Goal: Contribute content: Add original content to the website for others to see

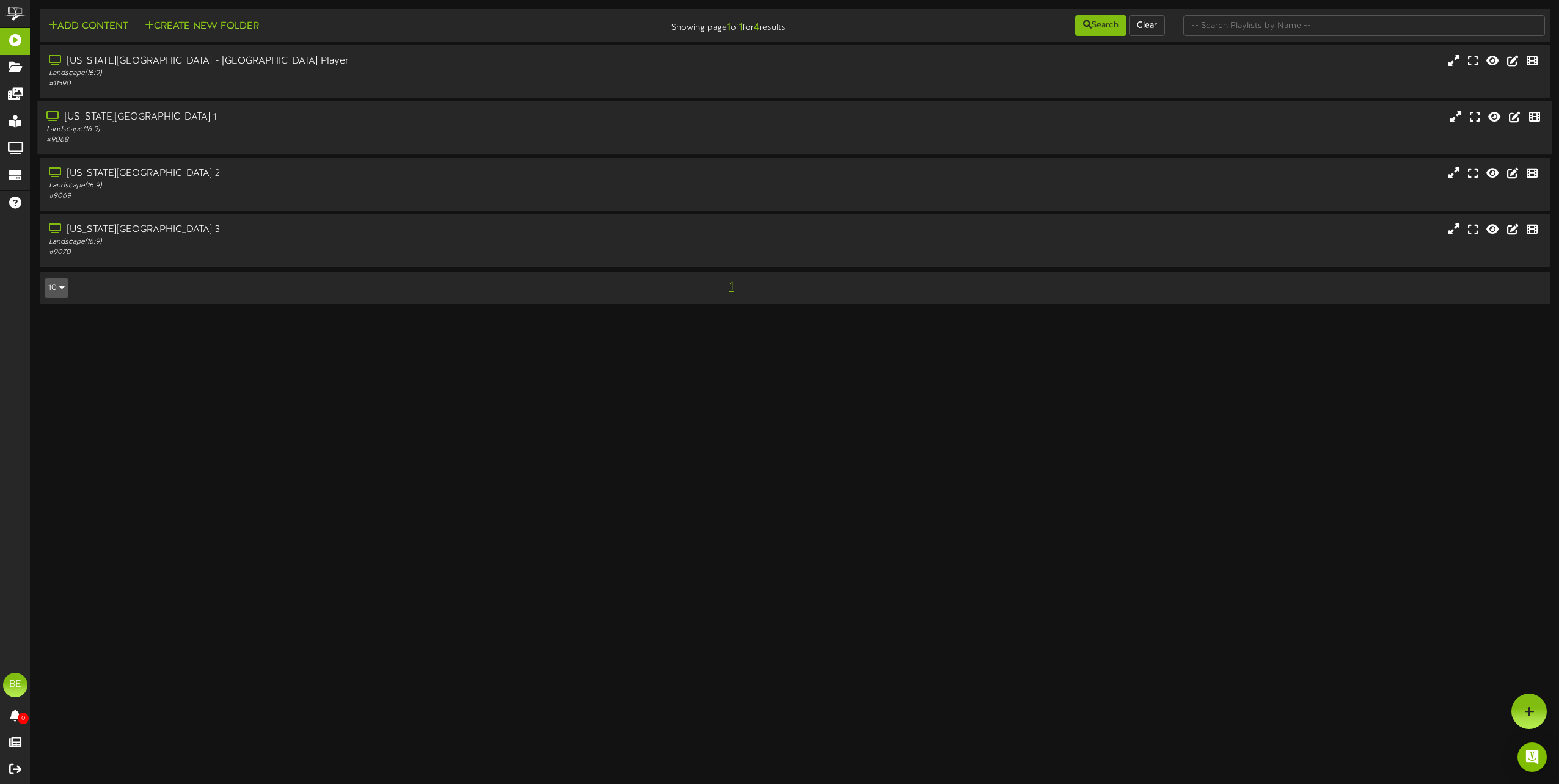
click at [186, 108] on div "Idaho Falls Regional Airport 1 Landscape ( 16:9 ) # 9068" at bounding box center [794, 128] width 1515 height 53
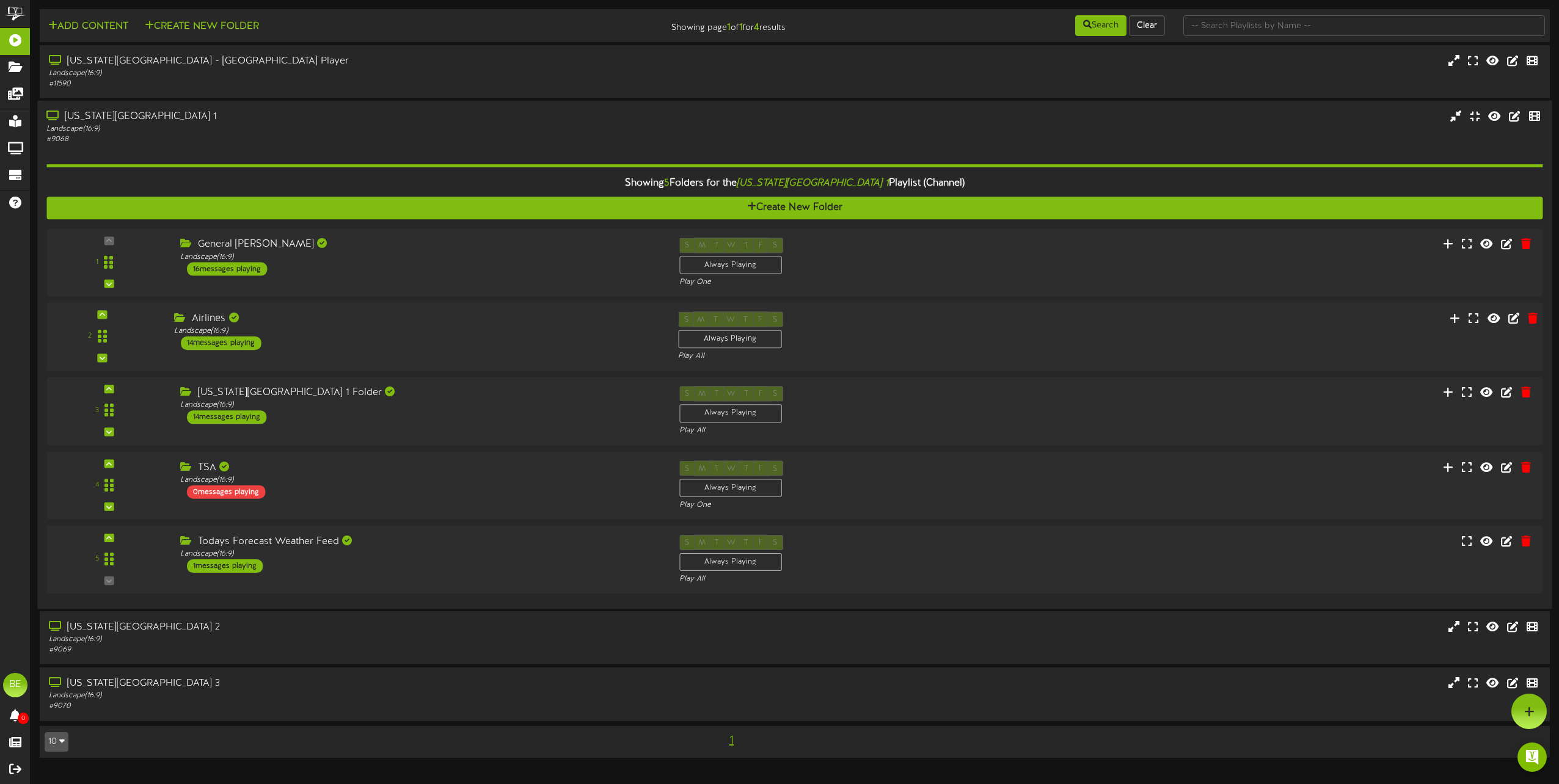
click at [243, 337] on div "14 messages playing" at bounding box center [221, 343] width 81 height 14
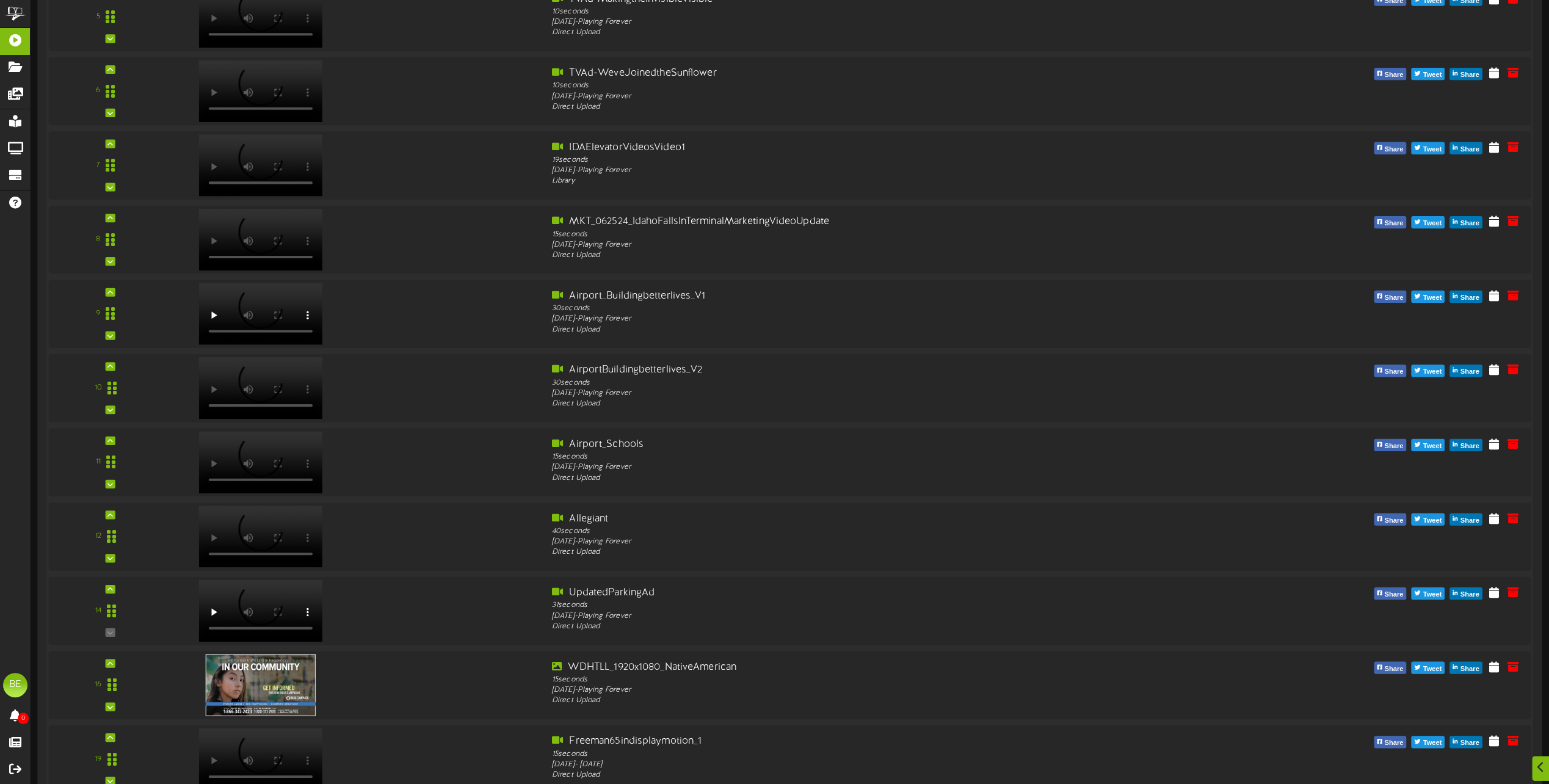
scroll to position [855, 0]
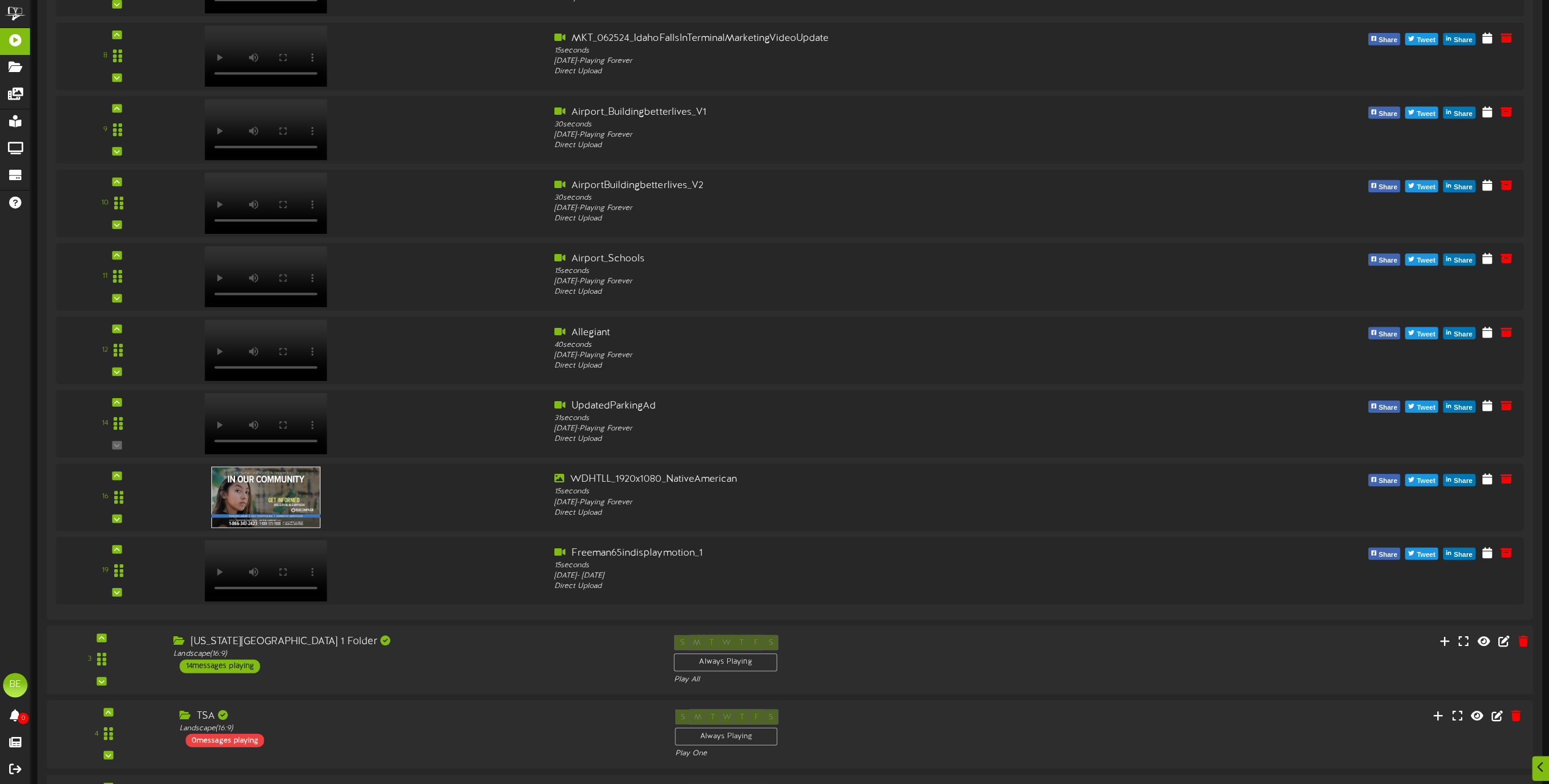
click at [237, 663] on div "14 messages playing" at bounding box center [220, 667] width 81 height 14
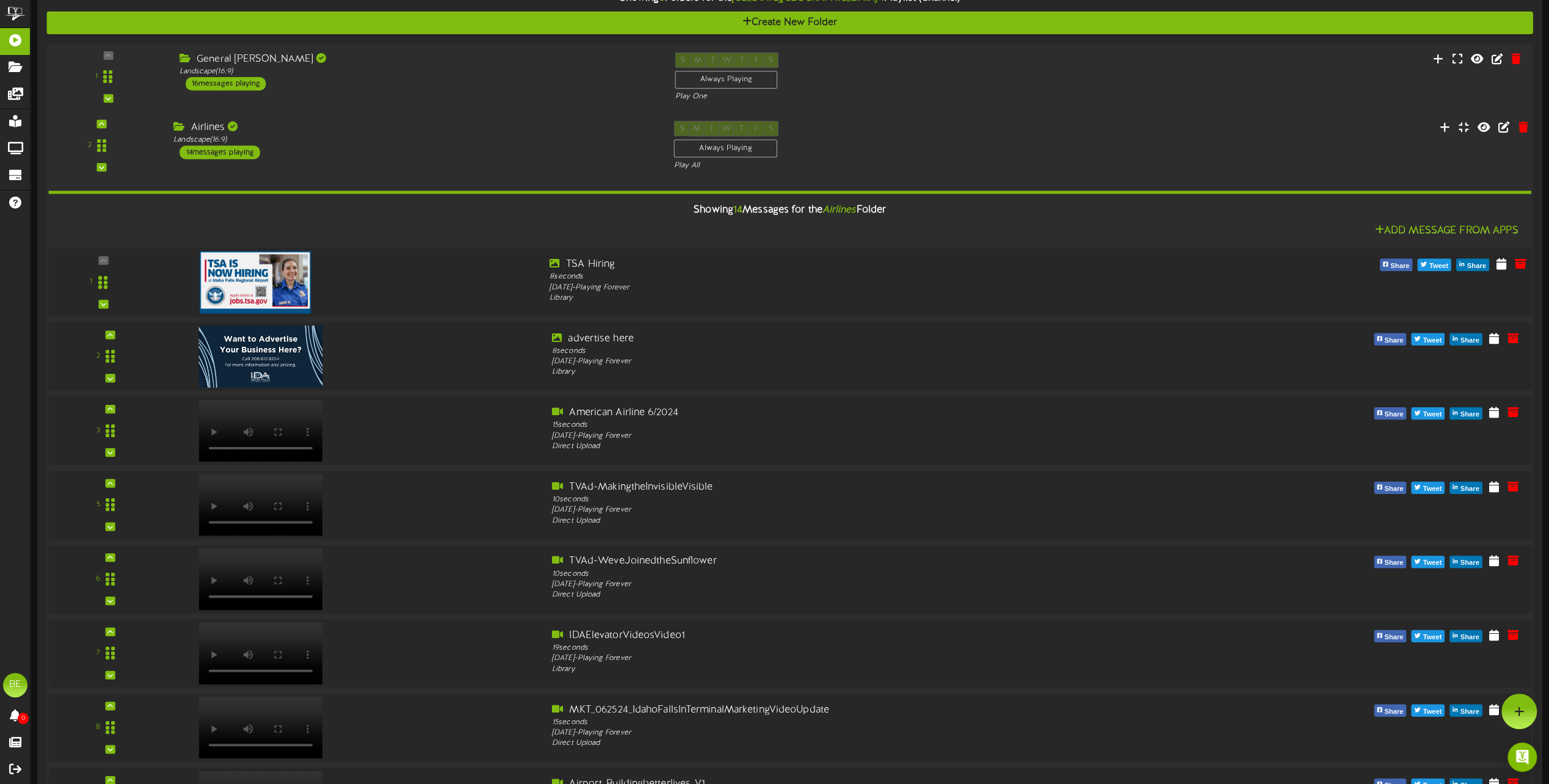
scroll to position [0, 0]
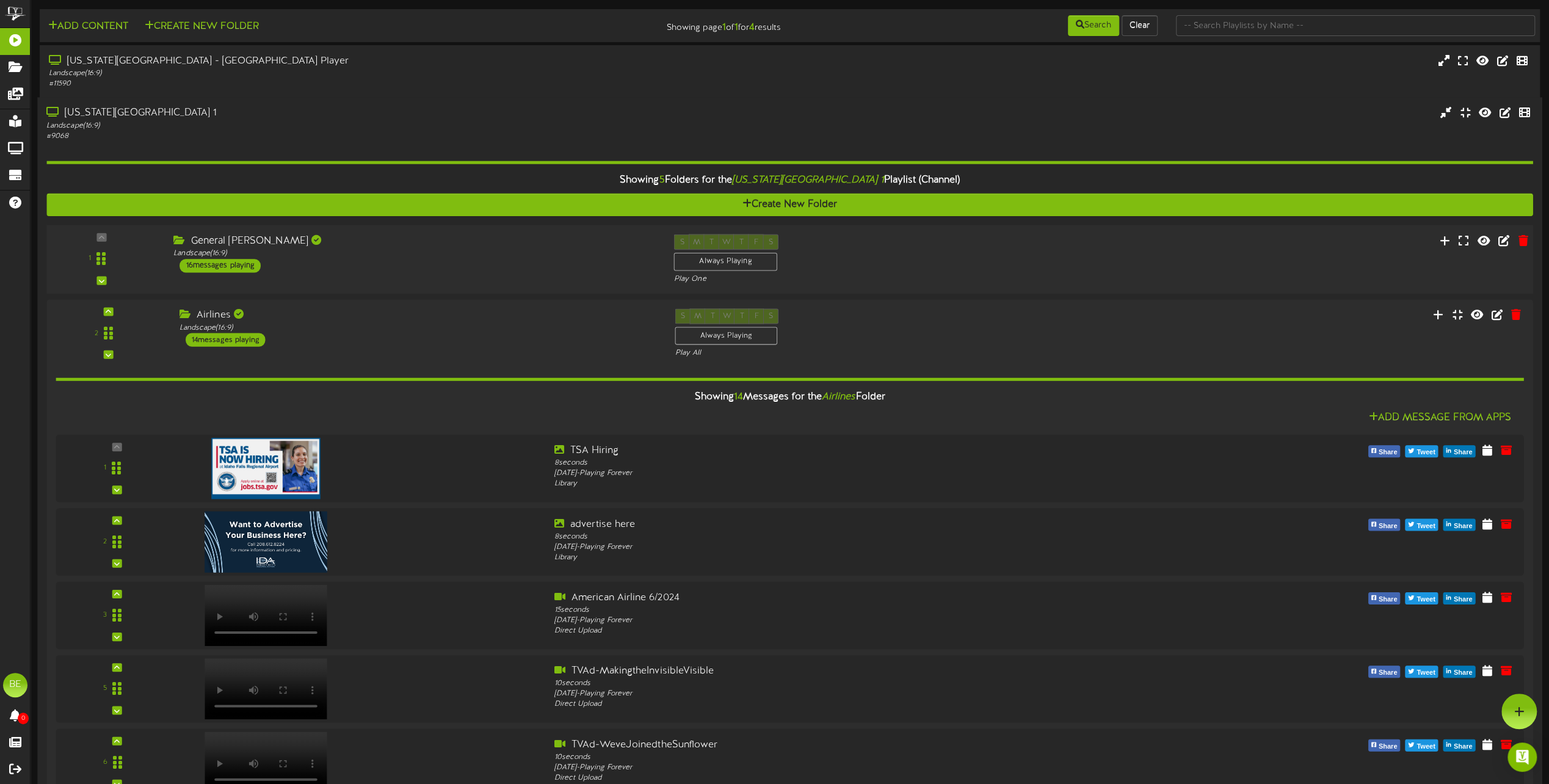
click at [237, 267] on div "16 messages playing" at bounding box center [220, 265] width 81 height 14
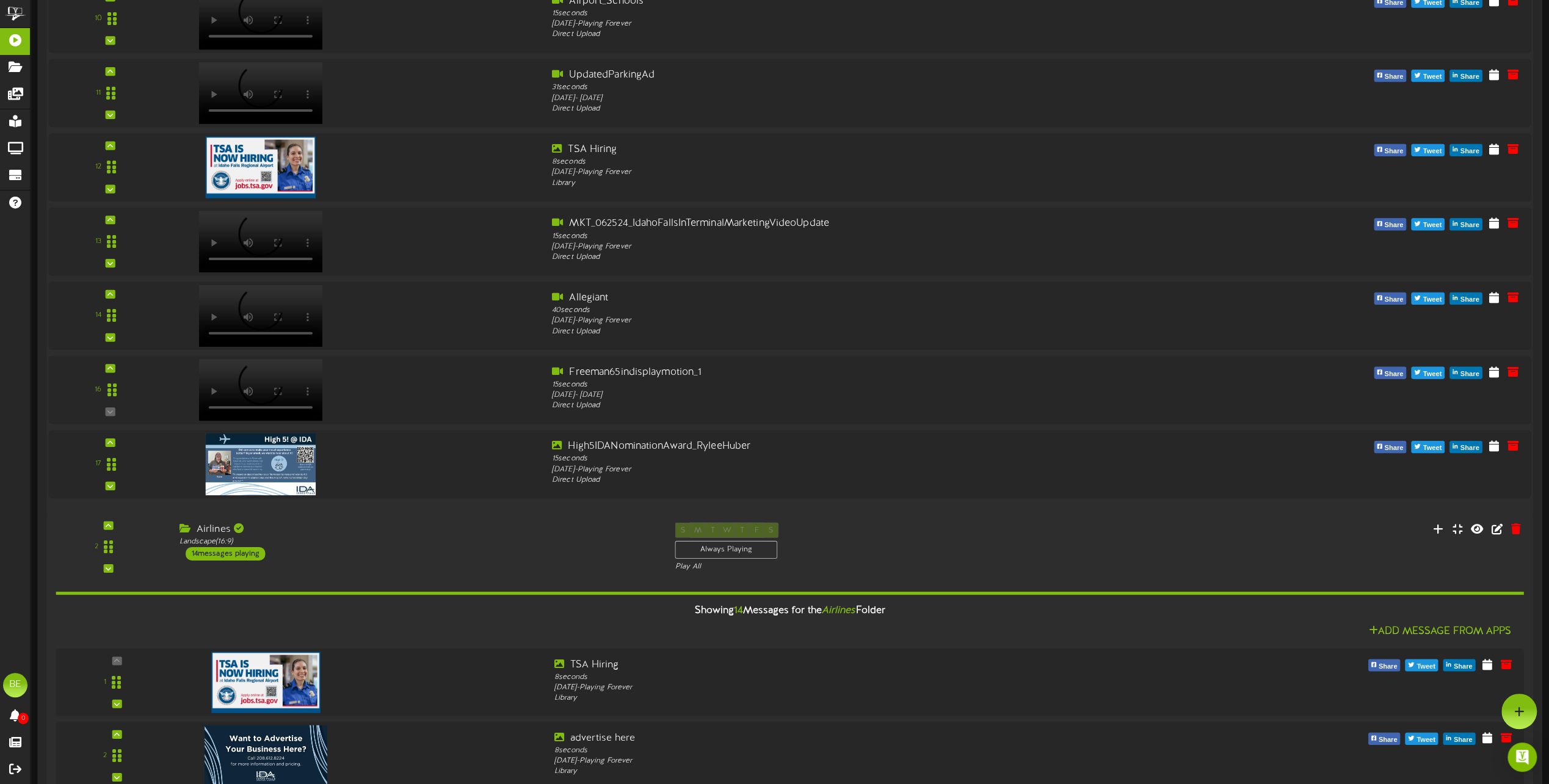
scroll to position [976, 0]
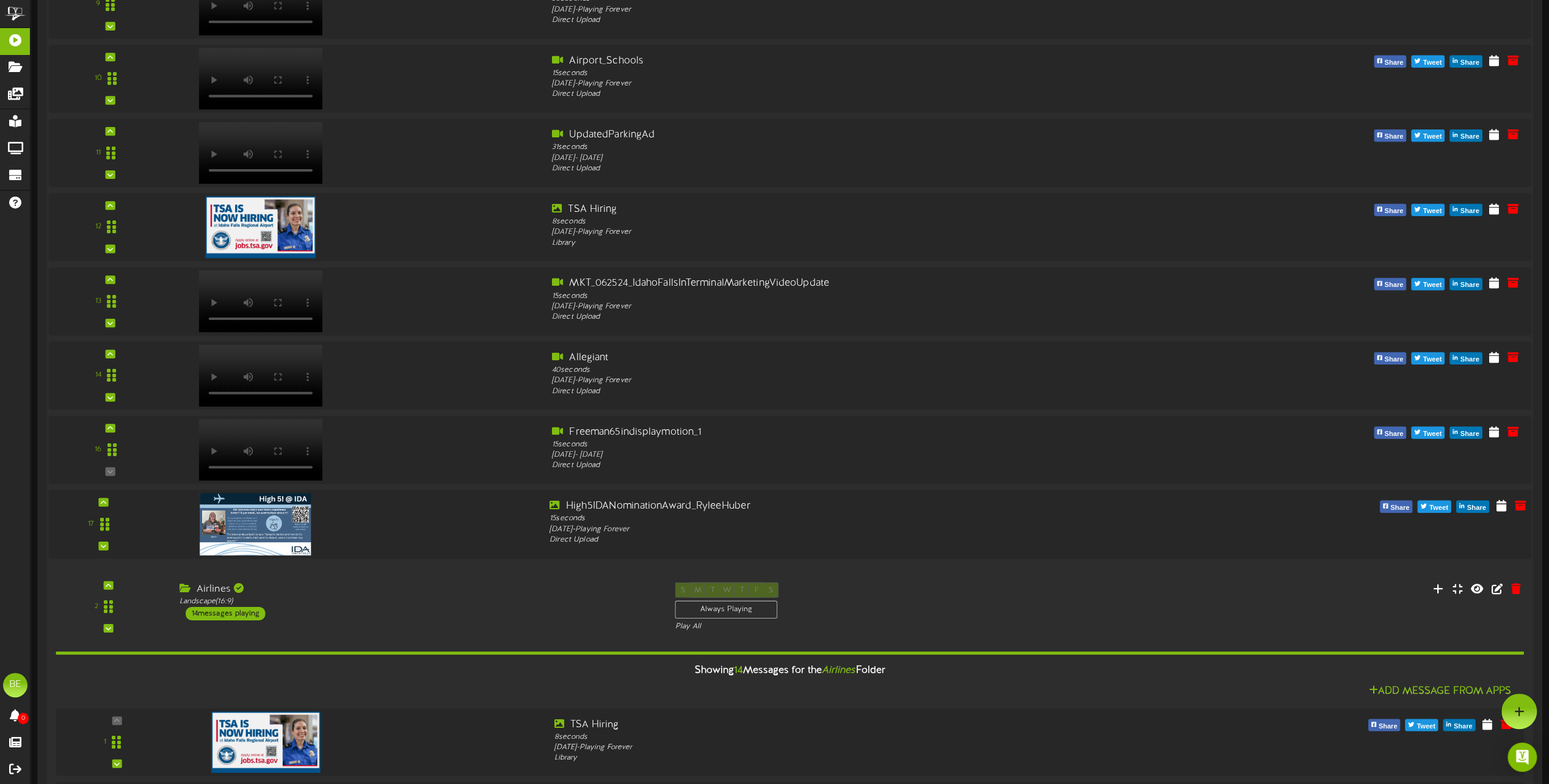
click at [409, 514] on div at bounding box center [352, 521] width 374 height 44
click at [1500, 504] on icon at bounding box center [1502, 505] width 12 height 14
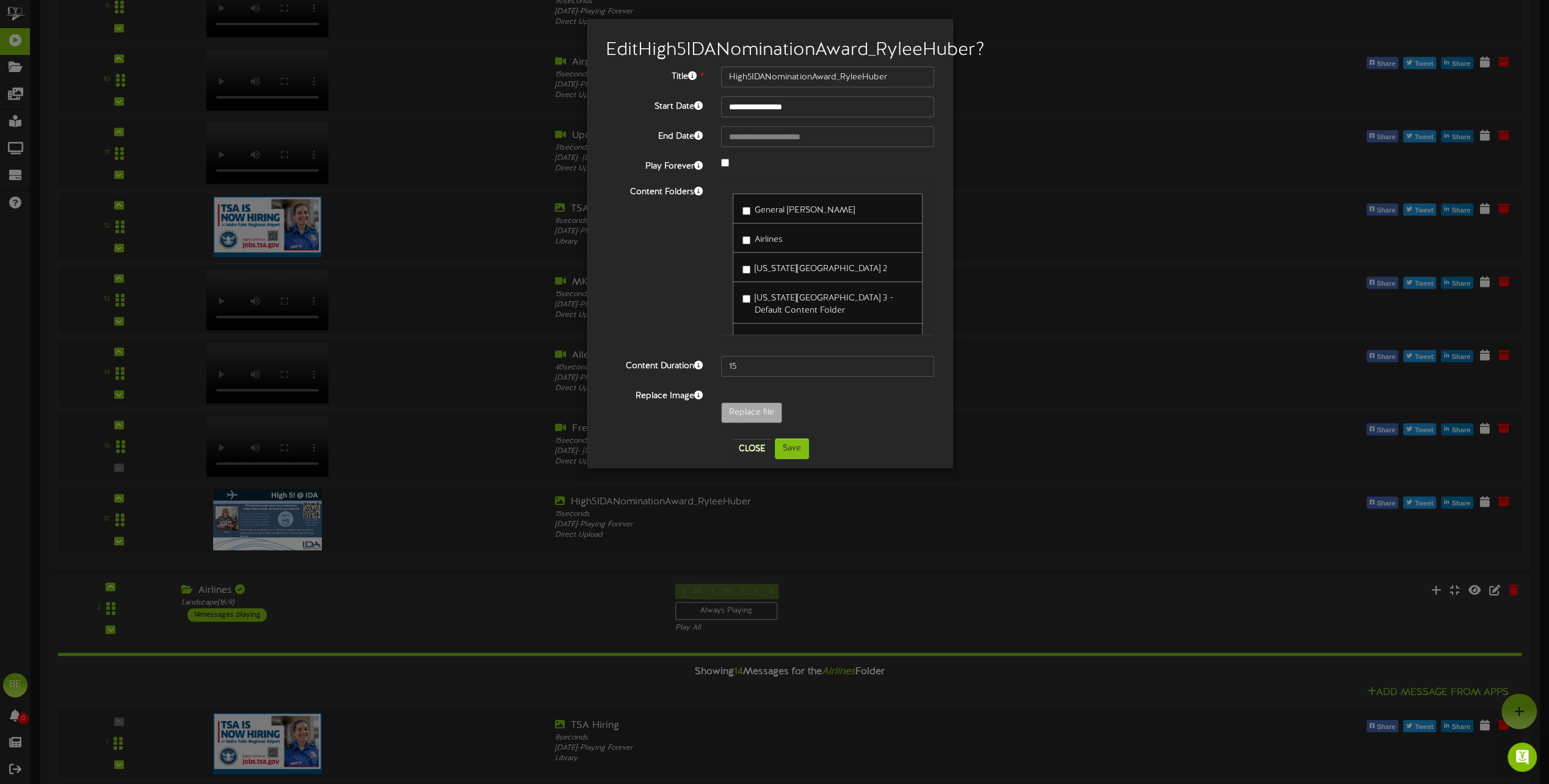
drag, startPoint x: 935, startPoint y: 235, endPoint x: 934, endPoint y: 250, distance: 15.0
click at [934, 250] on div "General IDA Airlines Idaho Falls Regional Airport 2 TSA" at bounding box center [828, 263] width 232 height 165
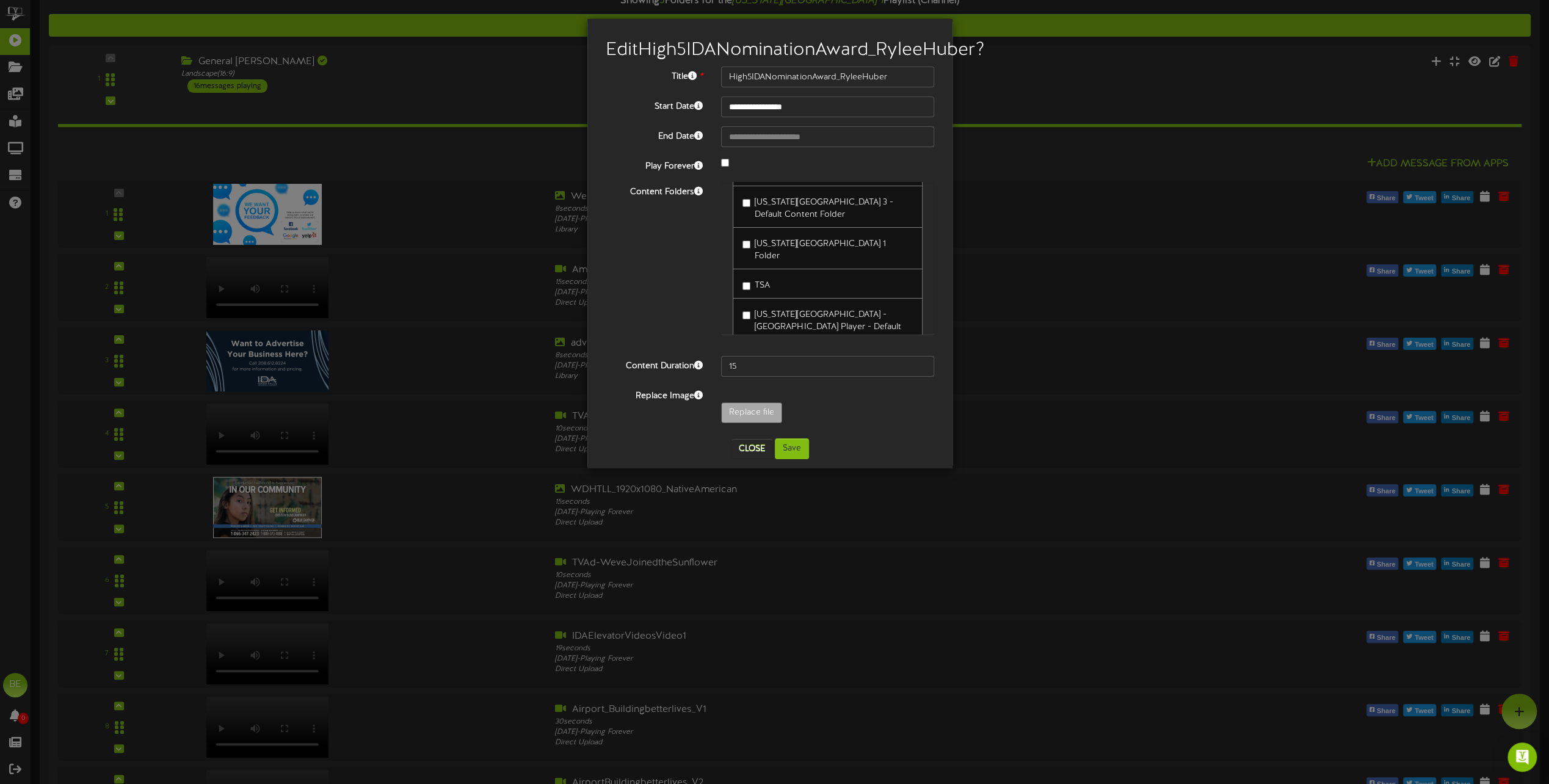
scroll to position [98, 0]
click at [802, 460] on button "Save" at bounding box center [792, 448] width 35 height 21
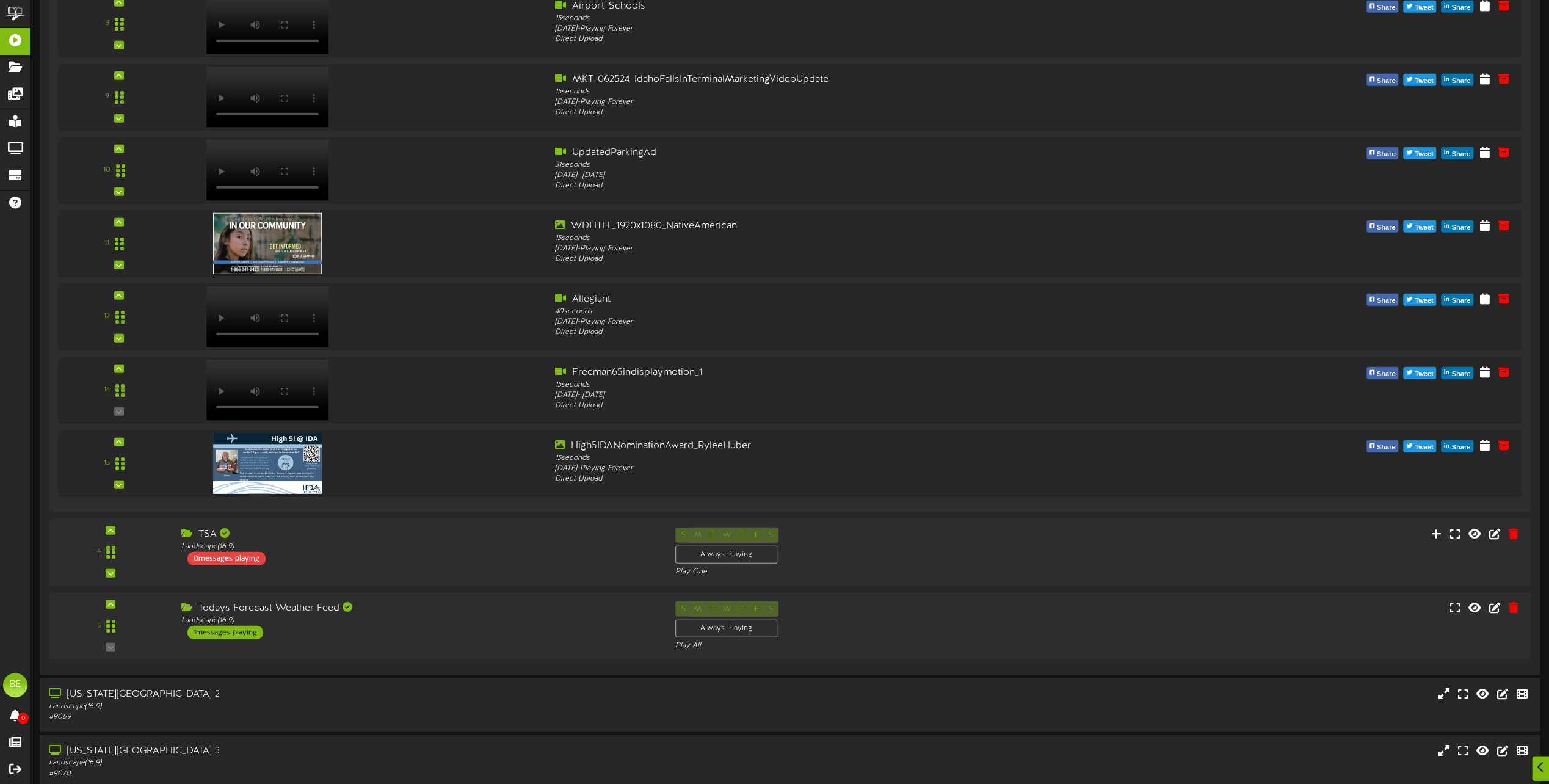
scroll to position [3433, 0]
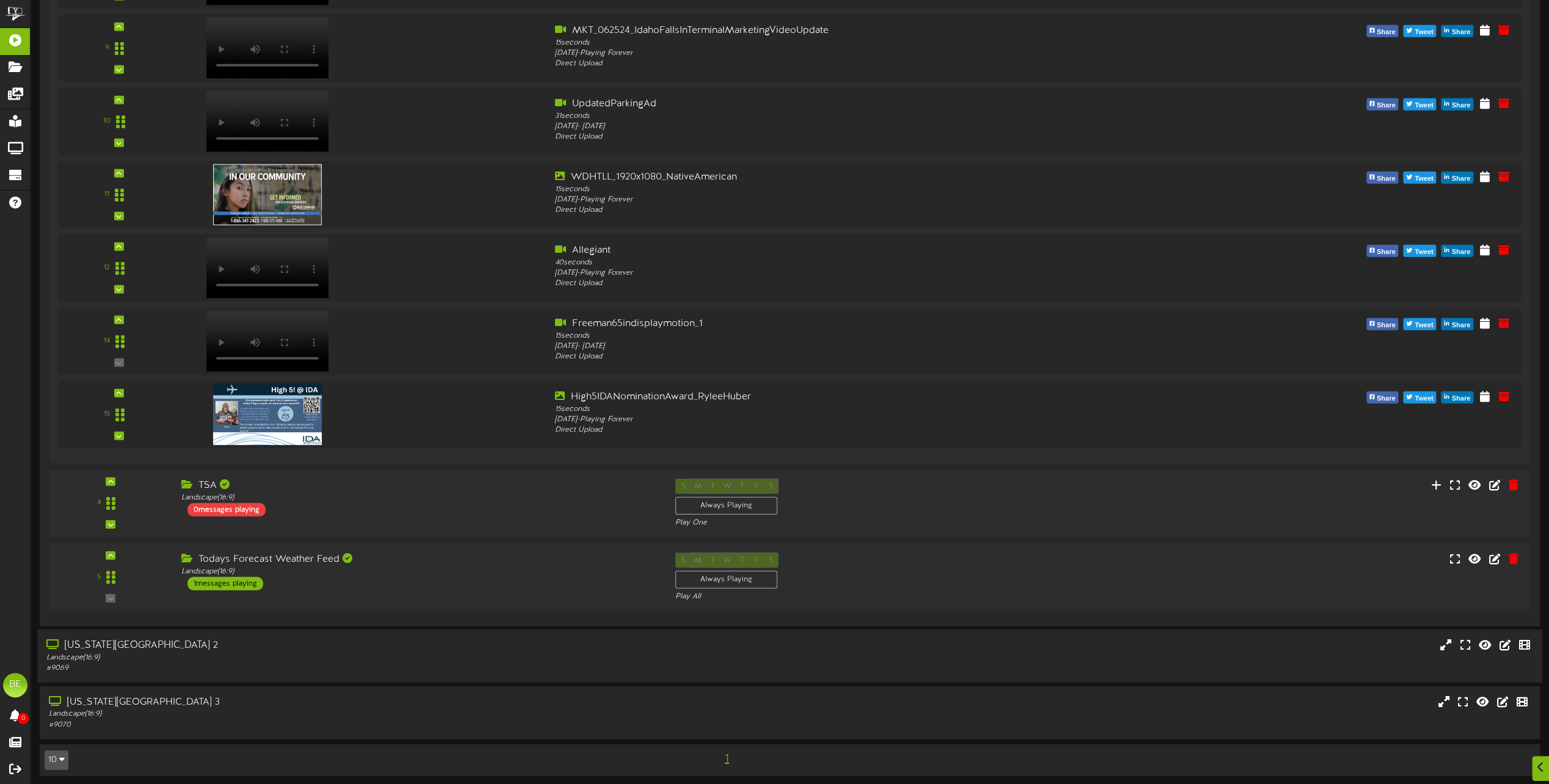
click at [179, 655] on div "Landscape ( 16:9 )" at bounding box center [350, 658] width 609 height 11
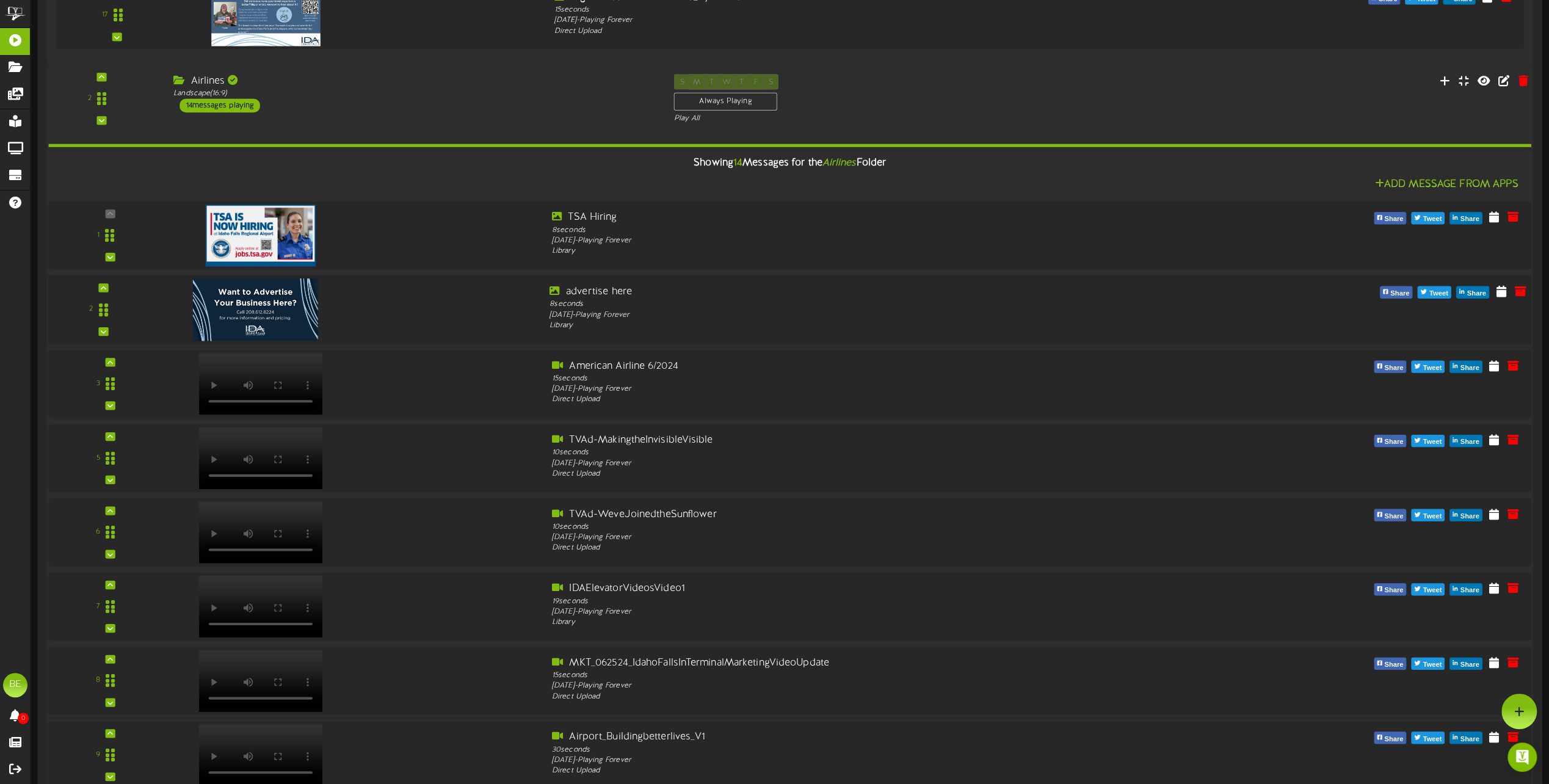
scroll to position [1236, 0]
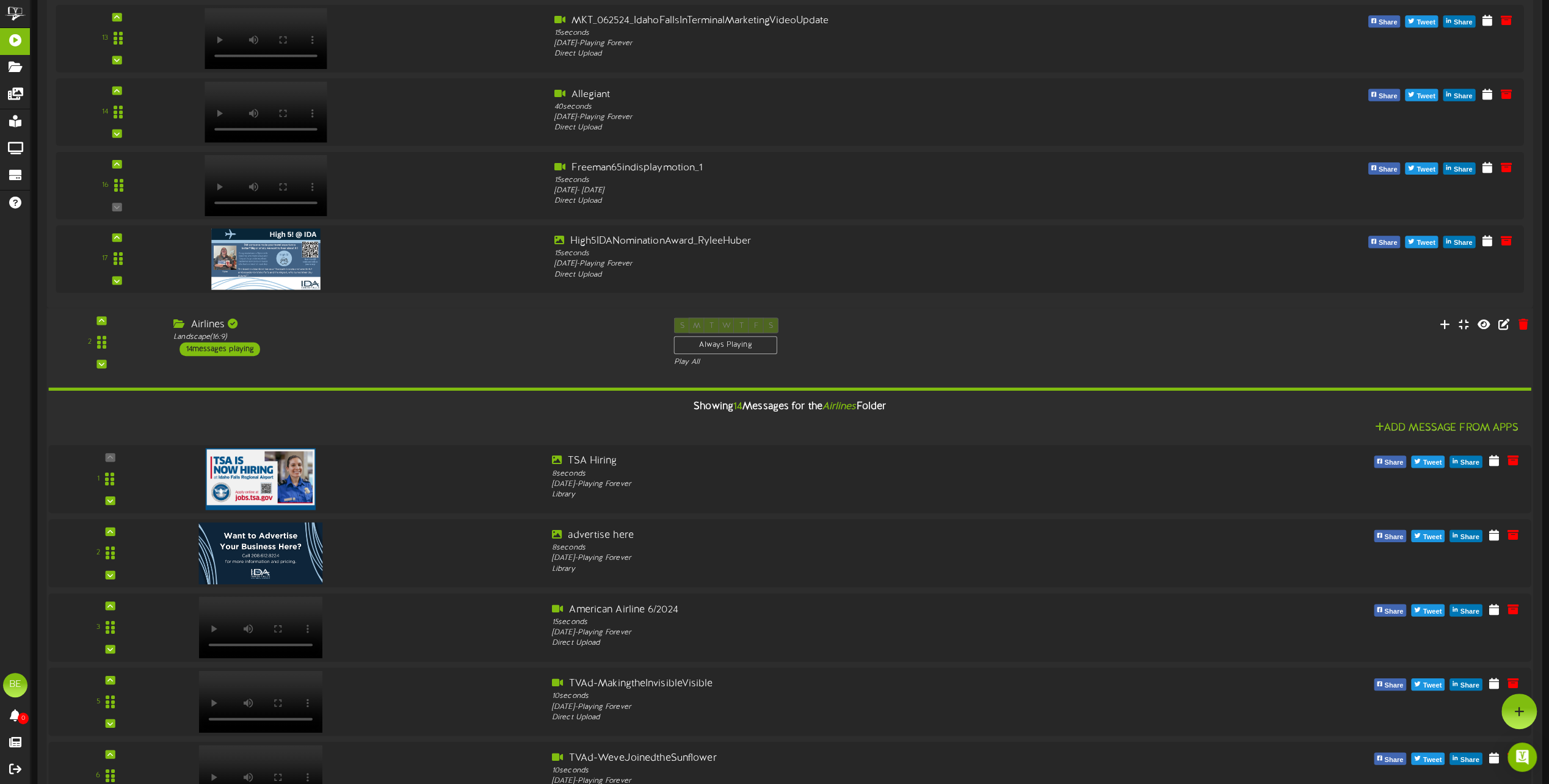
click at [217, 348] on div "14 messages playing" at bounding box center [220, 349] width 81 height 14
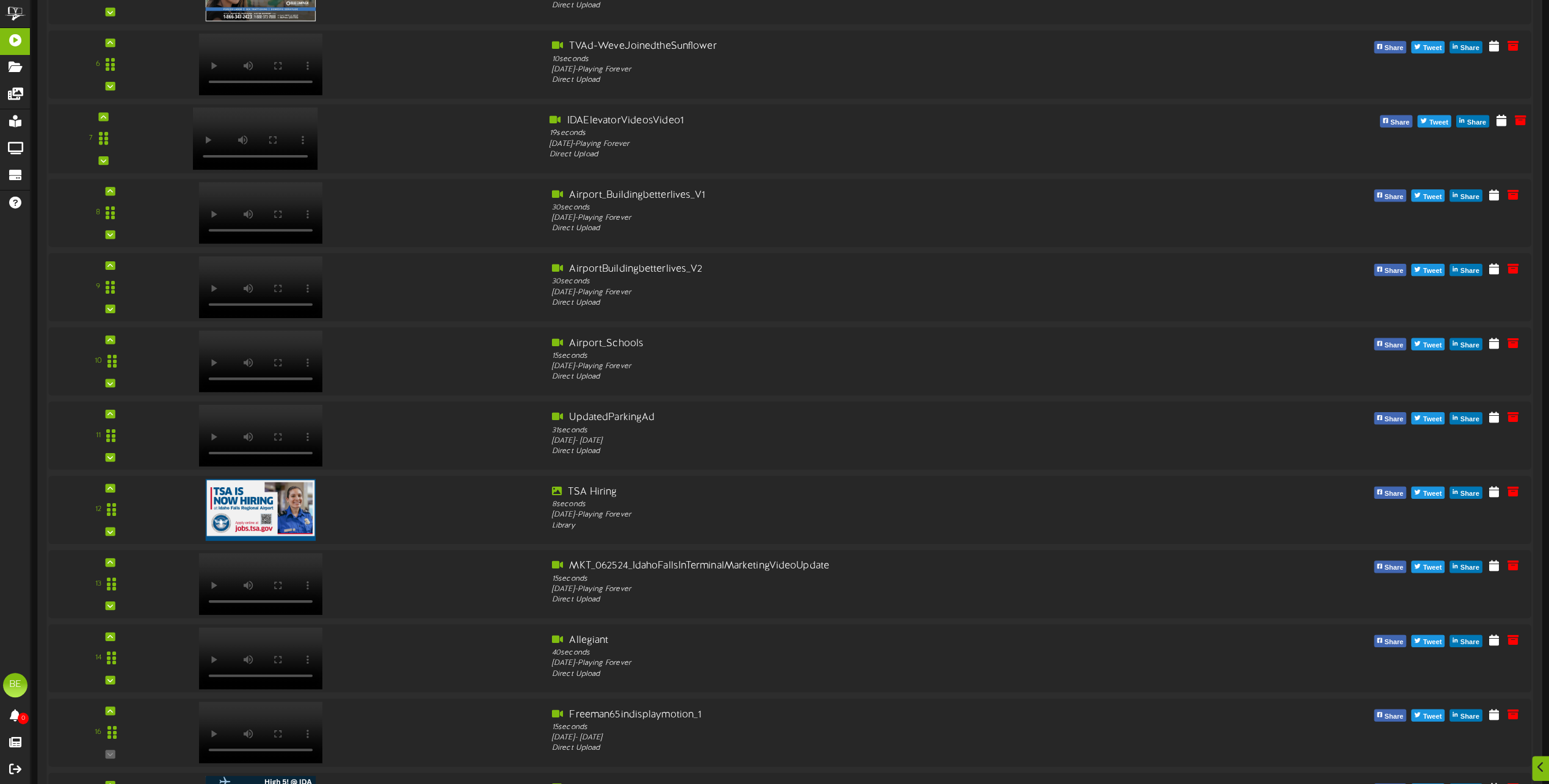
scroll to position [4030, 0]
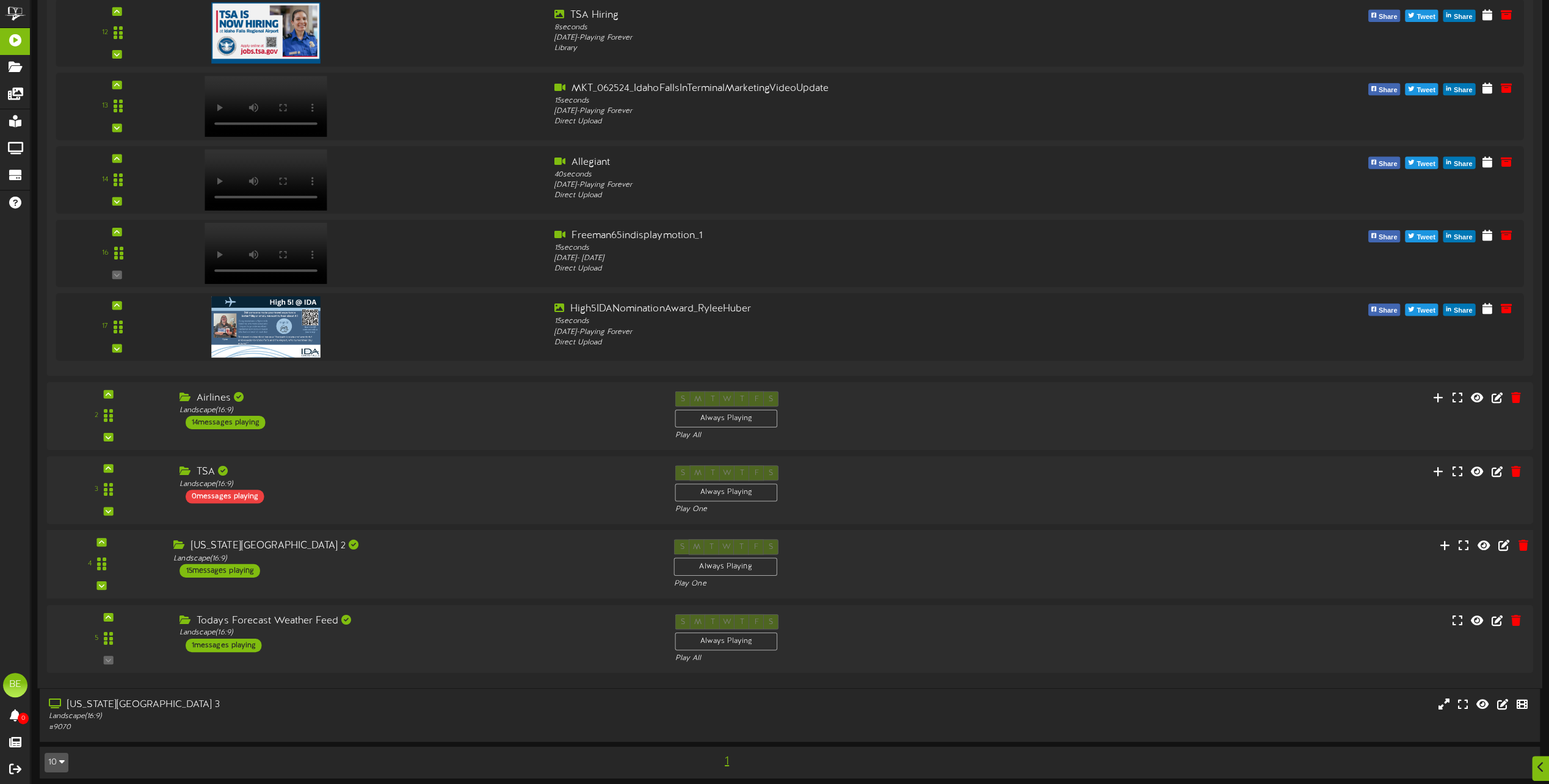
click at [239, 570] on div "15 messages playing" at bounding box center [220, 571] width 81 height 14
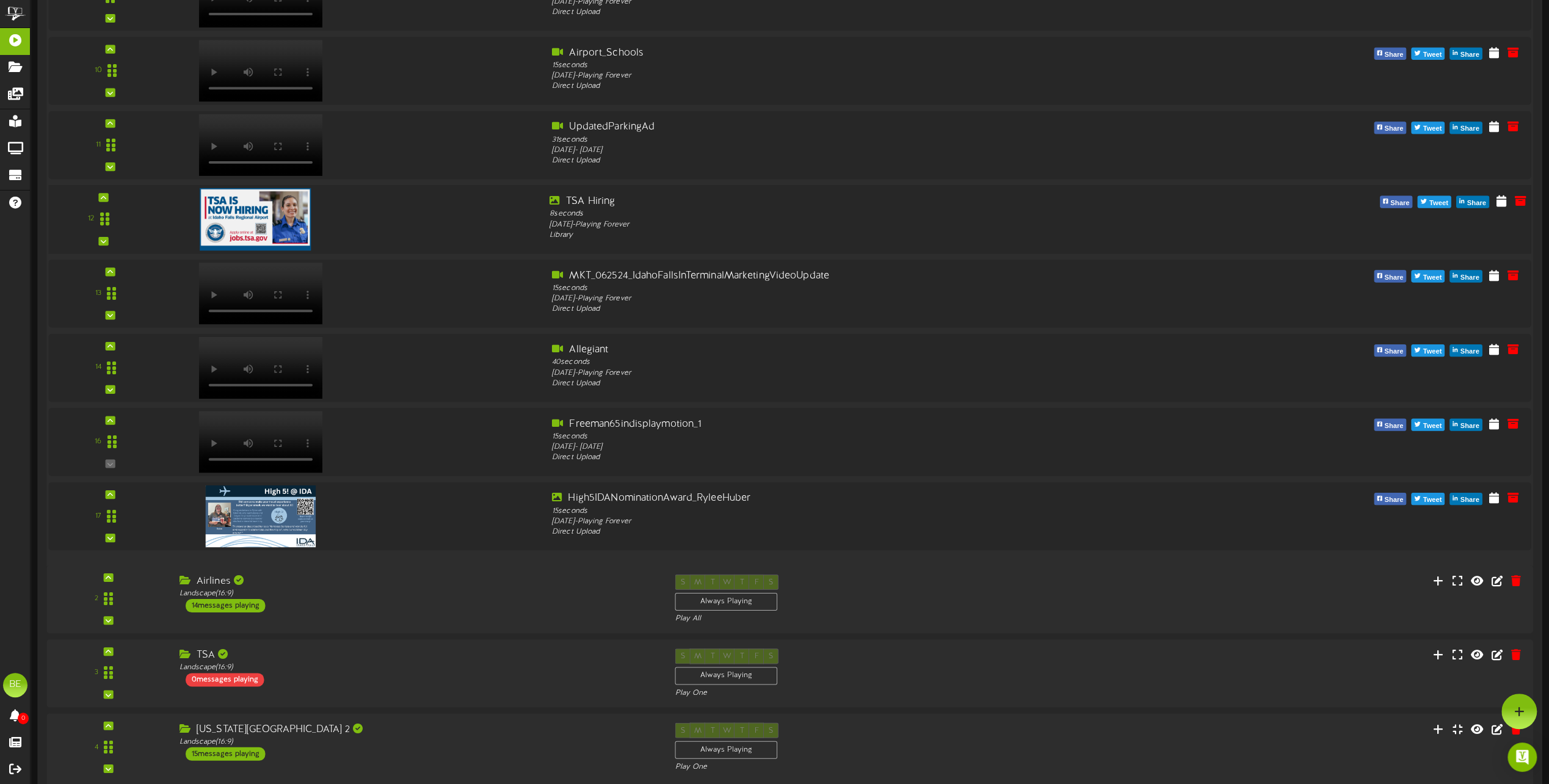
scroll to position [3785, 0]
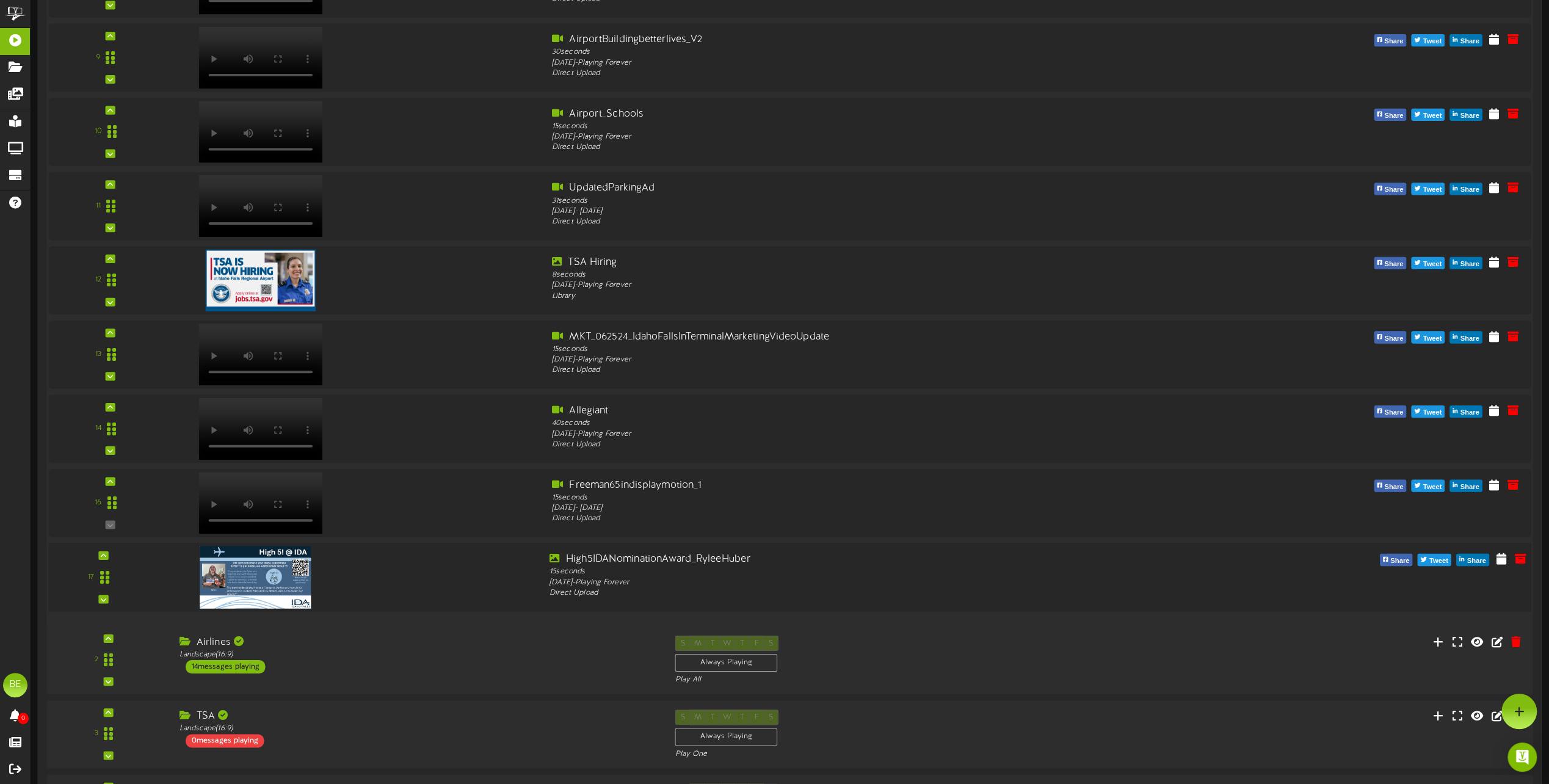
click at [273, 560] on img at bounding box center [255, 576] width 111 height 62
click at [613, 552] on div "High5IDANominationAward_RyleeHuber" at bounding box center [851, 559] width 605 height 14
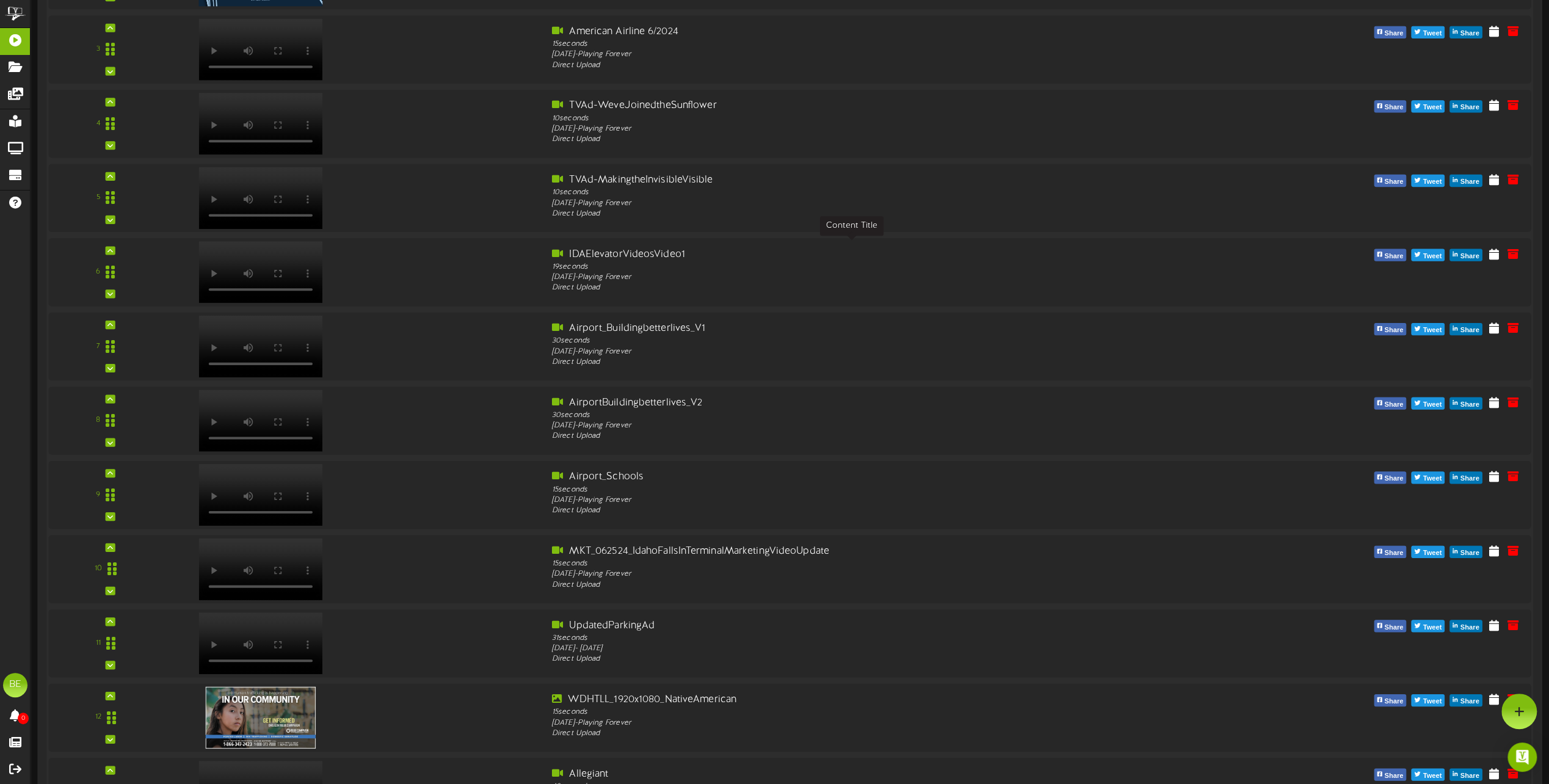
scroll to position [4579, 0]
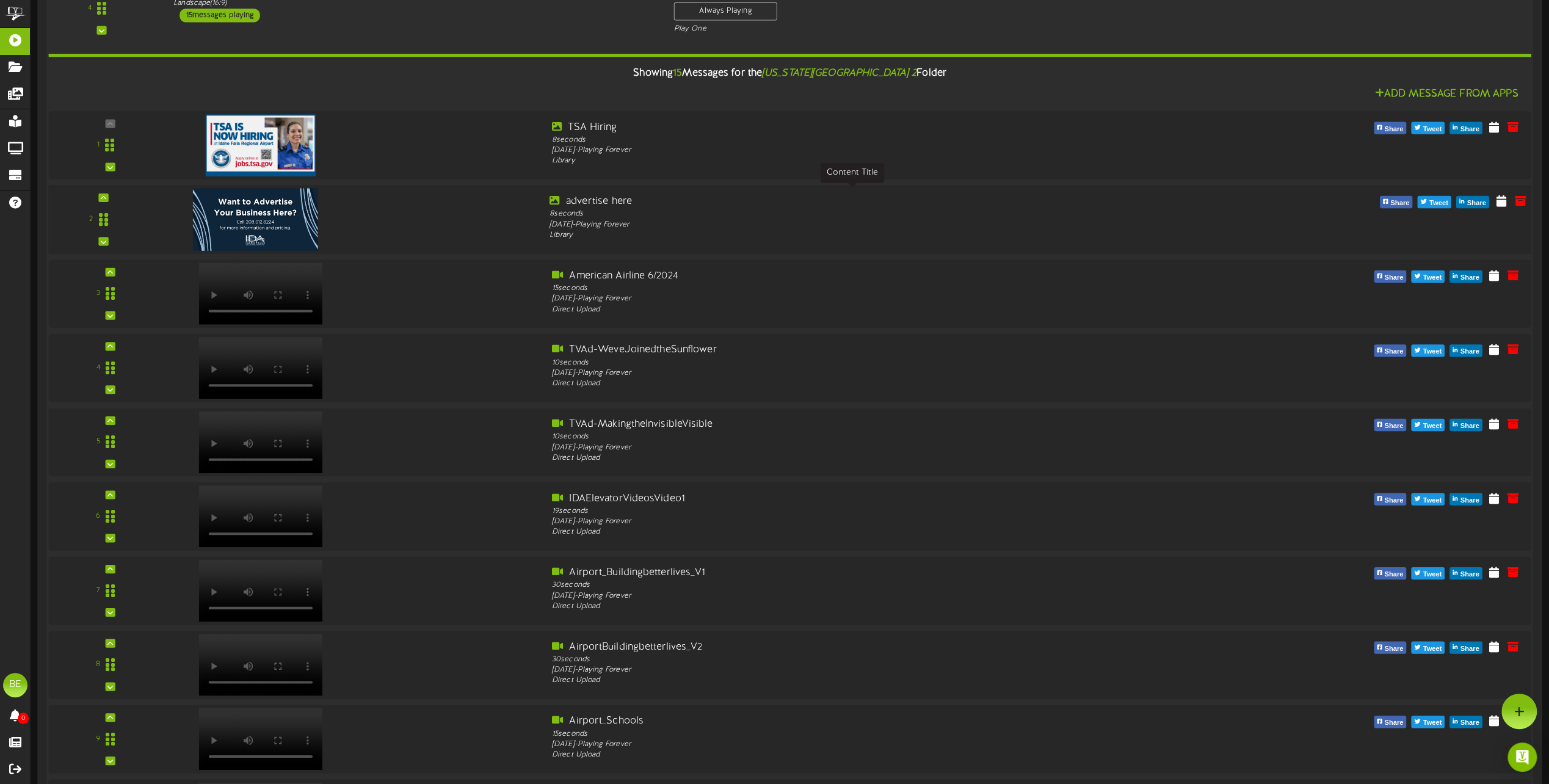
click at [609, 195] on div "advertise here" at bounding box center [851, 201] width 605 height 14
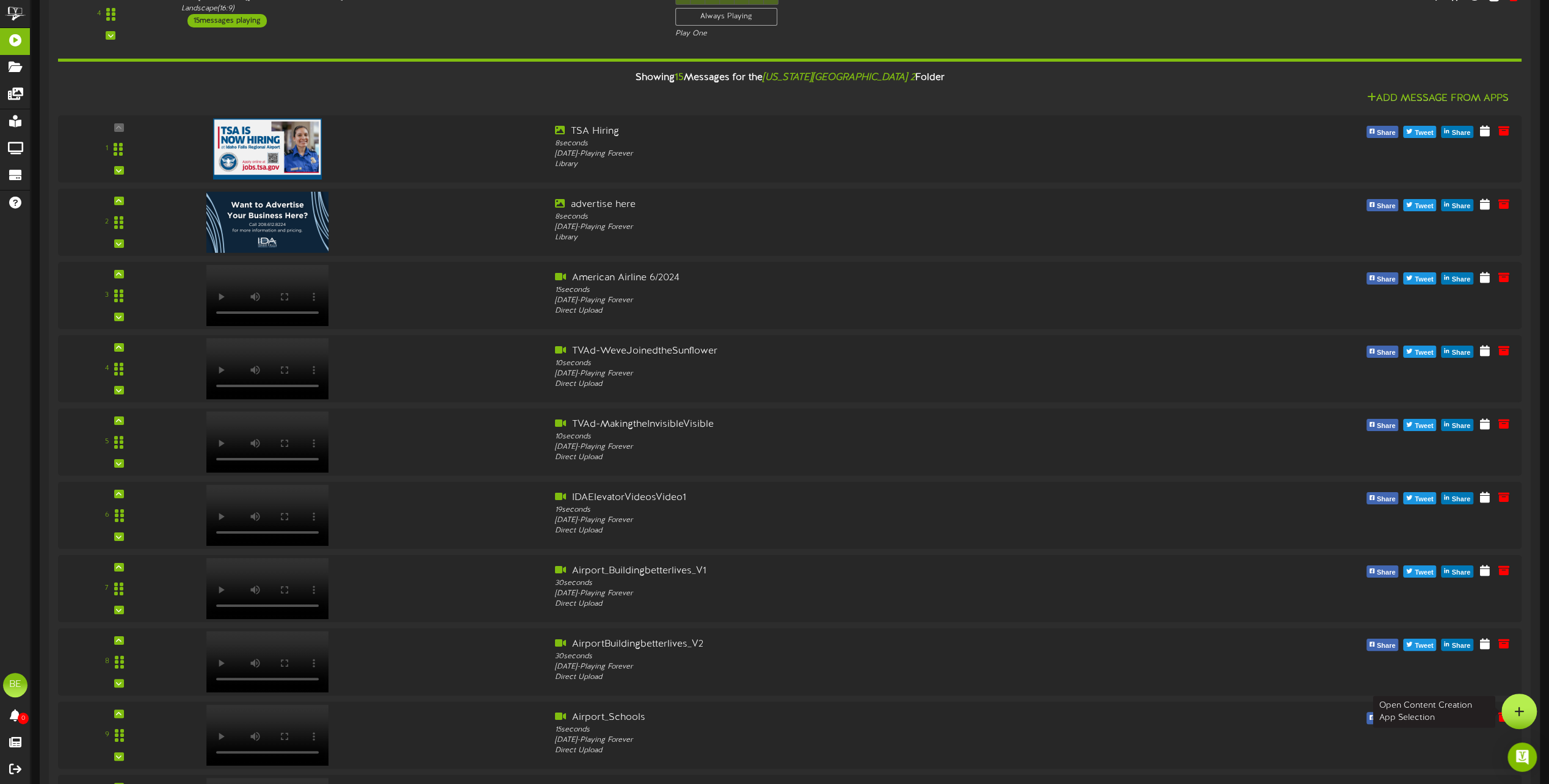
click at [1514, 714] on icon at bounding box center [1519, 711] width 11 height 11
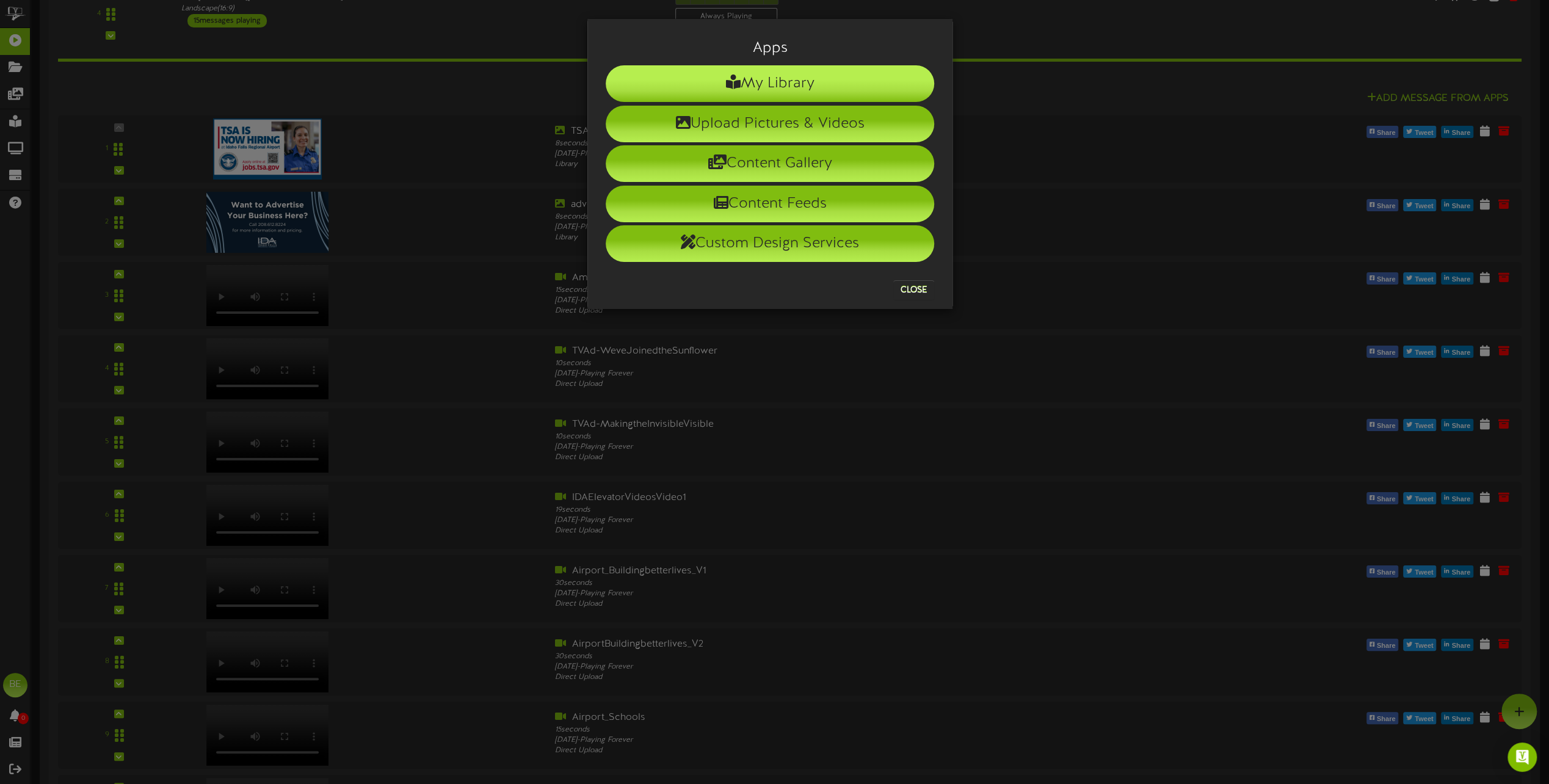
click at [759, 75] on li "My Library" at bounding box center [770, 83] width 329 height 36
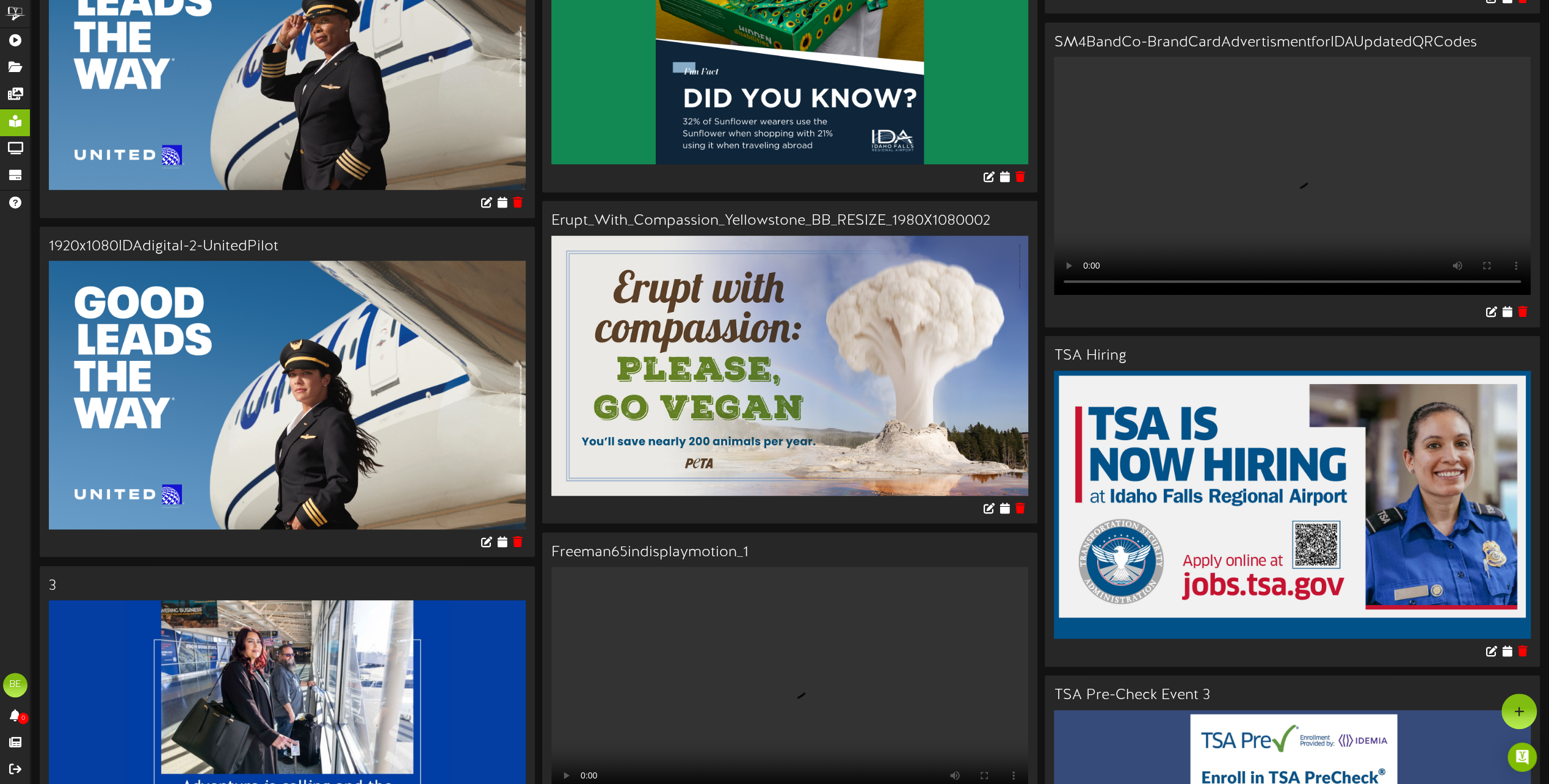
scroll to position [434, 0]
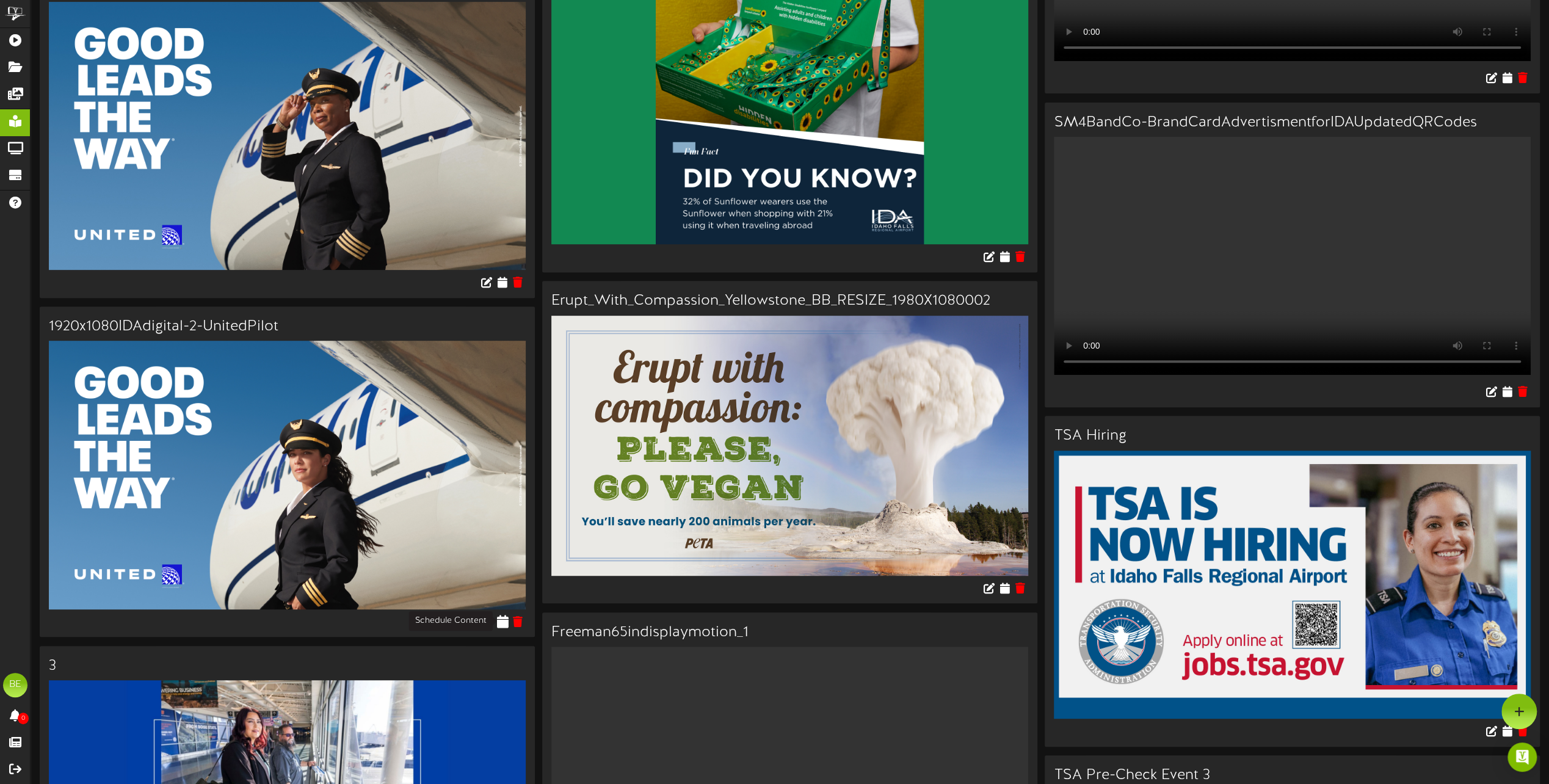
click at [498, 624] on icon at bounding box center [502, 621] width 12 height 14
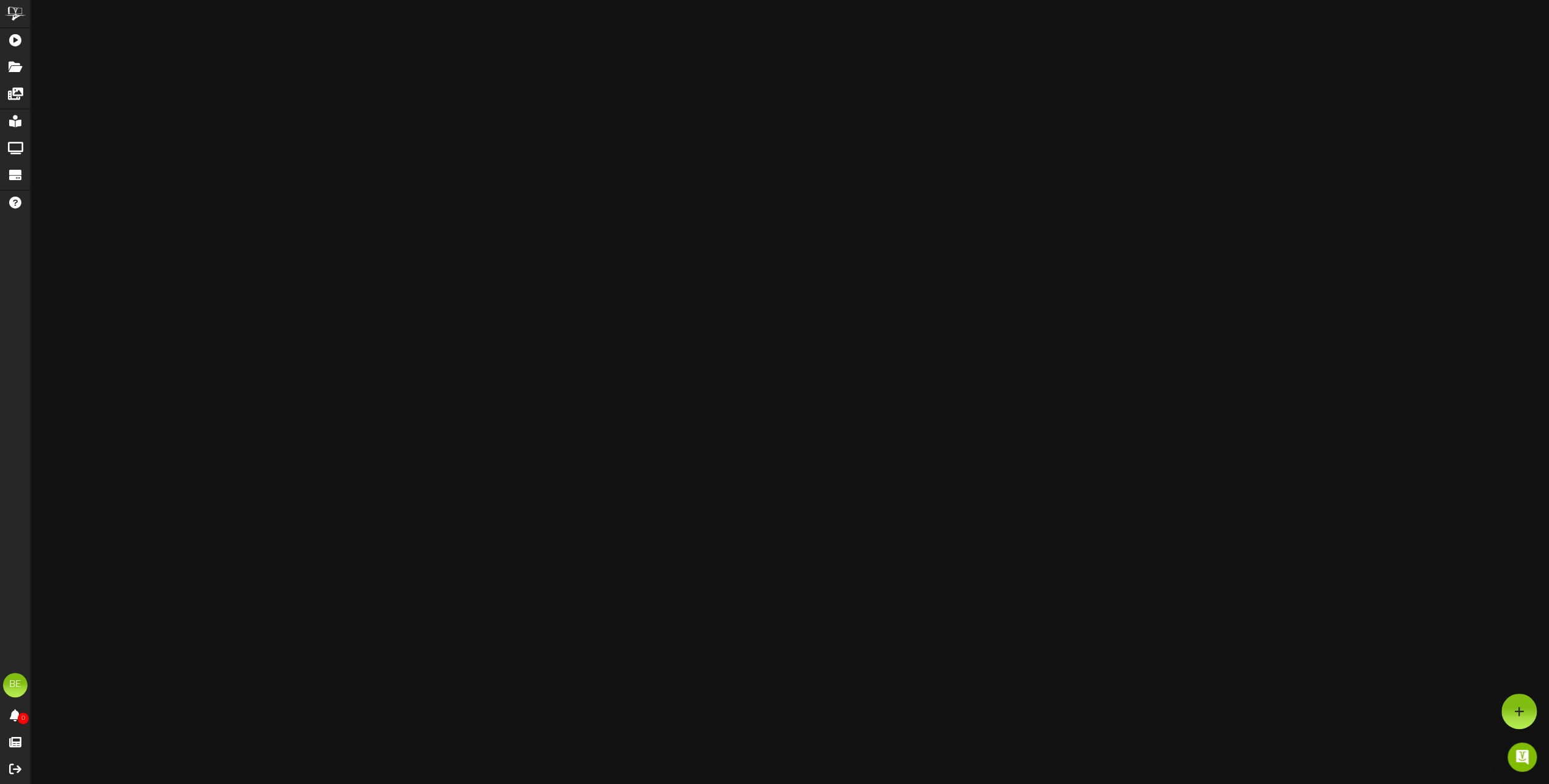
type input "1920x1080IDAdigital-2-UnitedPilot"
type input "8"
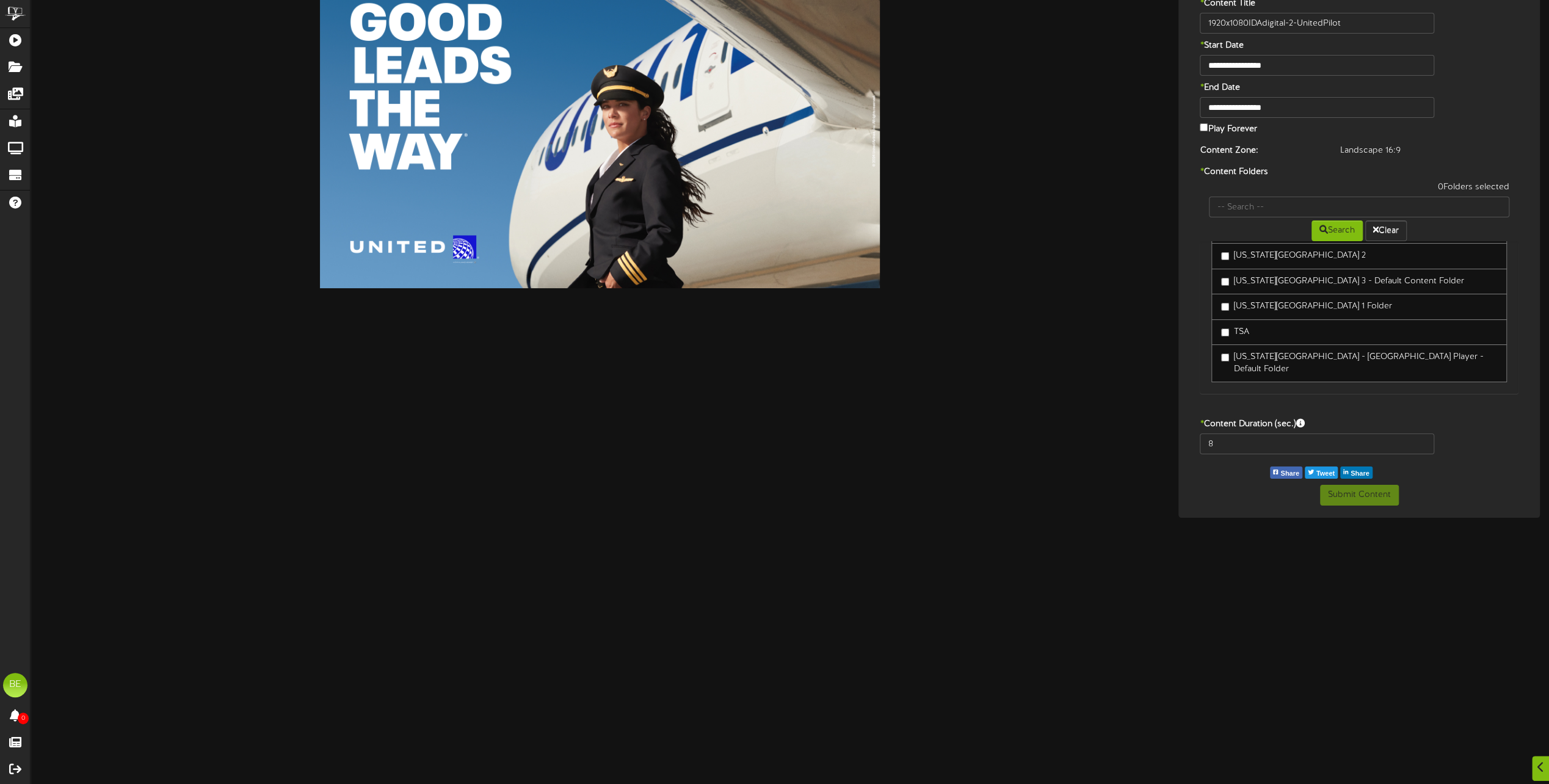
scroll to position [61, 0]
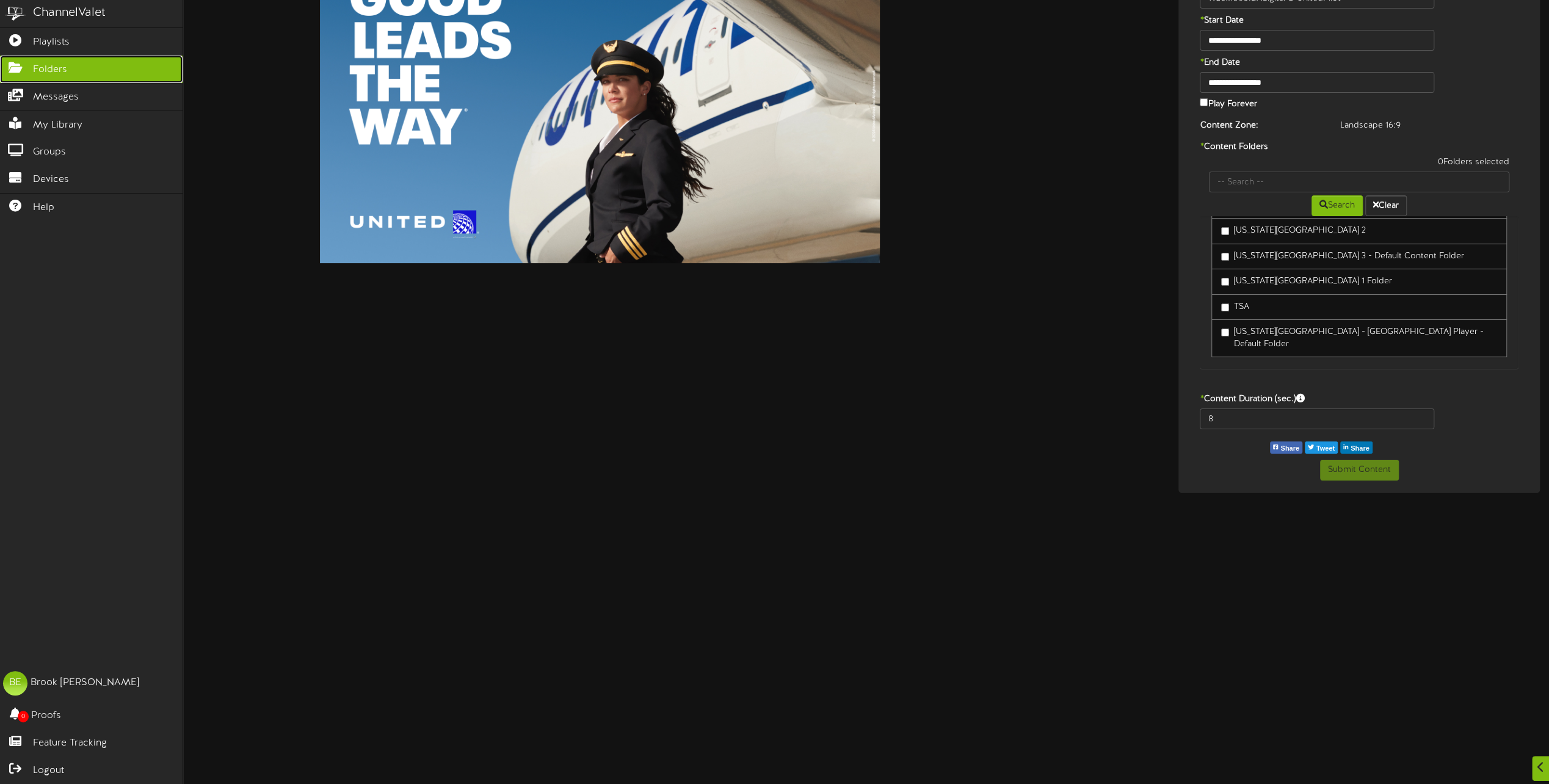
click at [37, 65] on span "Folders" at bounding box center [49, 70] width 35 height 14
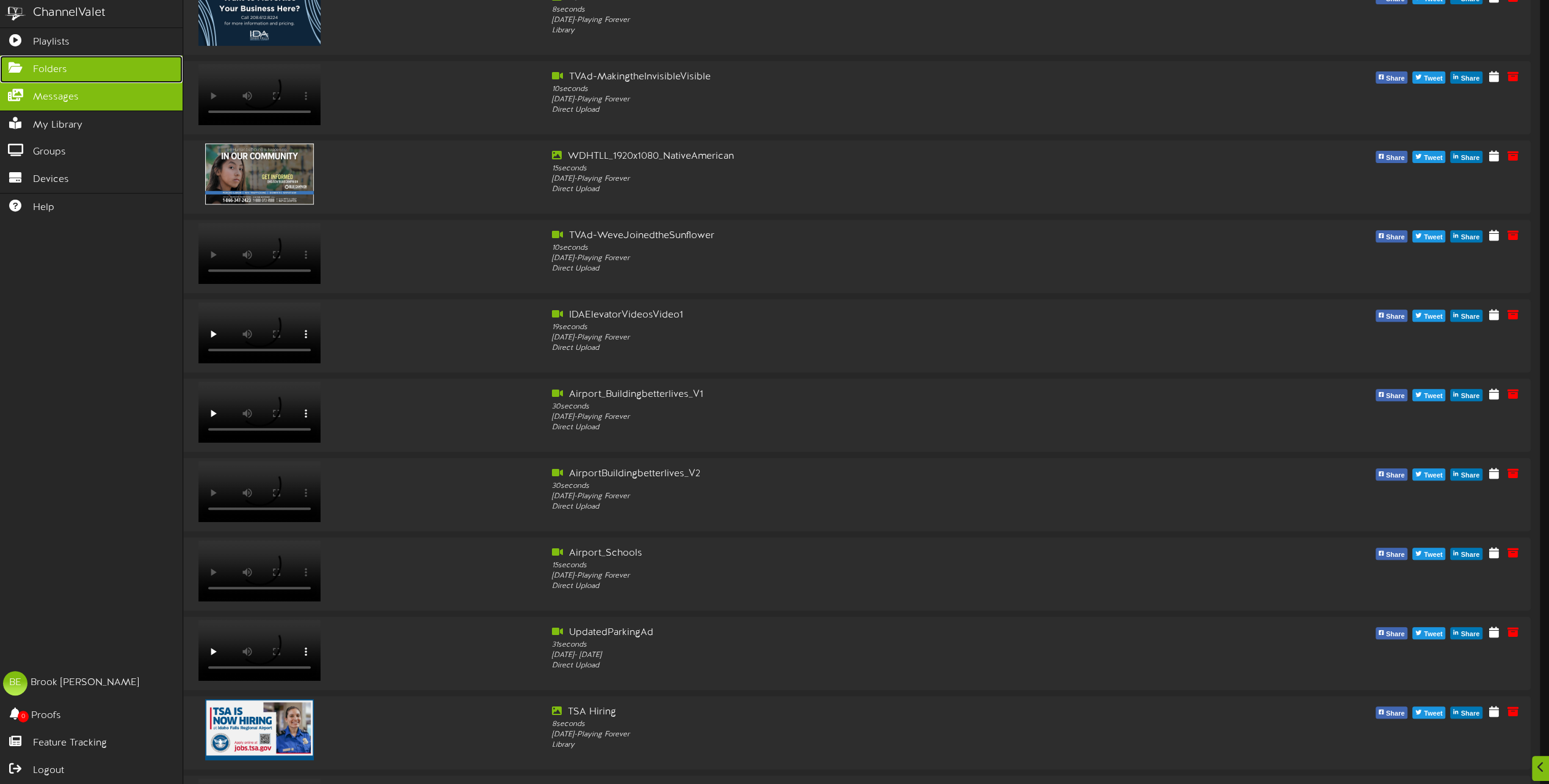
scroll to position [1520, 0]
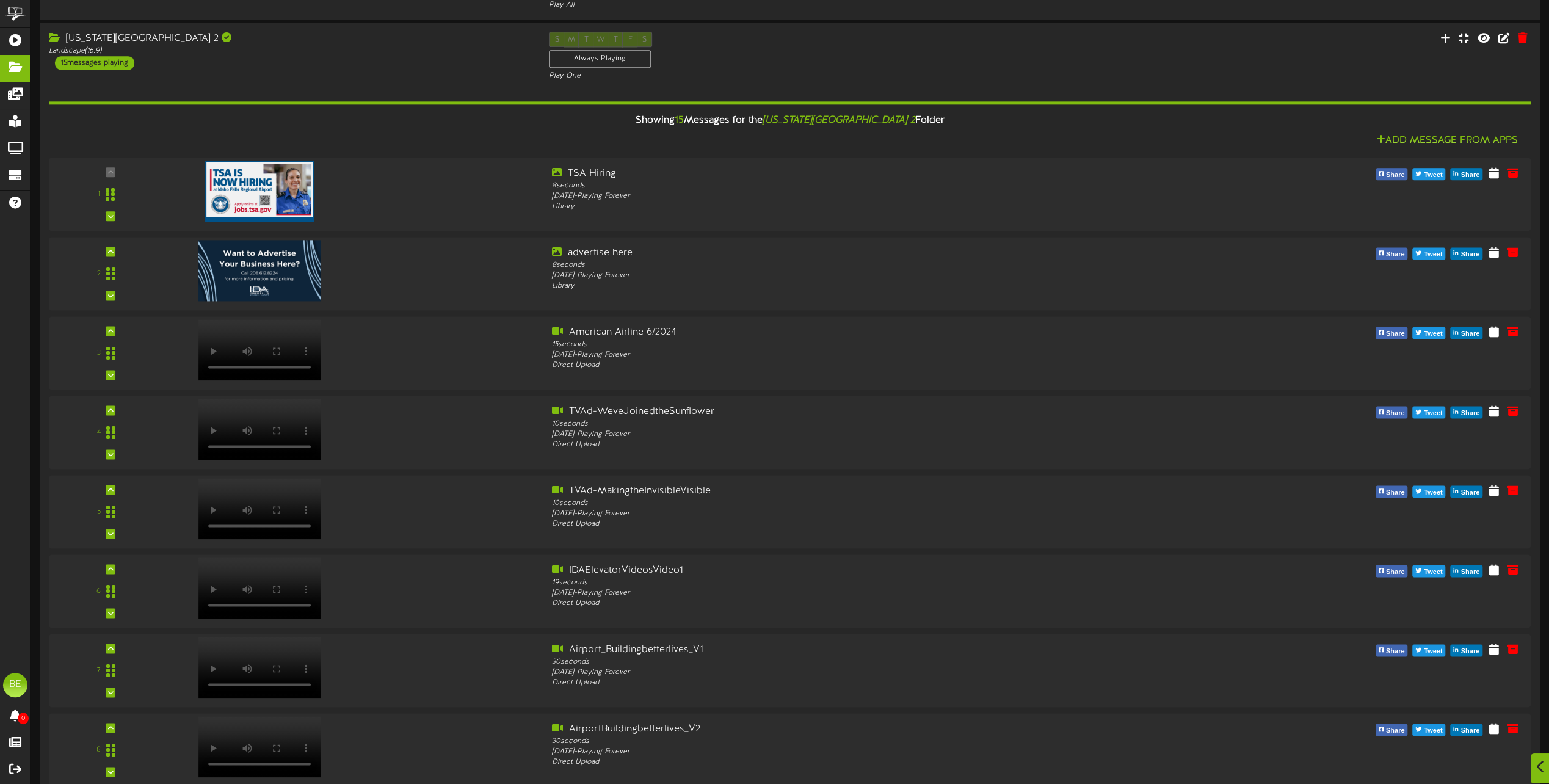
click at [1542, 765] on icon at bounding box center [1541, 767] width 8 height 14
click at [1522, 708] on icon at bounding box center [1519, 711] width 11 height 11
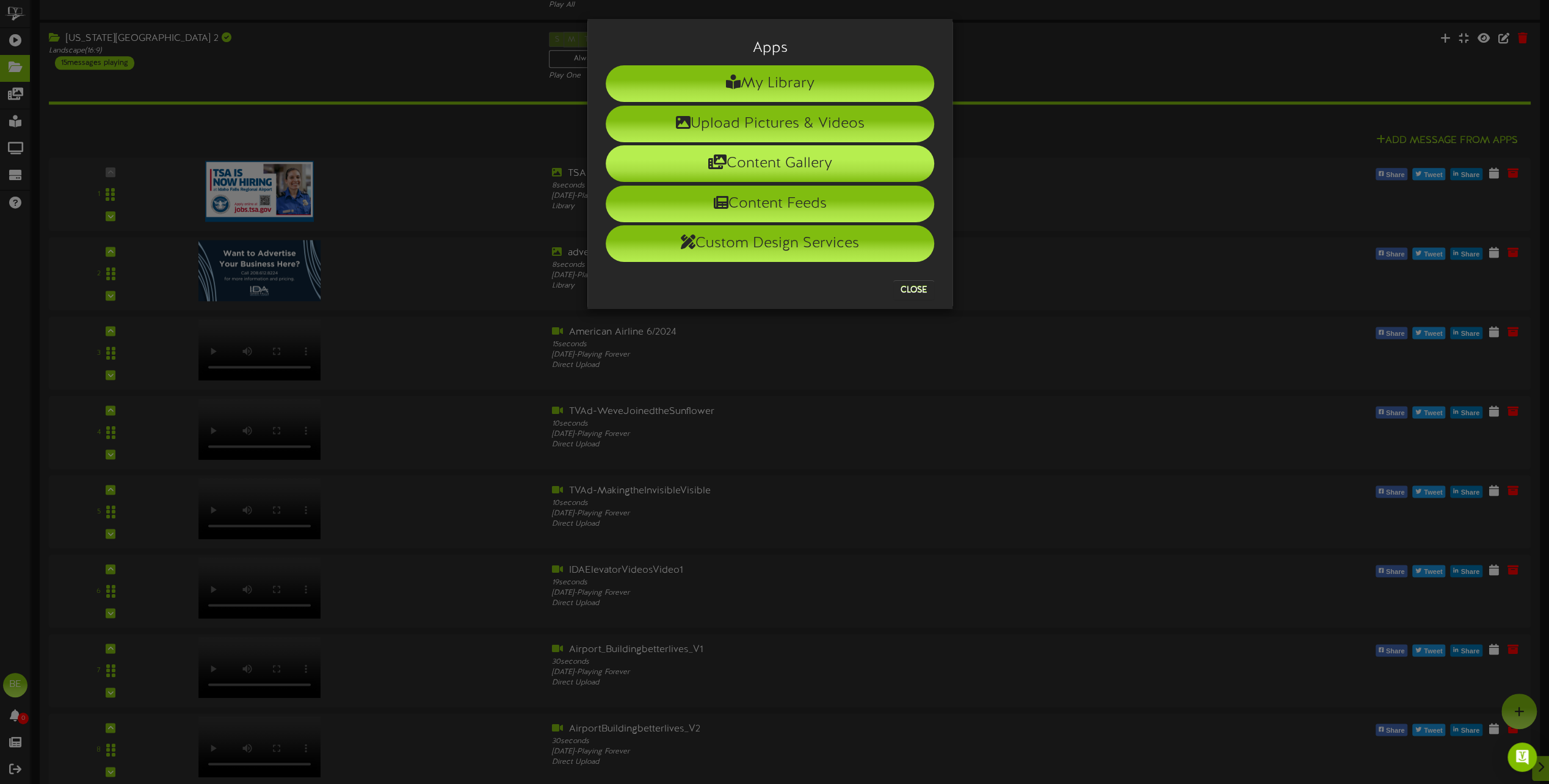
click at [803, 162] on li "Content Gallery" at bounding box center [770, 163] width 329 height 36
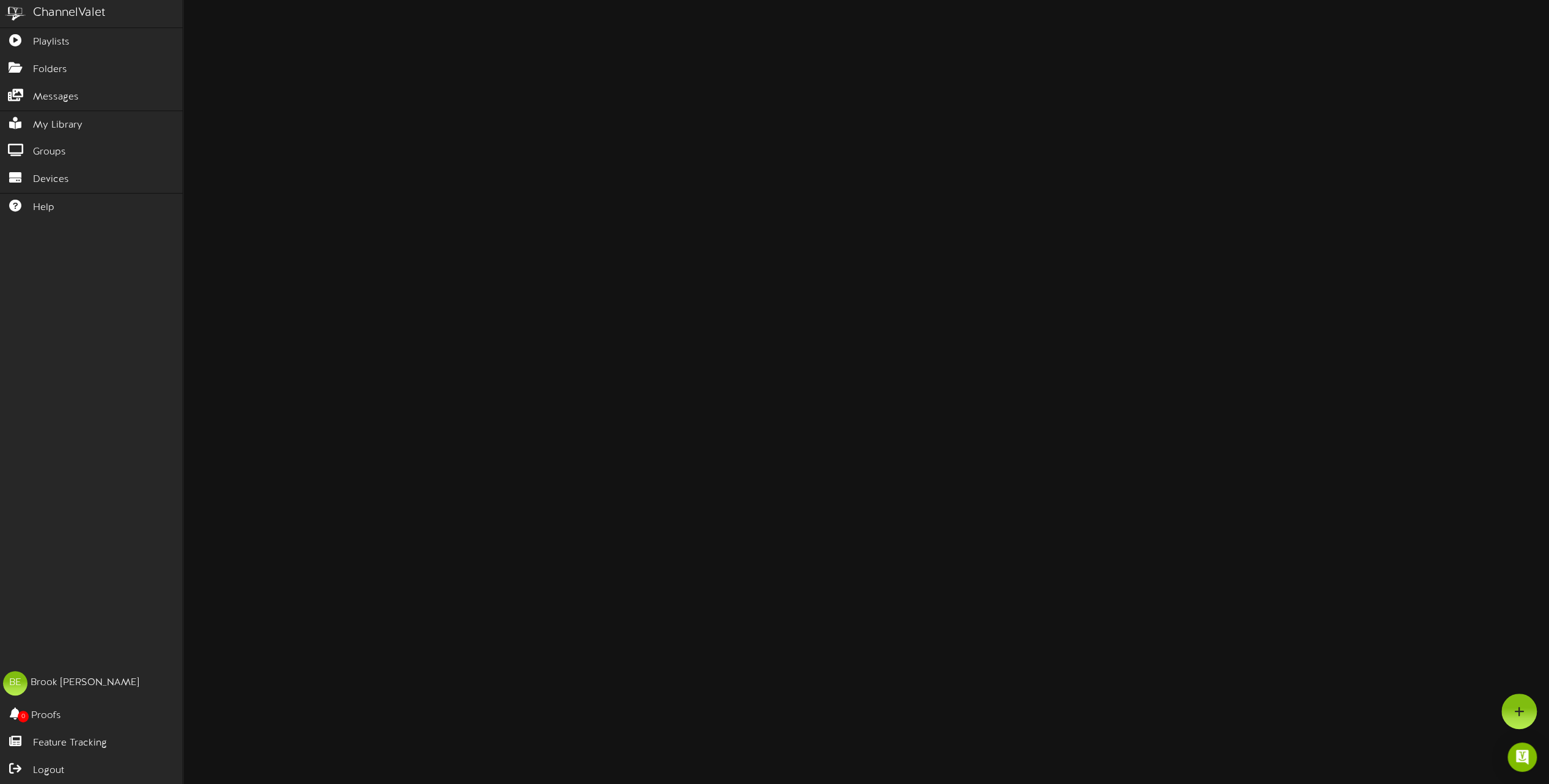
scroll to position [791, 0]
click at [65, 715] on link "0 Proofs" at bounding box center [91, 715] width 183 height 28
click at [63, 683] on div "Brook Edwards" at bounding box center [85, 682] width 109 height 14
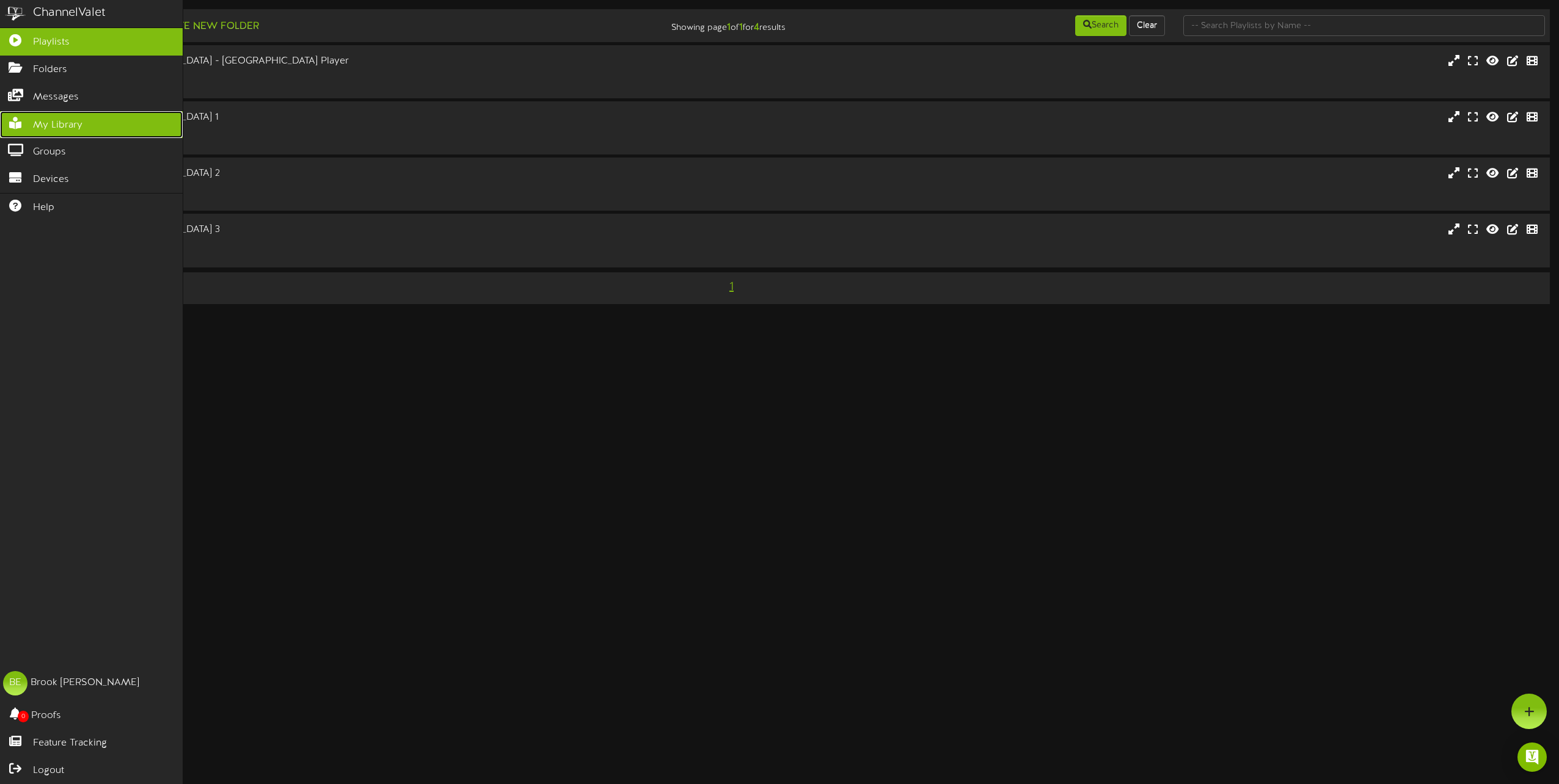
click at [60, 129] on link "My Library" at bounding box center [91, 125] width 183 height 28
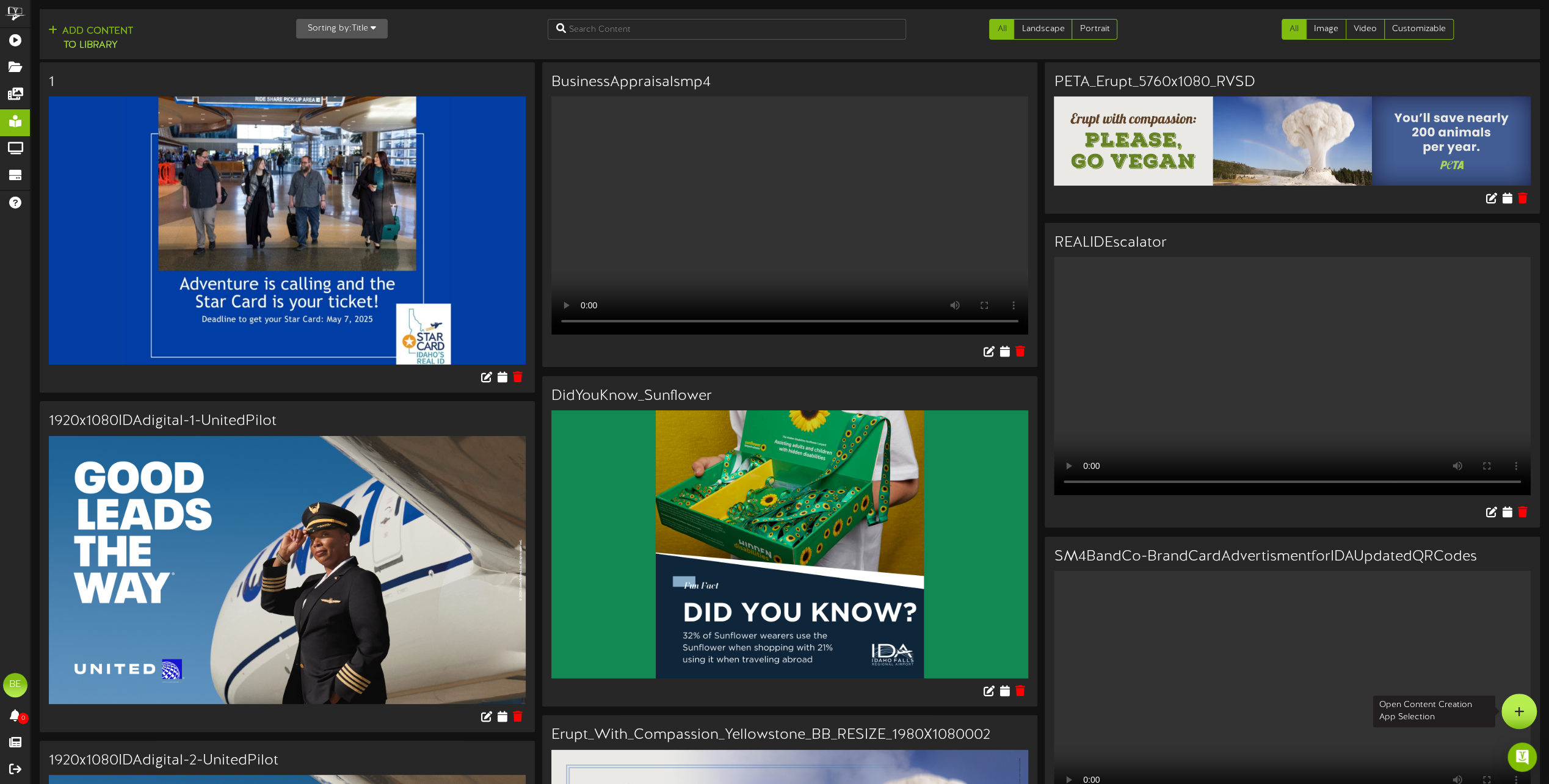
click at [1506, 704] on div at bounding box center [1519, 711] width 36 height 36
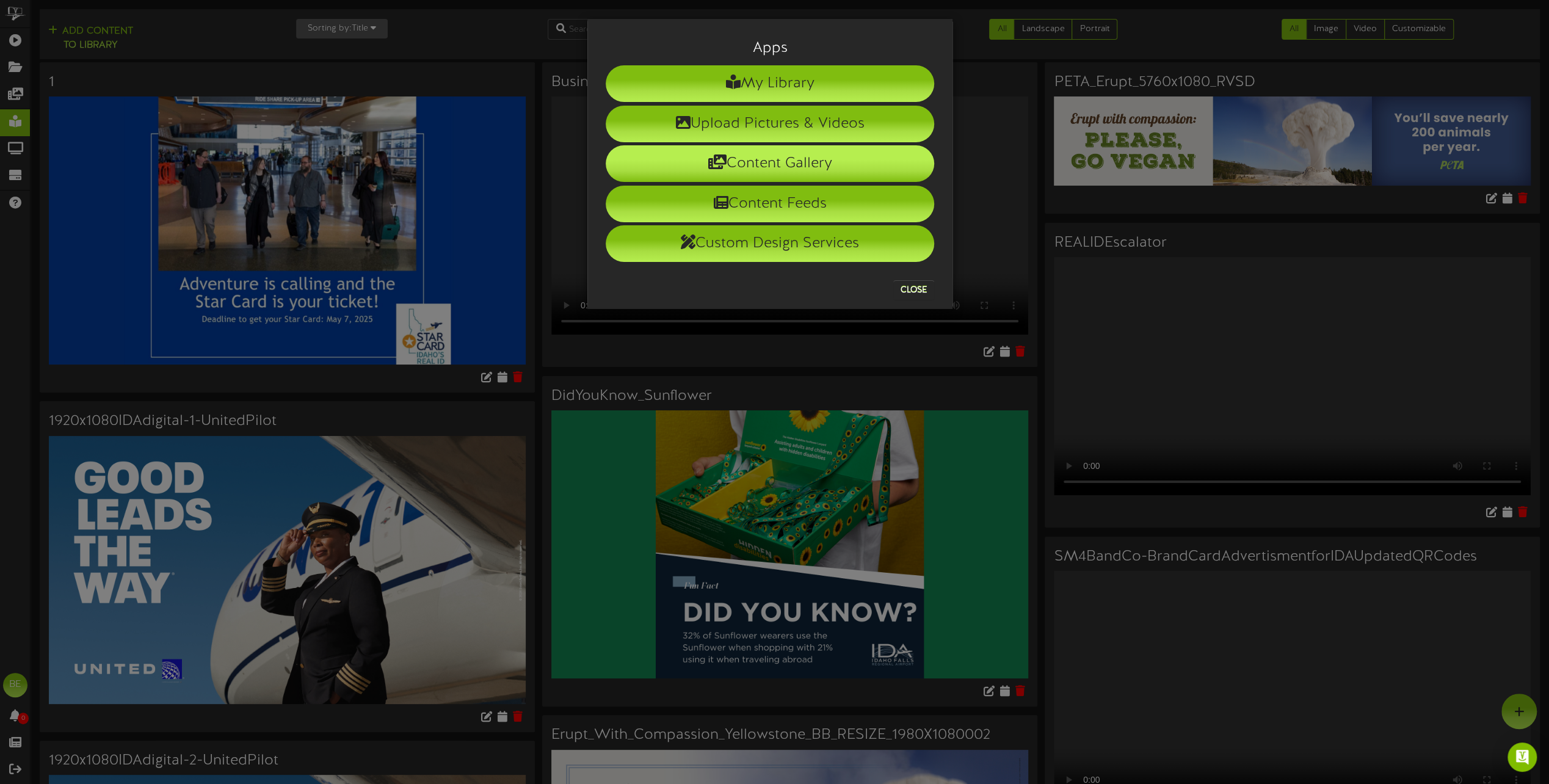
click at [749, 155] on li "Content Gallery" at bounding box center [770, 163] width 329 height 36
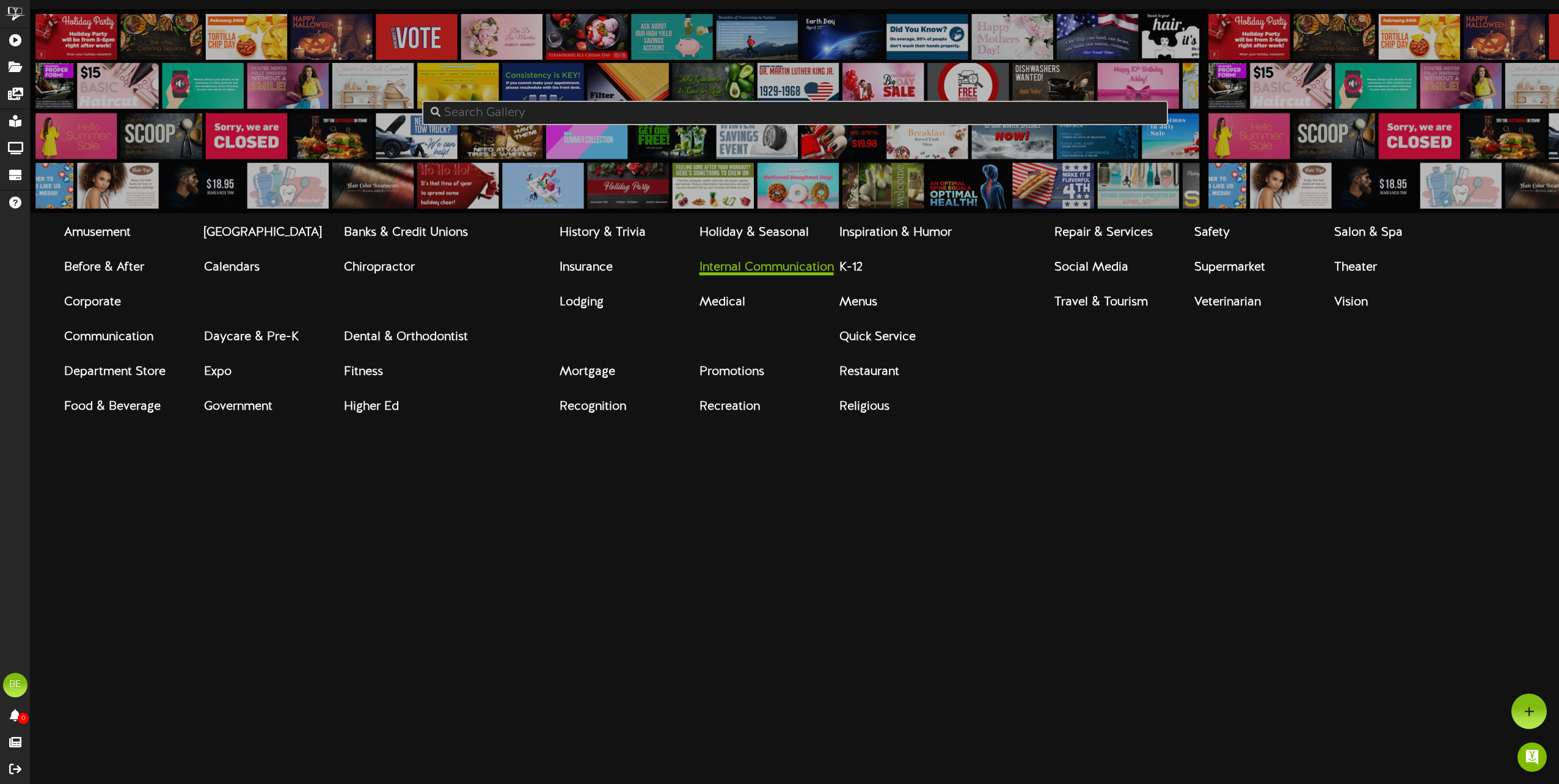
click at [810, 274] on strong "Internal Communication" at bounding box center [767, 267] width 134 height 14
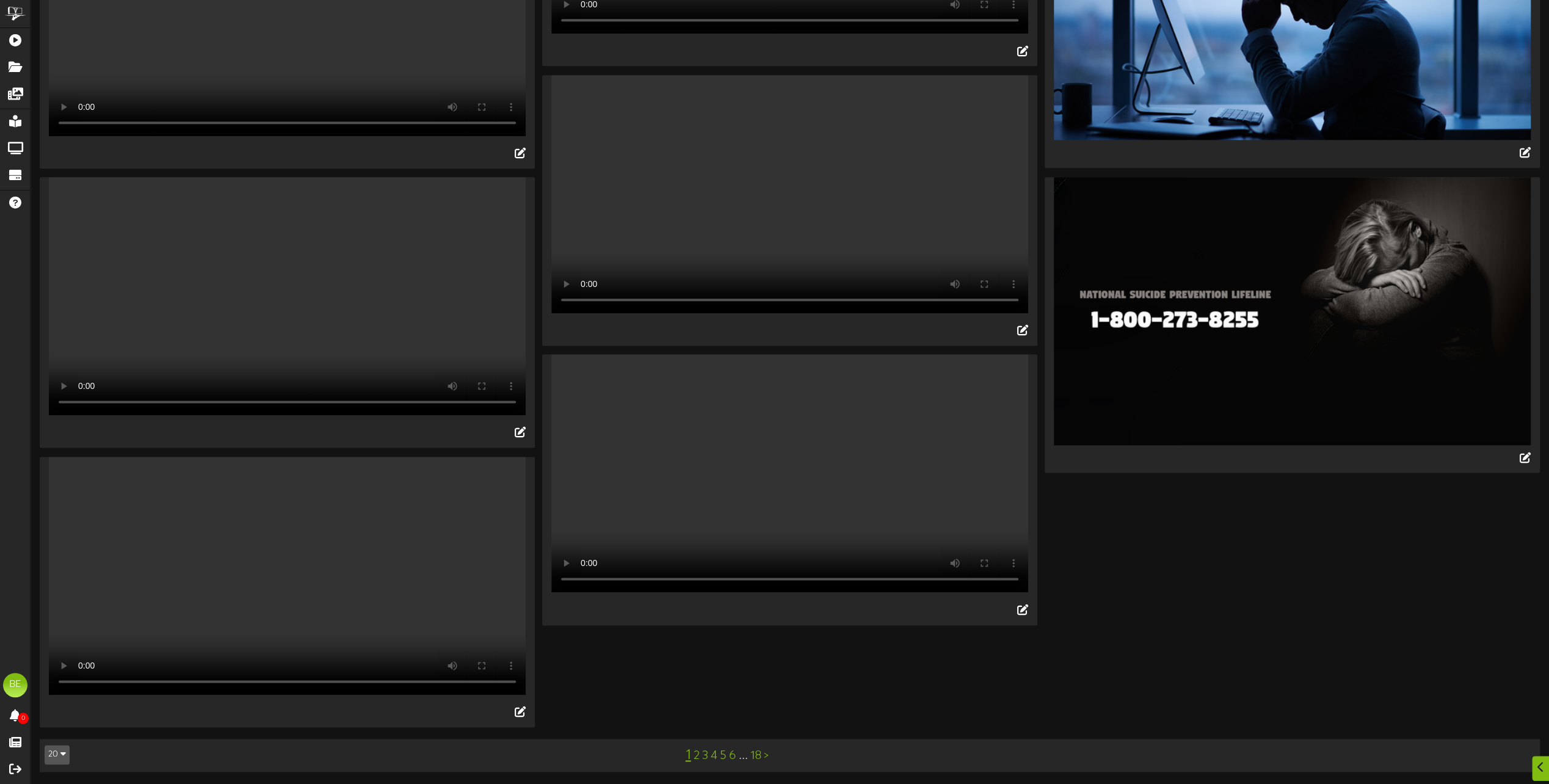
scroll to position [1491, 0]
click at [695, 756] on link "2" at bounding box center [697, 756] width 6 height 14
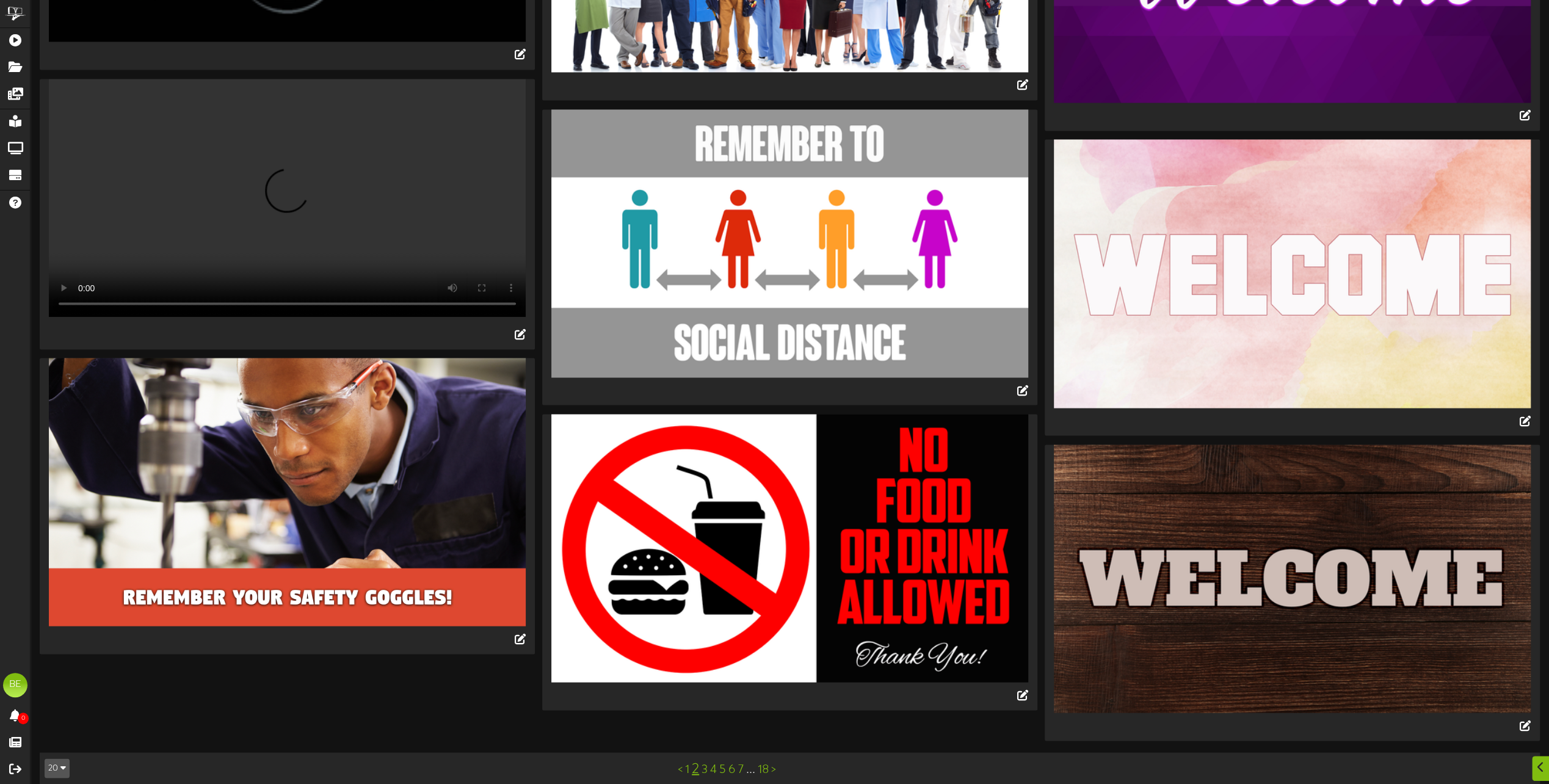
scroll to position [2089, 0]
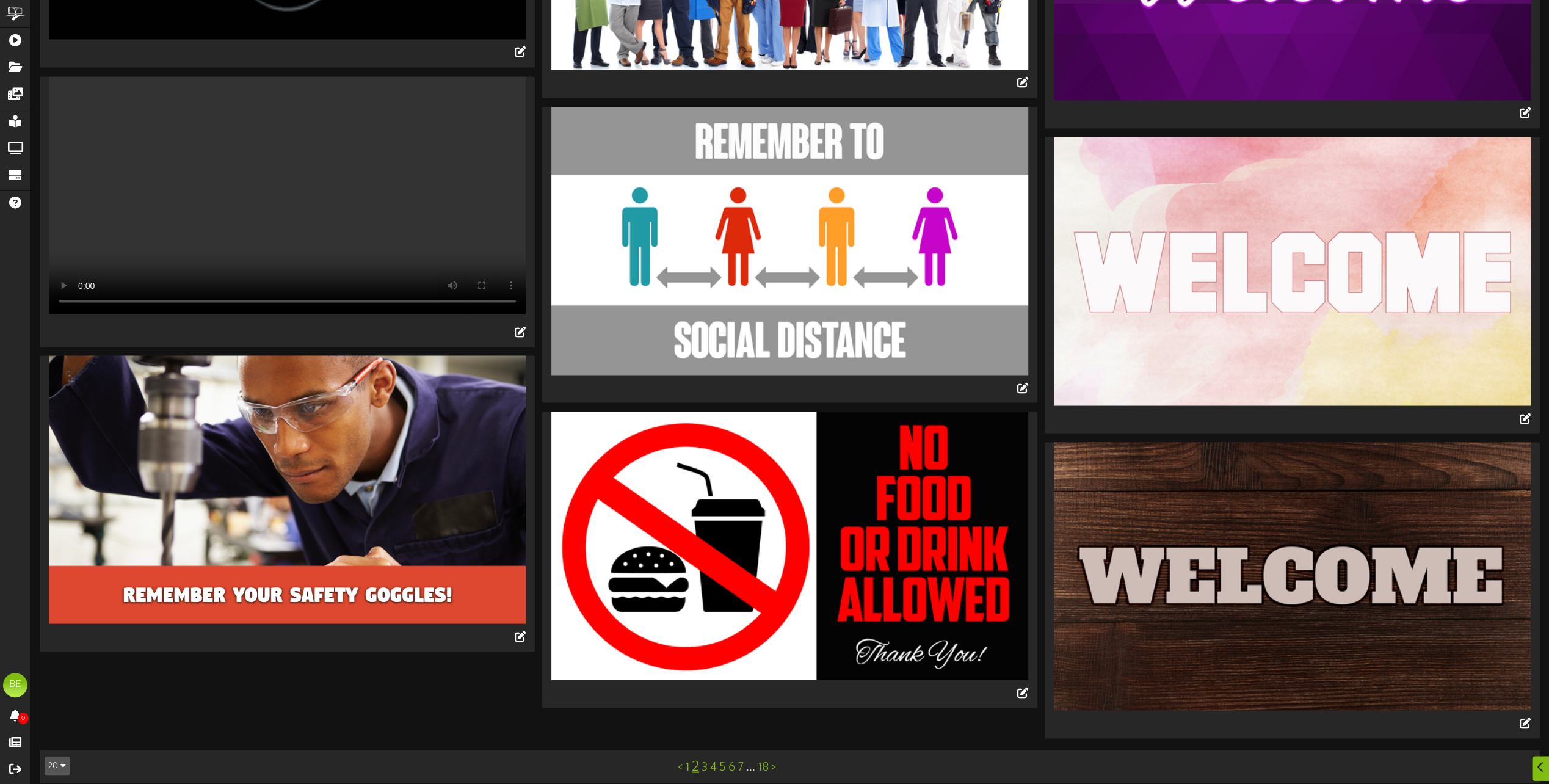
click at [704, 760] on link "3" at bounding box center [704, 767] width 6 height 14
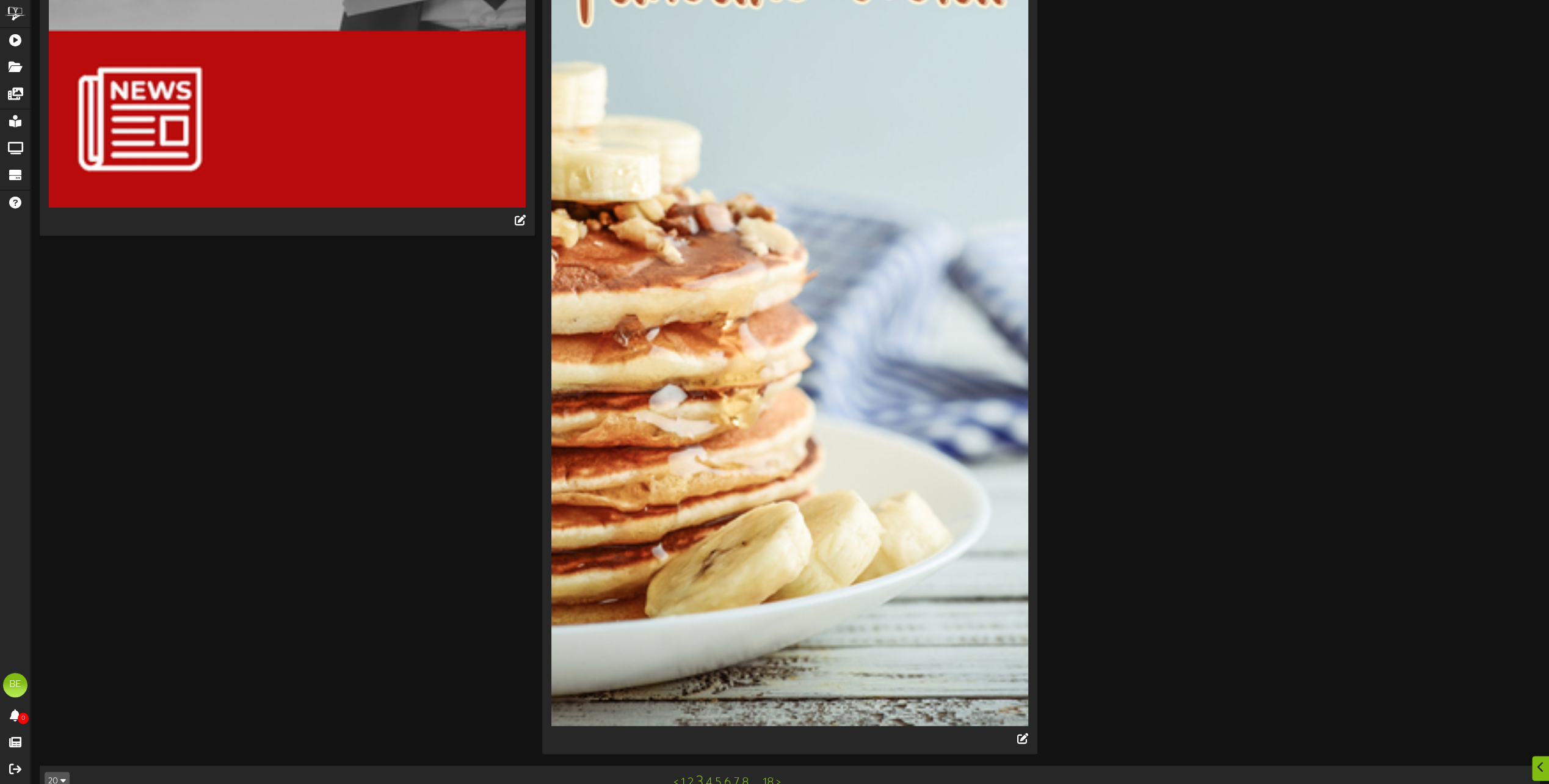
scroll to position [4653, 0]
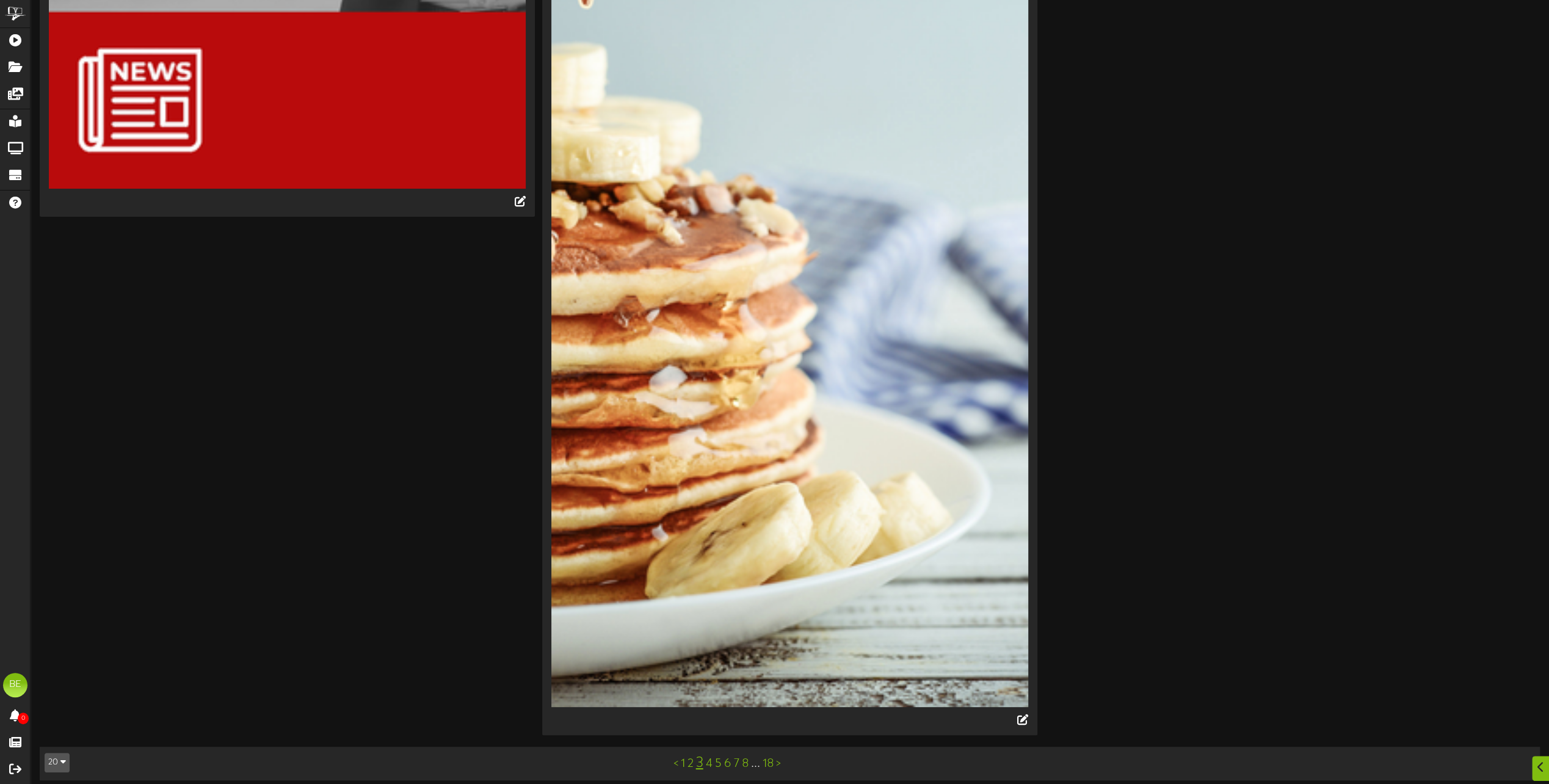
click at [707, 757] on link "4" at bounding box center [709, 764] width 7 height 14
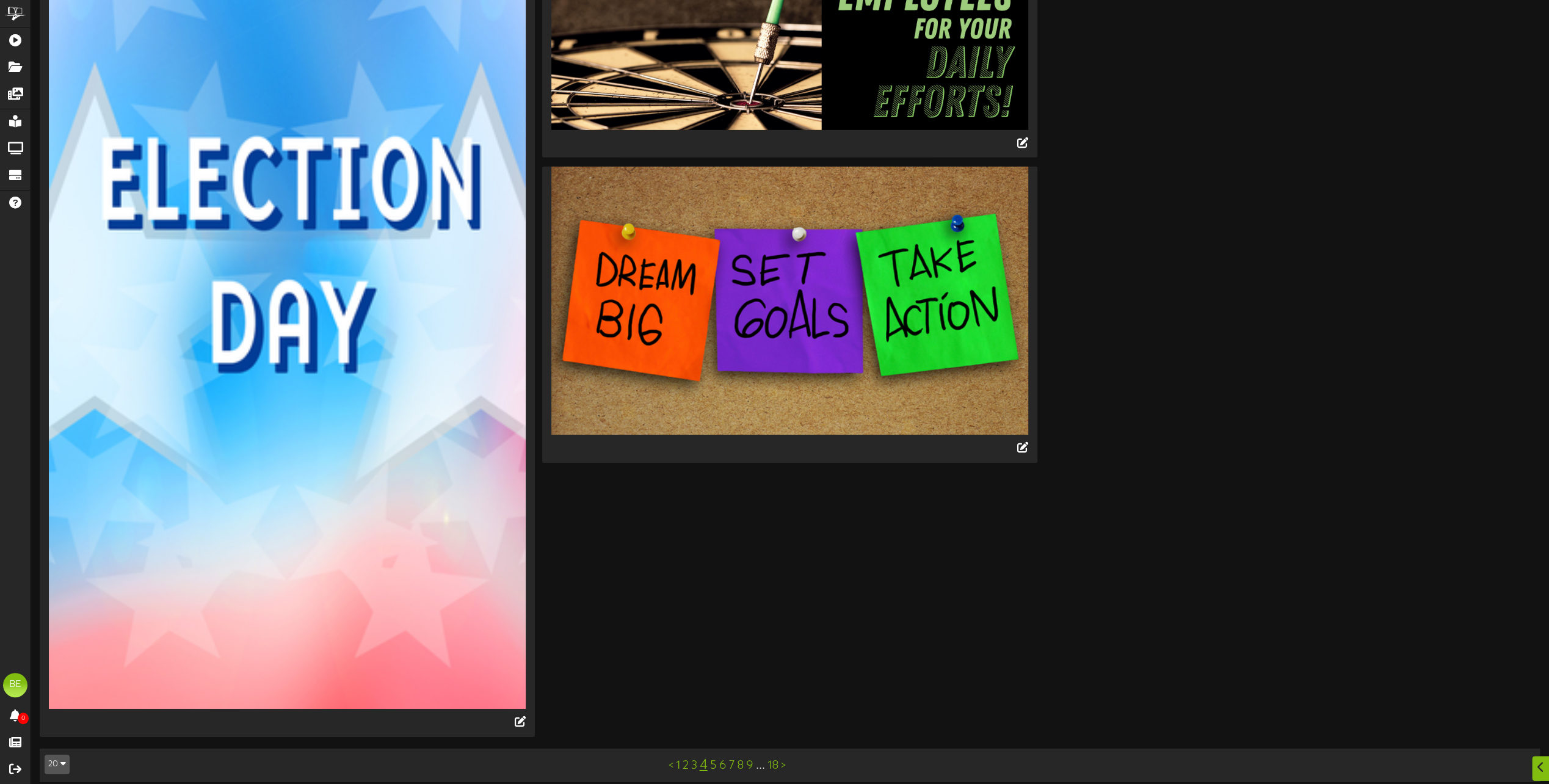
scroll to position [3769, 0]
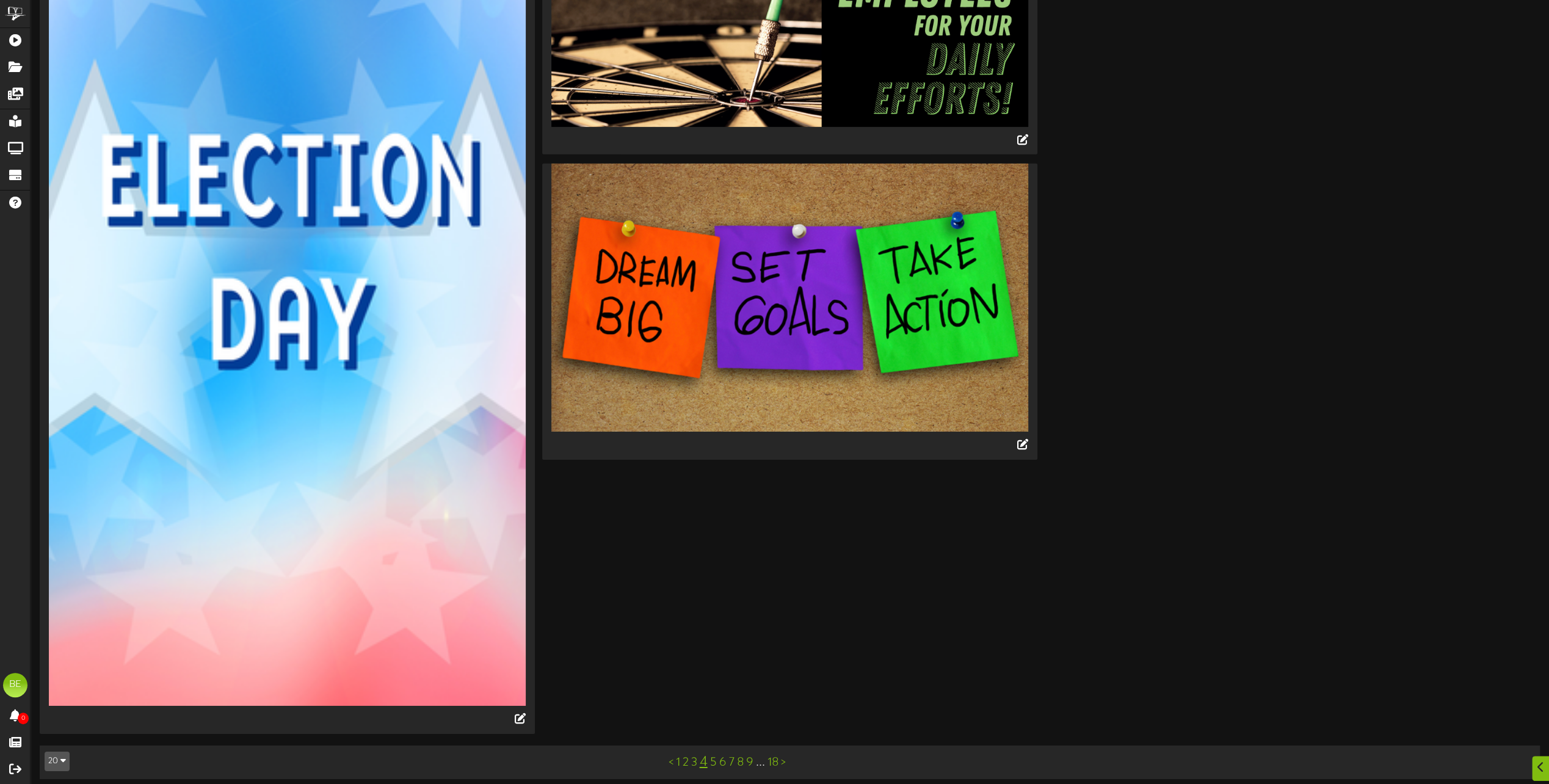
click at [712, 757] on link "5" at bounding box center [713, 762] width 7 height 14
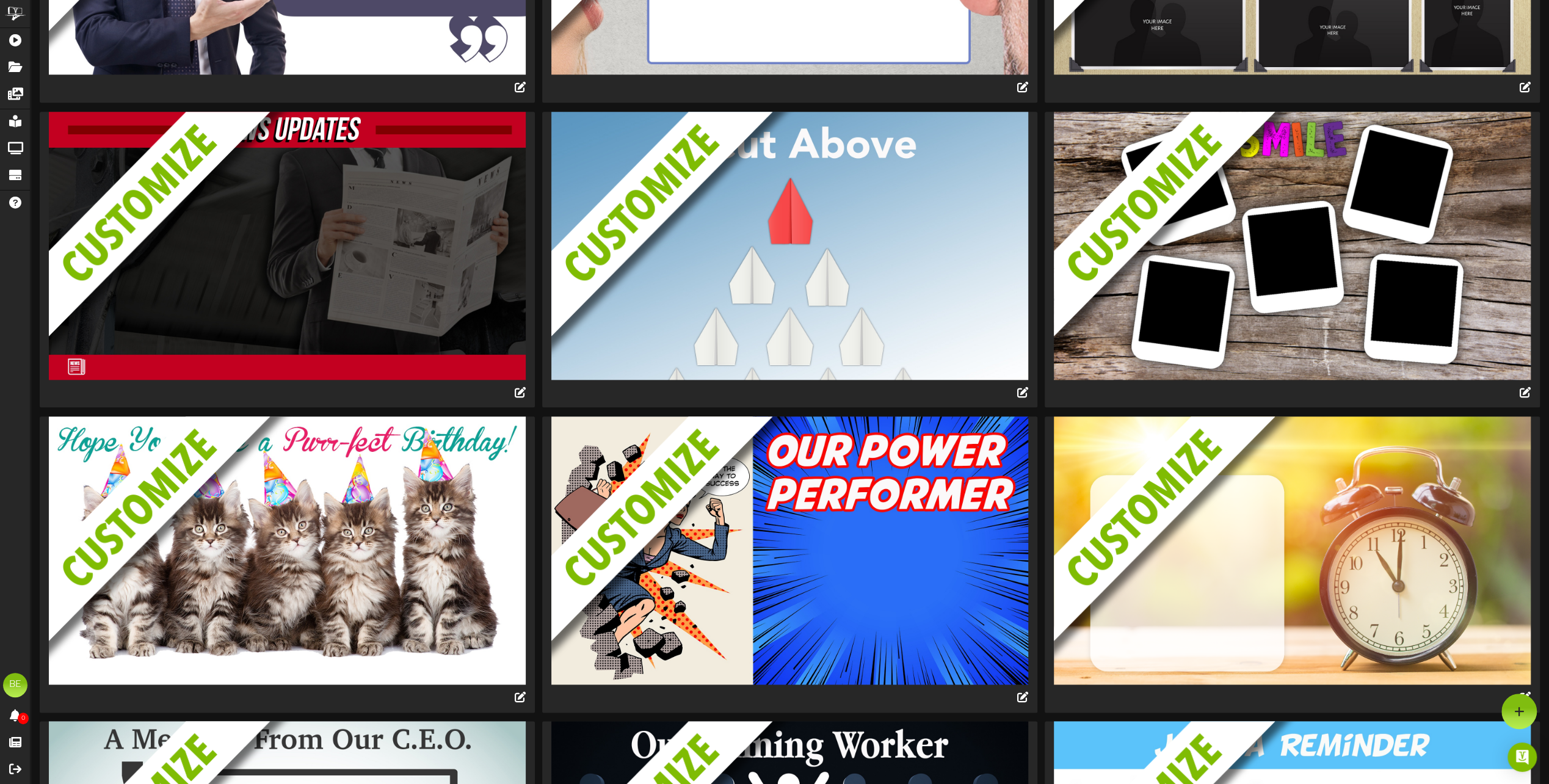
scroll to position [1481, 0]
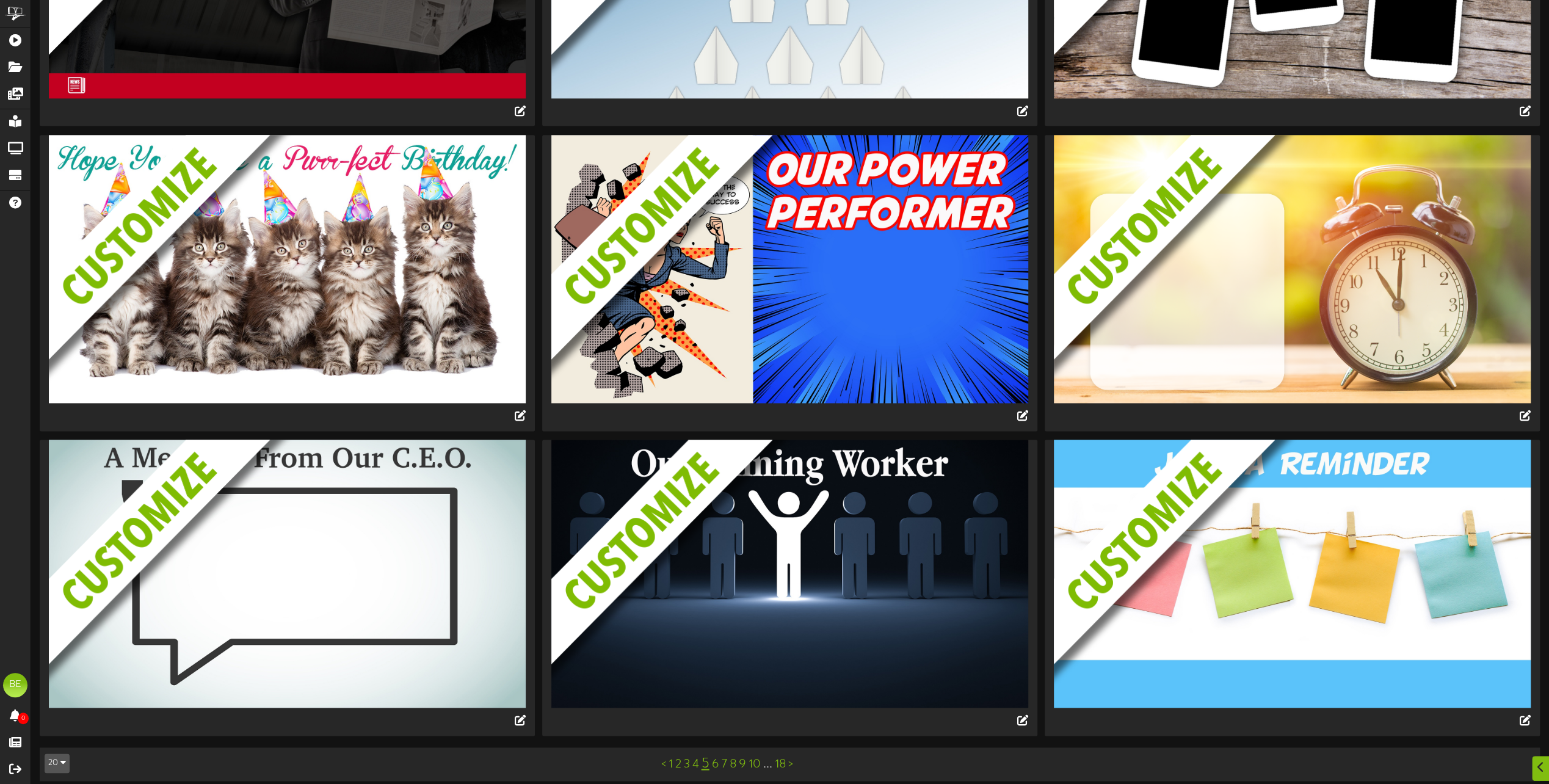
click at [715, 757] on link "6" at bounding box center [715, 764] width 7 height 14
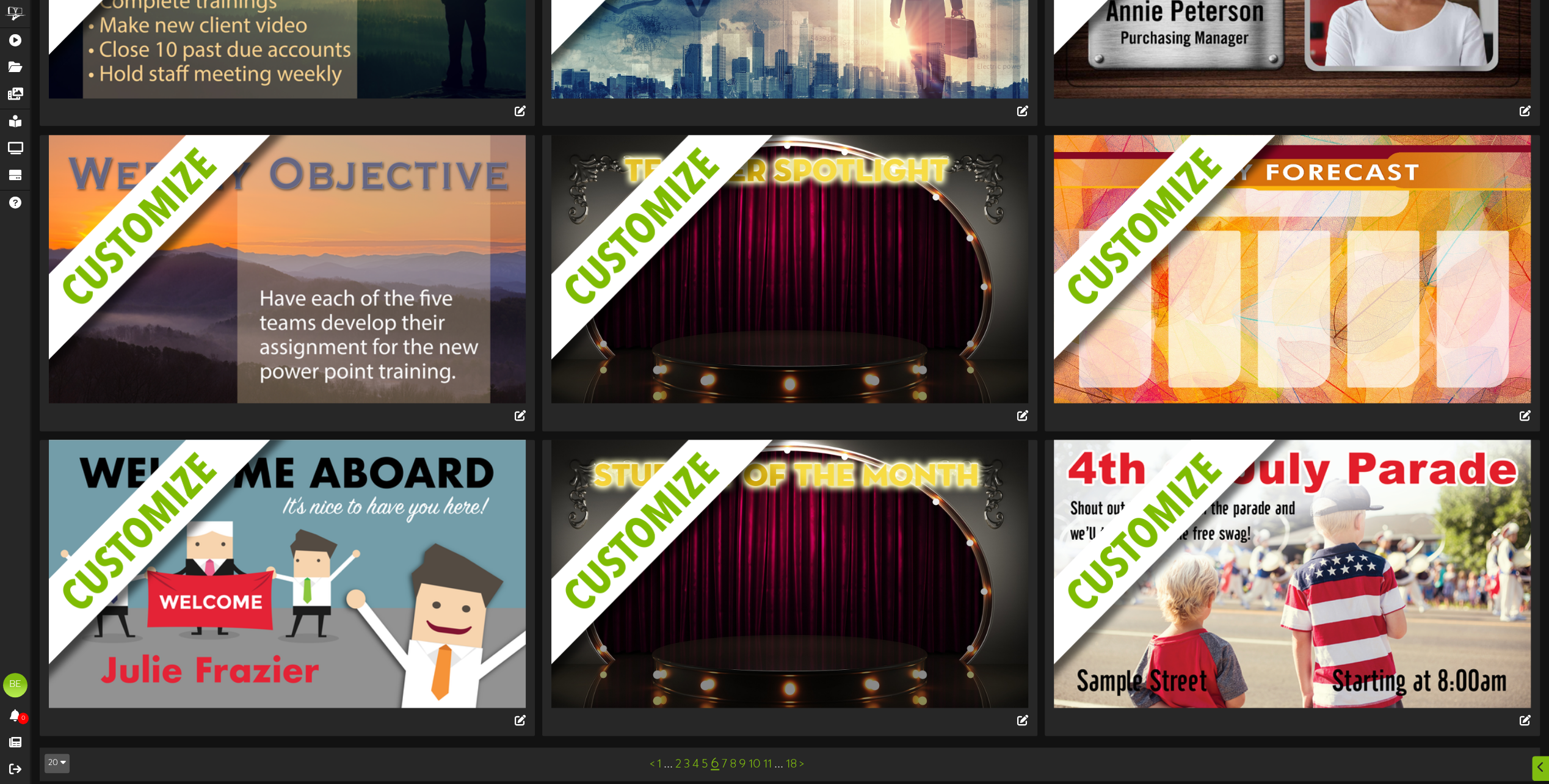
click at [724, 757] on link "7" at bounding box center [725, 764] width 6 height 14
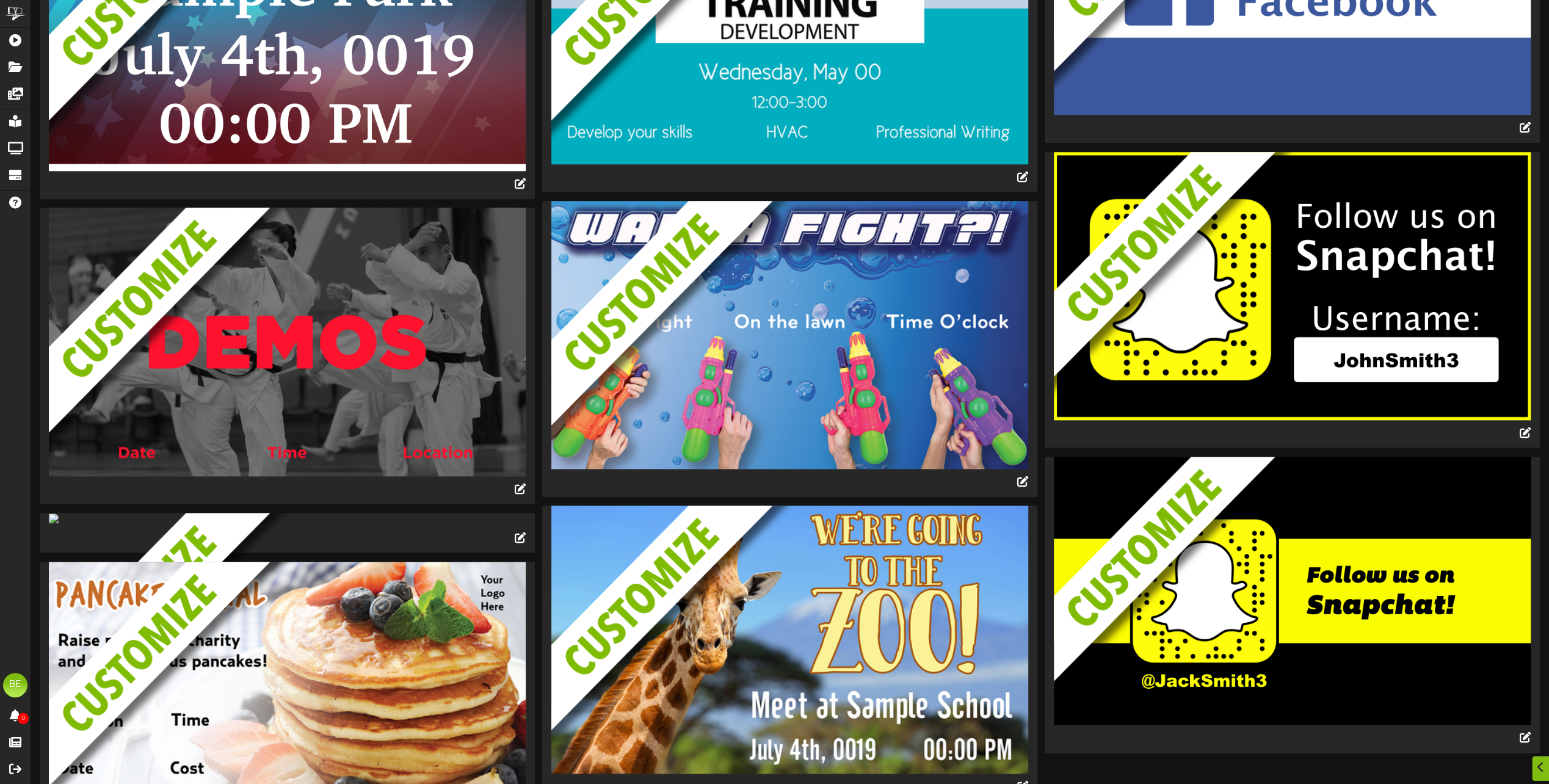
scroll to position [1281, 0]
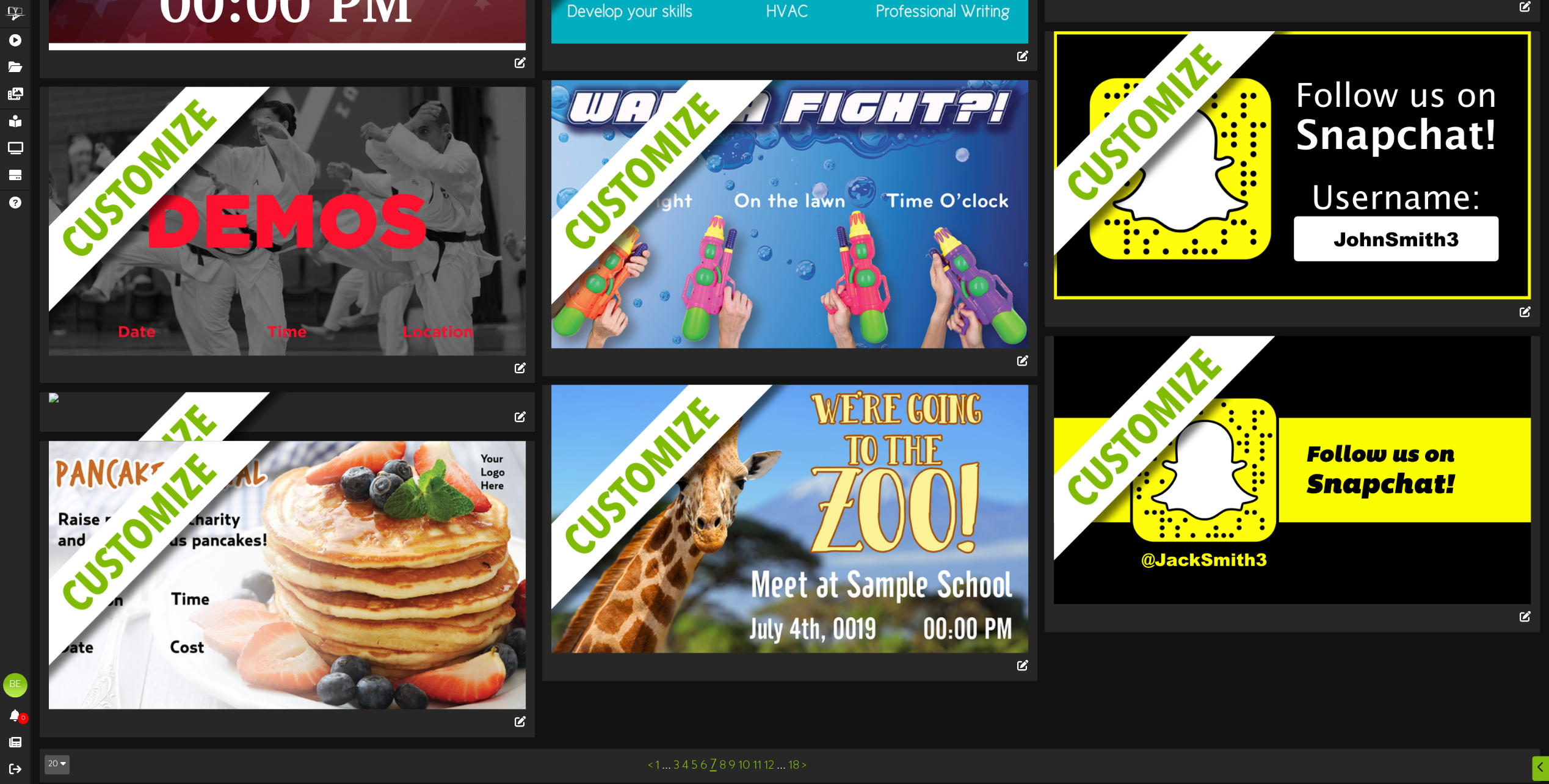
click at [724, 758] on link "8" at bounding box center [722, 765] width 7 height 14
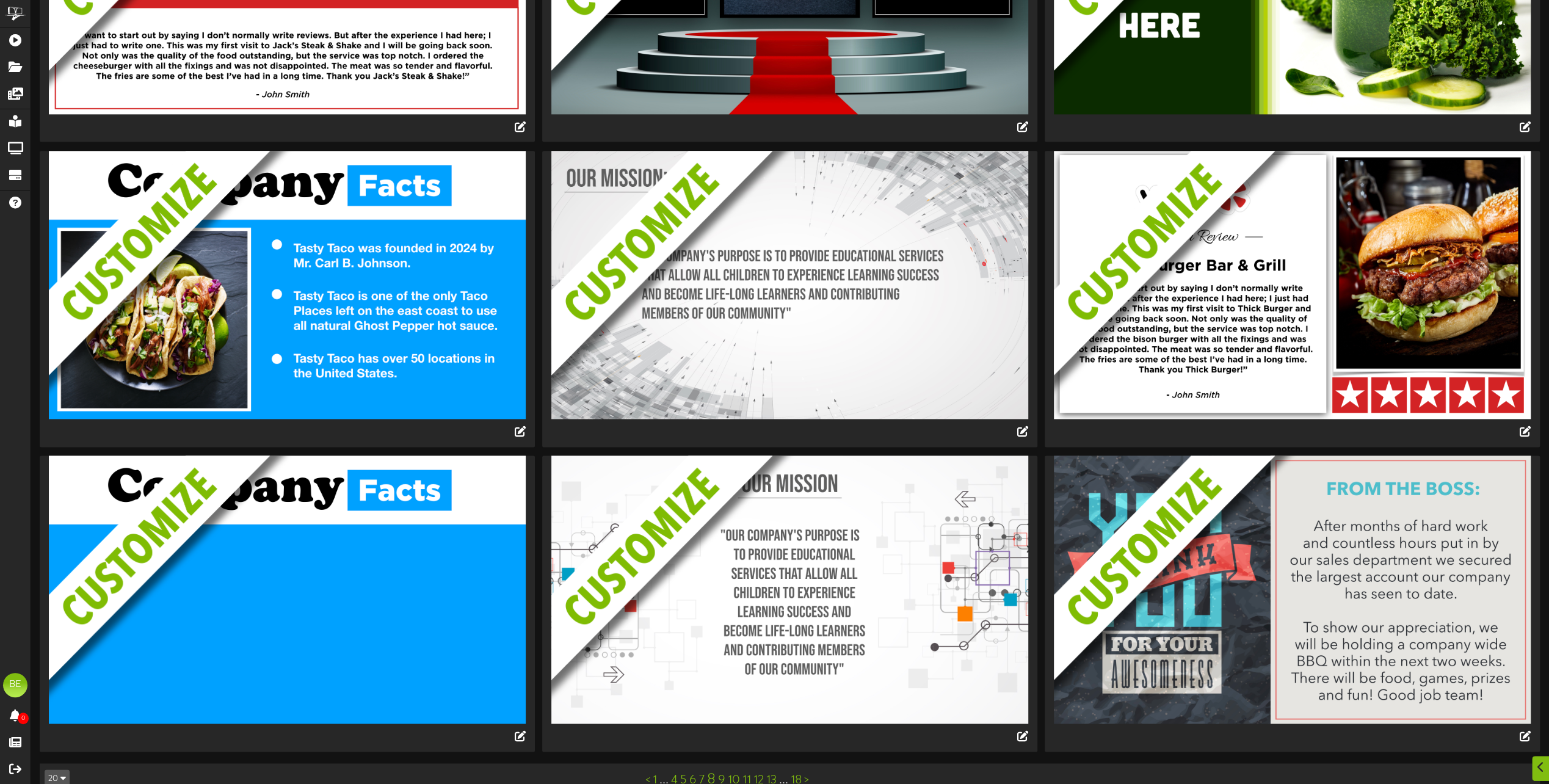
scroll to position [1481, 0]
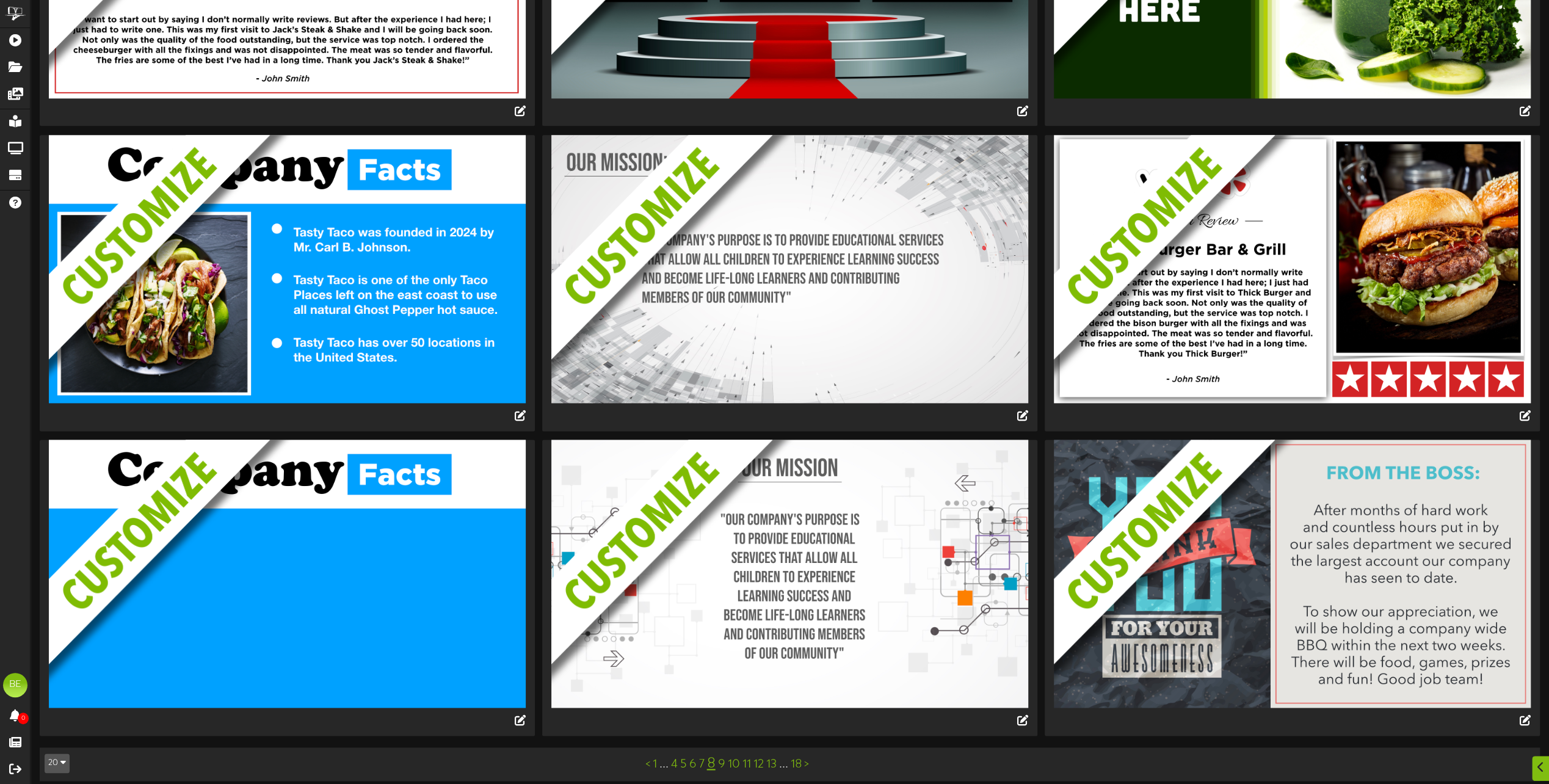
click at [723, 758] on link "9" at bounding box center [721, 764] width 7 height 14
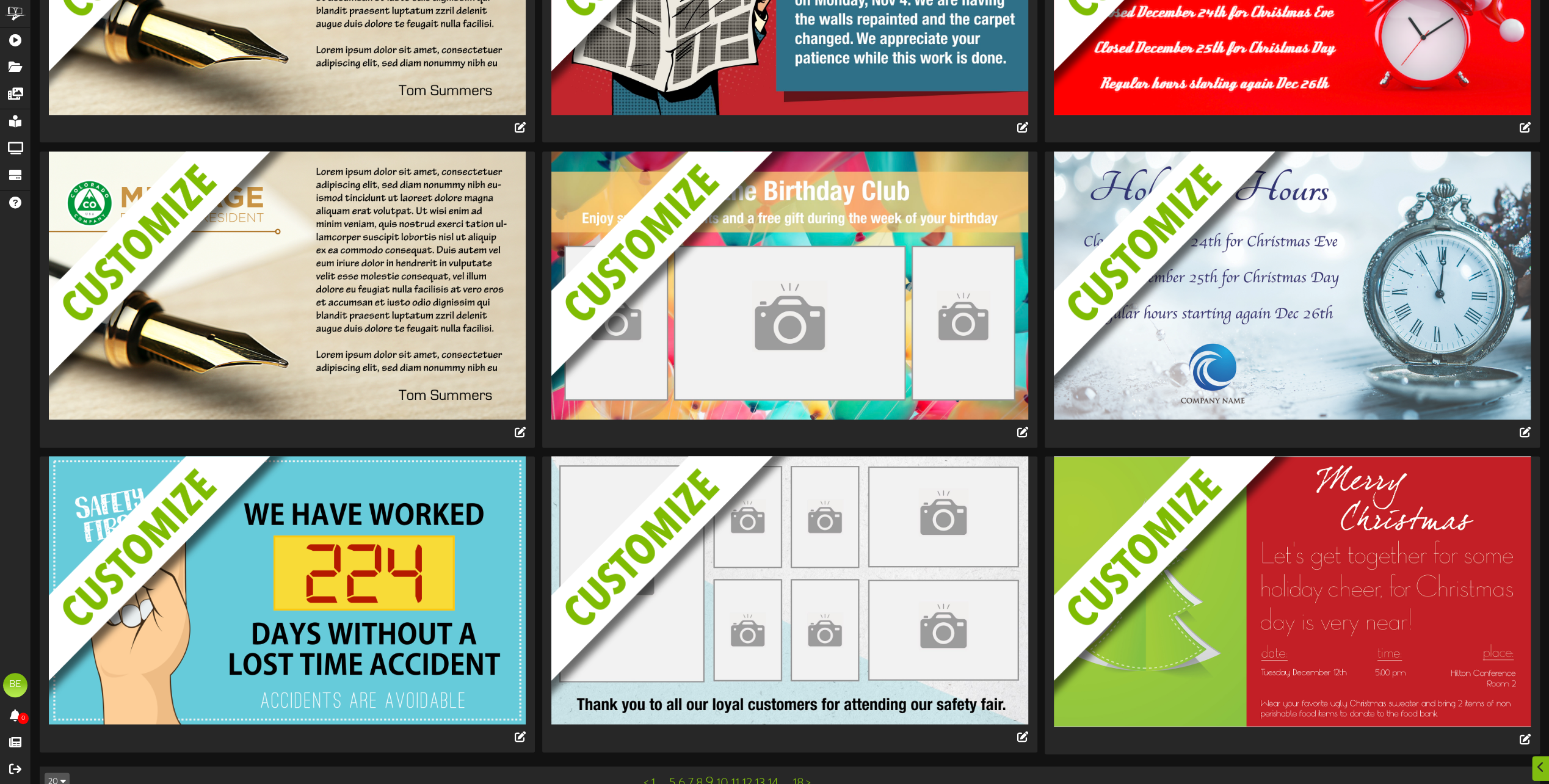
scroll to position [1483, 0]
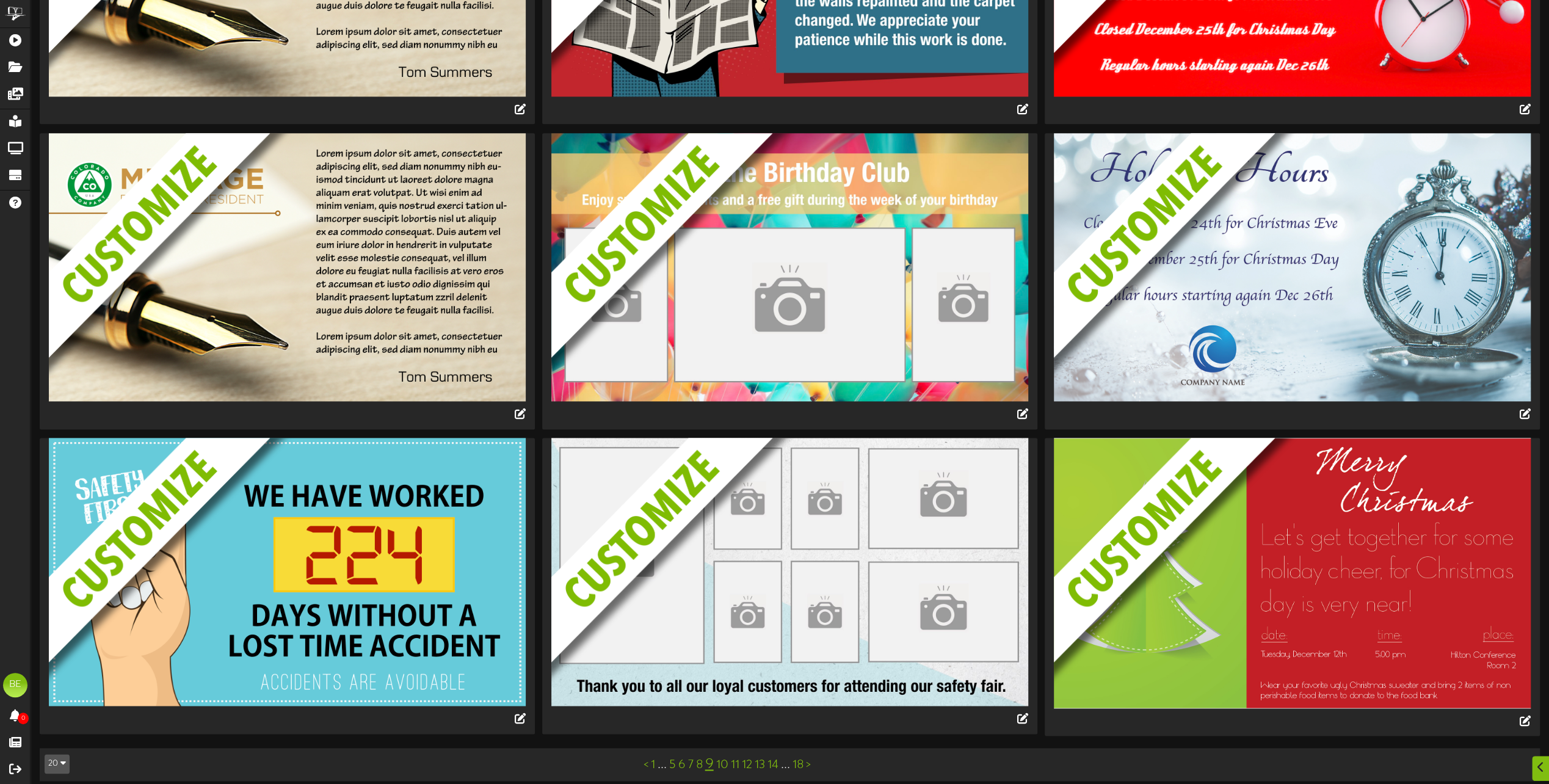
click at [722, 758] on link "10" at bounding box center [722, 765] width 12 height 14
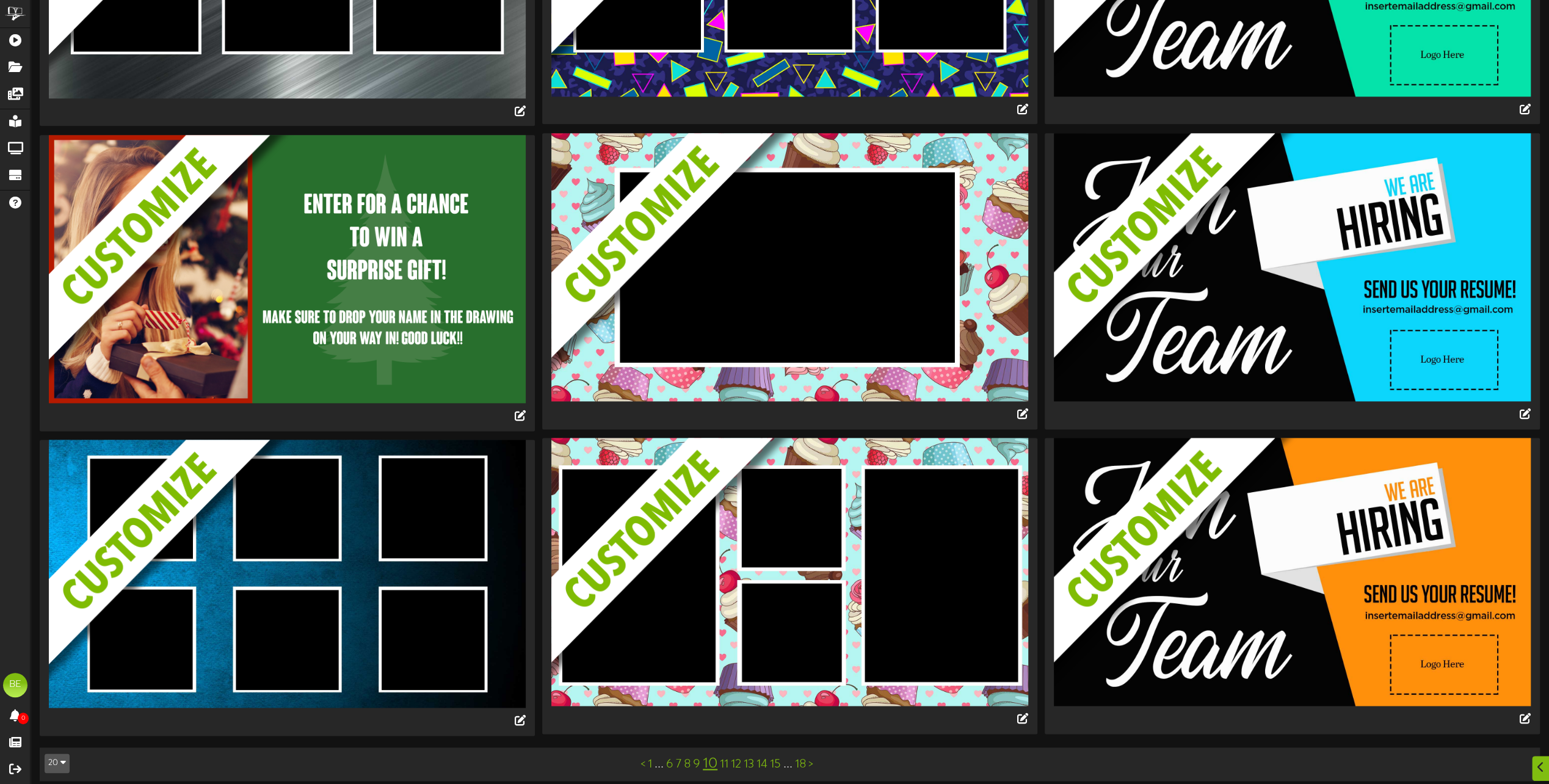
click at [725, 757] on link "11" at bounding box center [724, 764] width 9 height 14
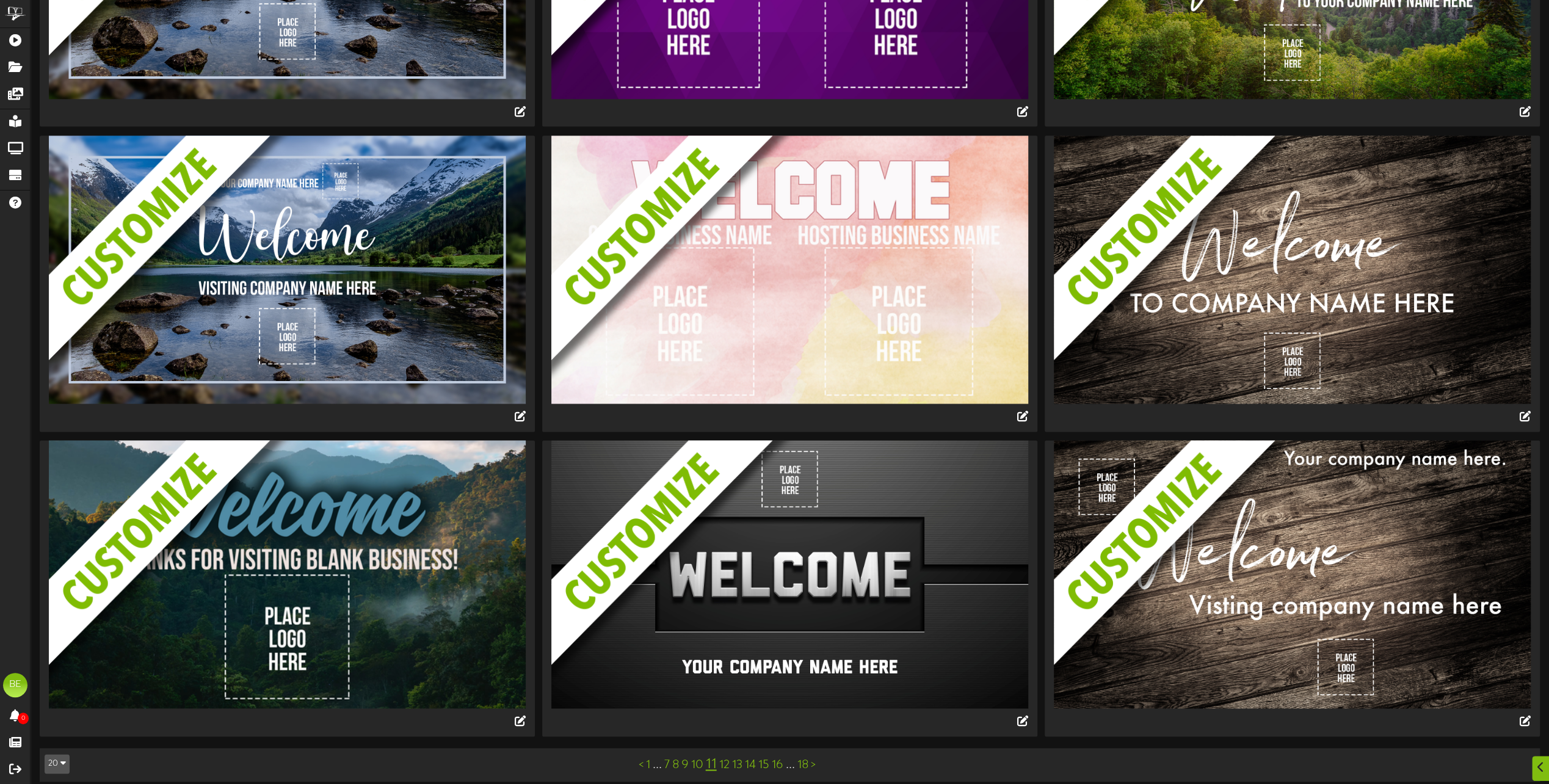
scroll to position [1481, 0]
click at [727, 757] on link "12" at bounding box center [724, 764] width 11 height 14
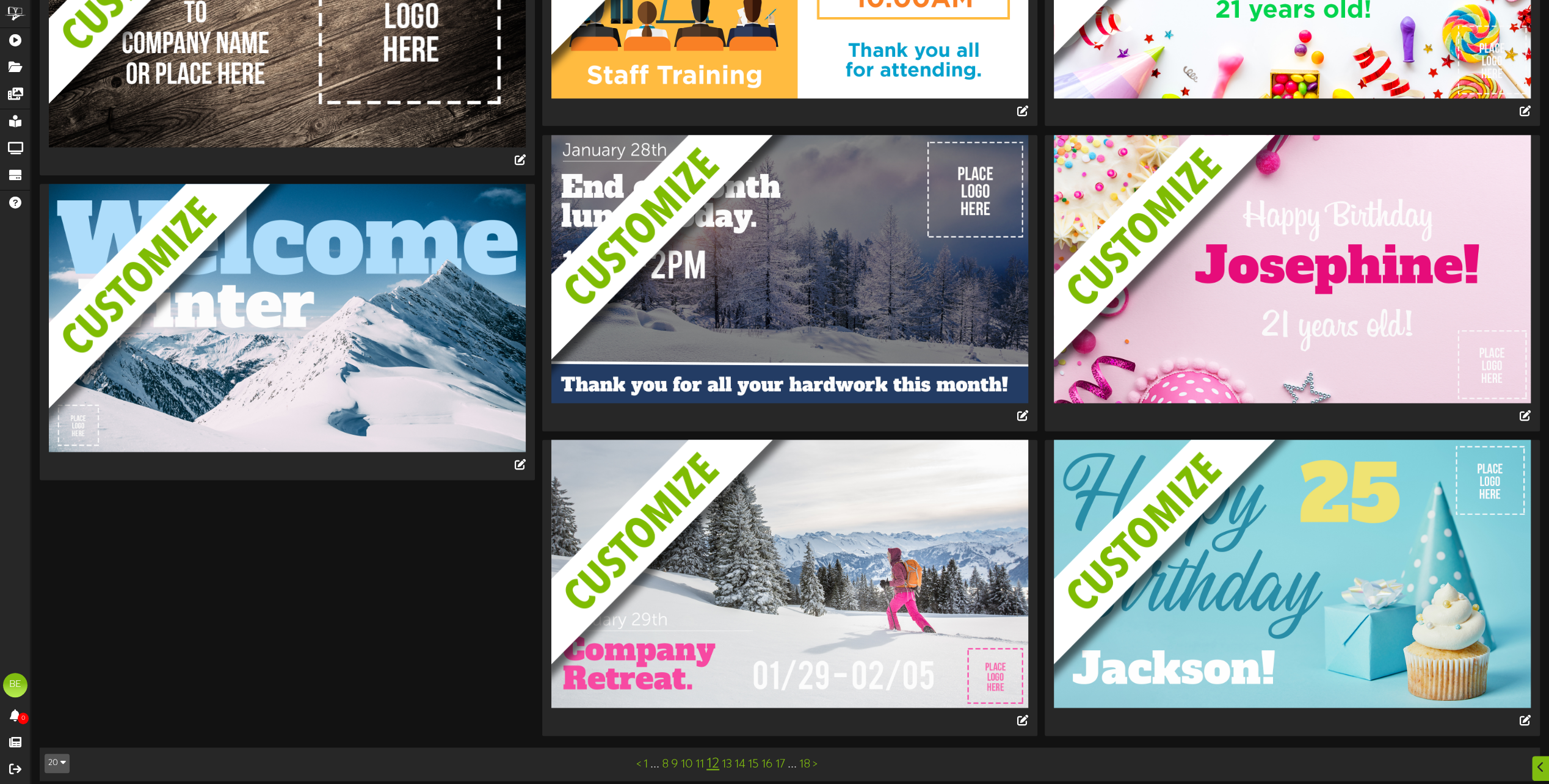
click at [728, 757] on link "13" at bounding box center [727, 764] width 11 height 14
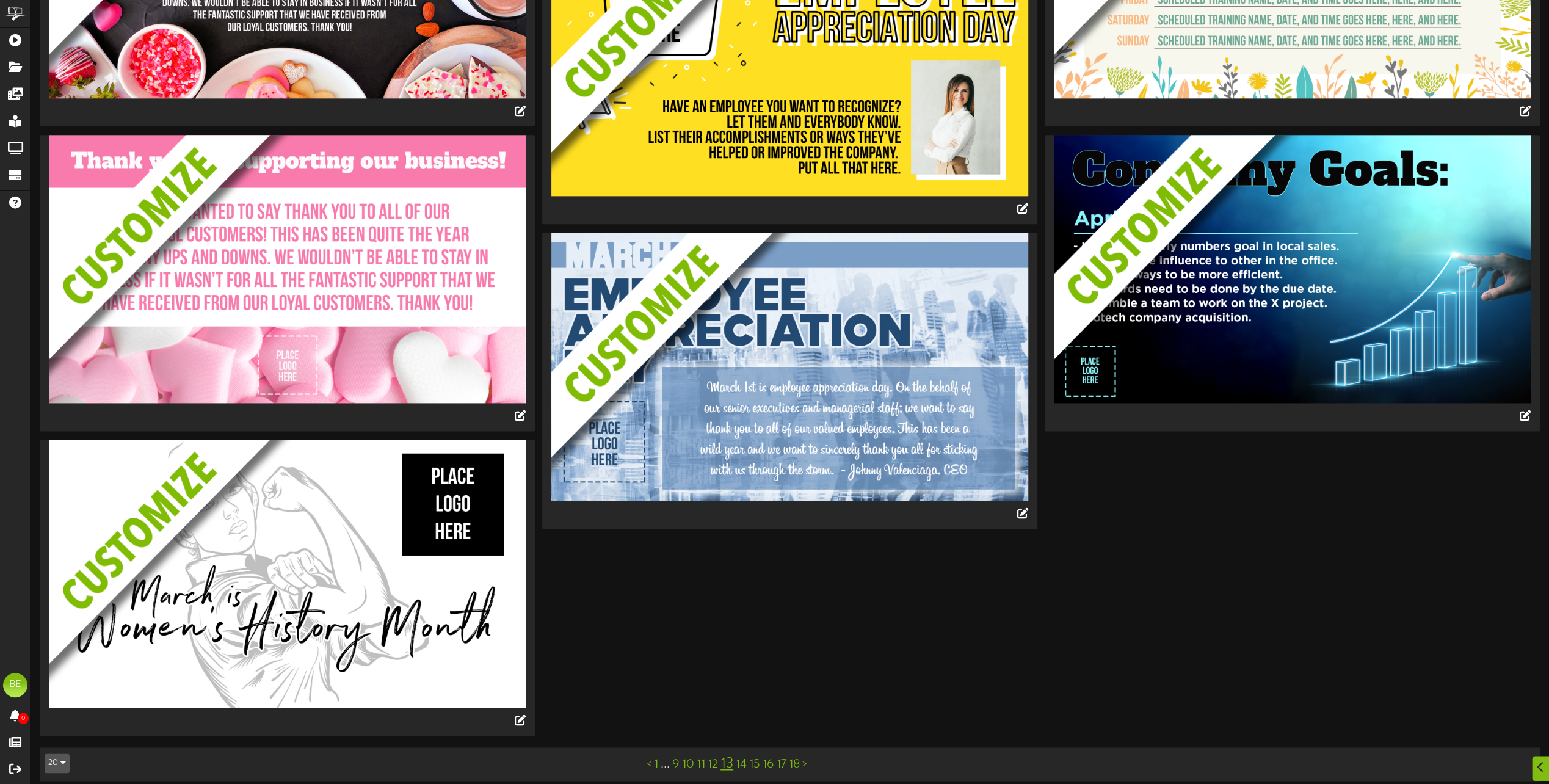
click at [743, 757] on link "14" at bounding box center [741, 764] width 11 height 14
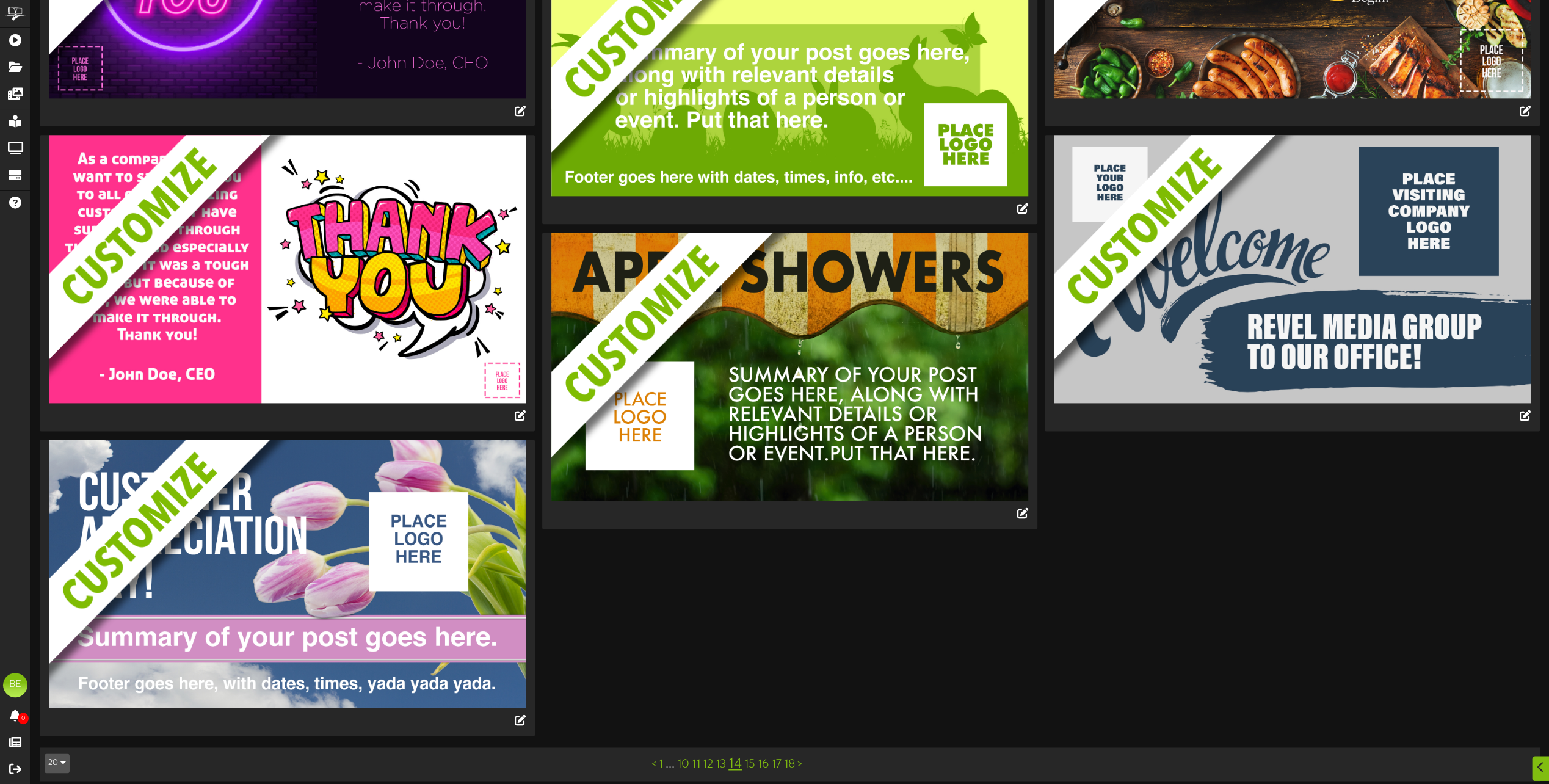
click at [750, 757] on link "15" at bounding box center [750, 764] width 11 height 14
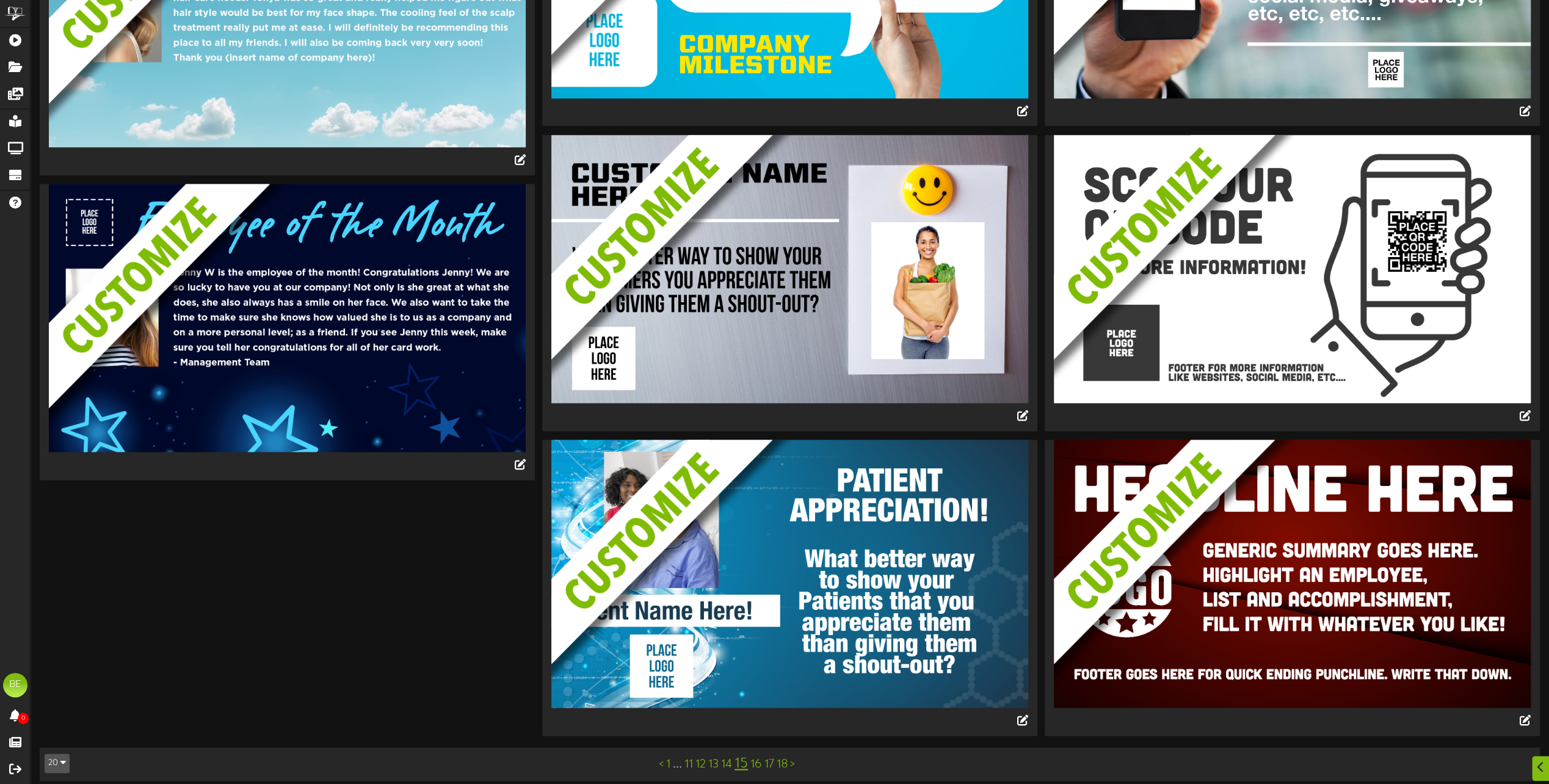
click at [759, 757] on link "16" at bounding box center [757, 764] width 12 height 14
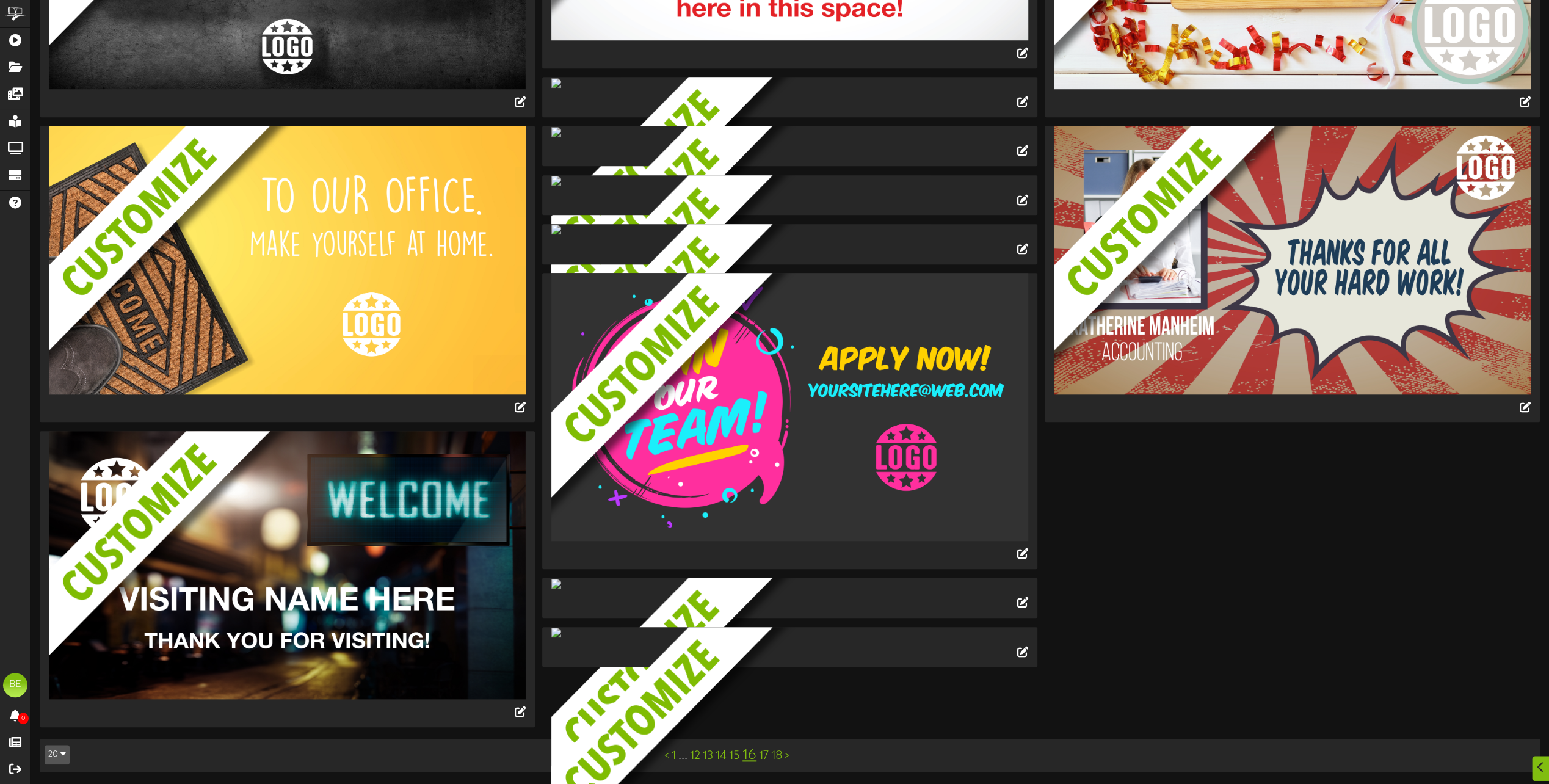
click at [767, 757] on link "17" at bounding box center [764, 756] width 10 height 14
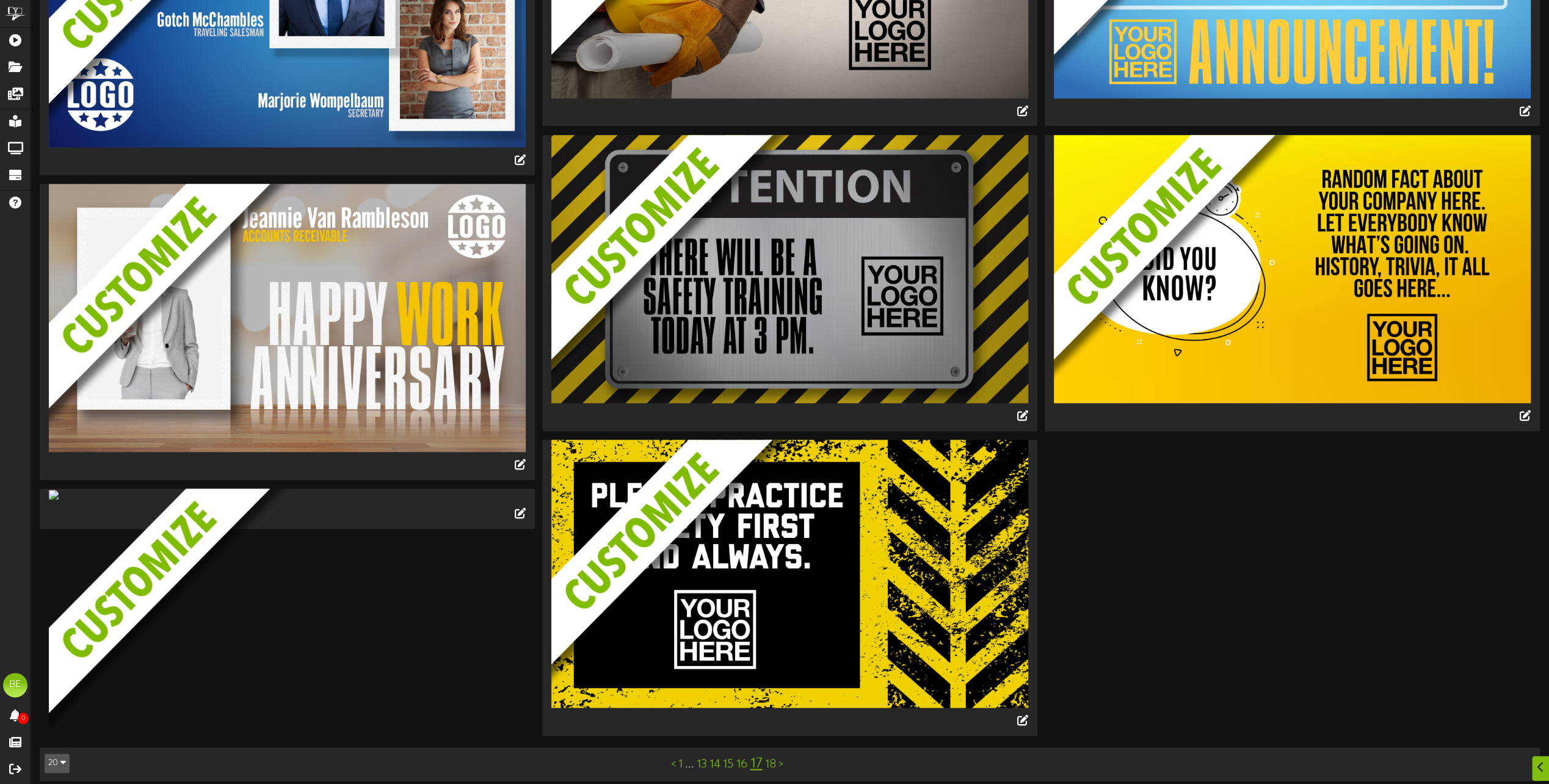
click at [774, 757] on link "18" at bounding box center [771, 764] width 11 height 14
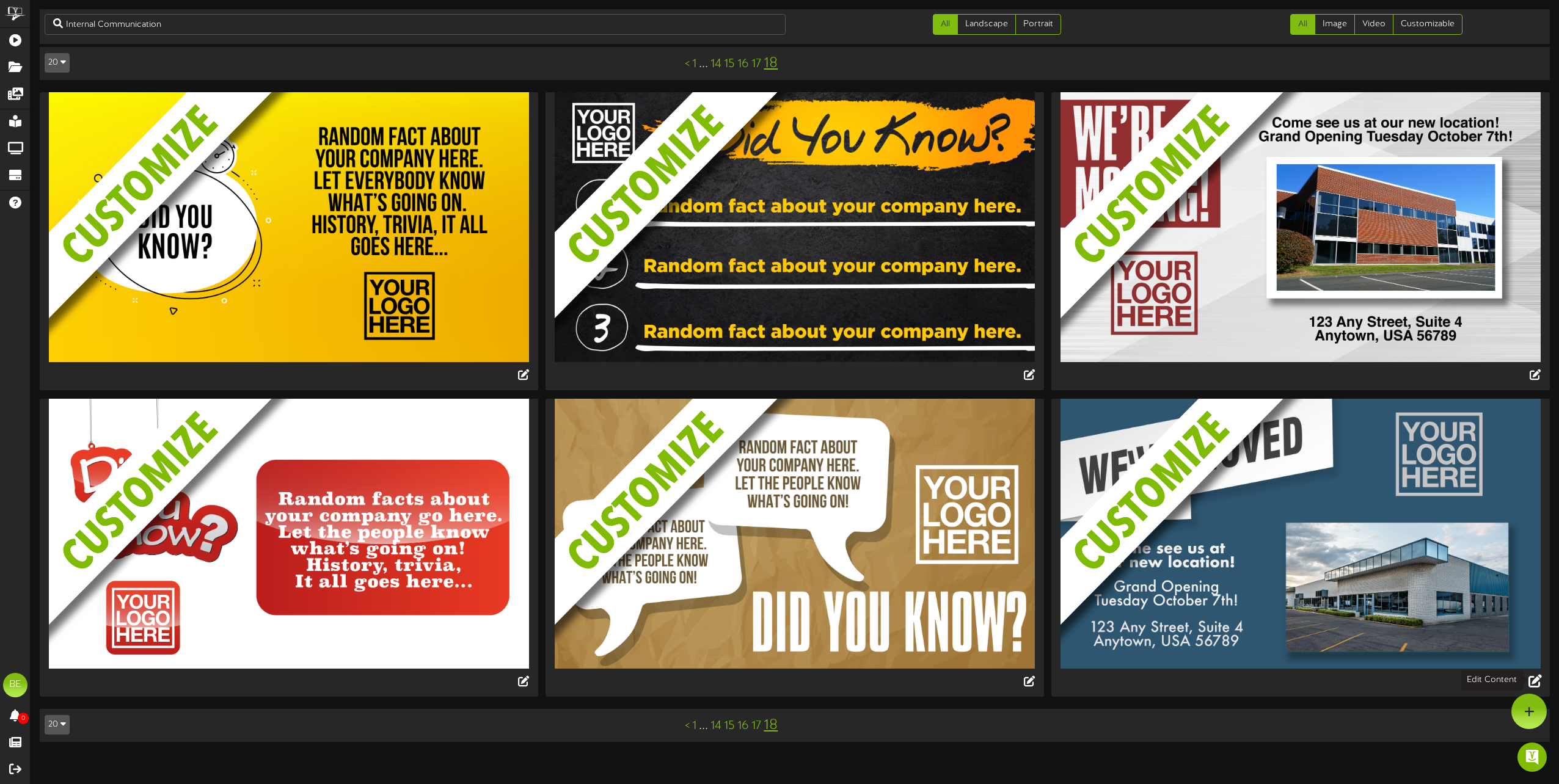
click at [1537, 680] on icon at bounding box center [1535, 680] width 14 height 14
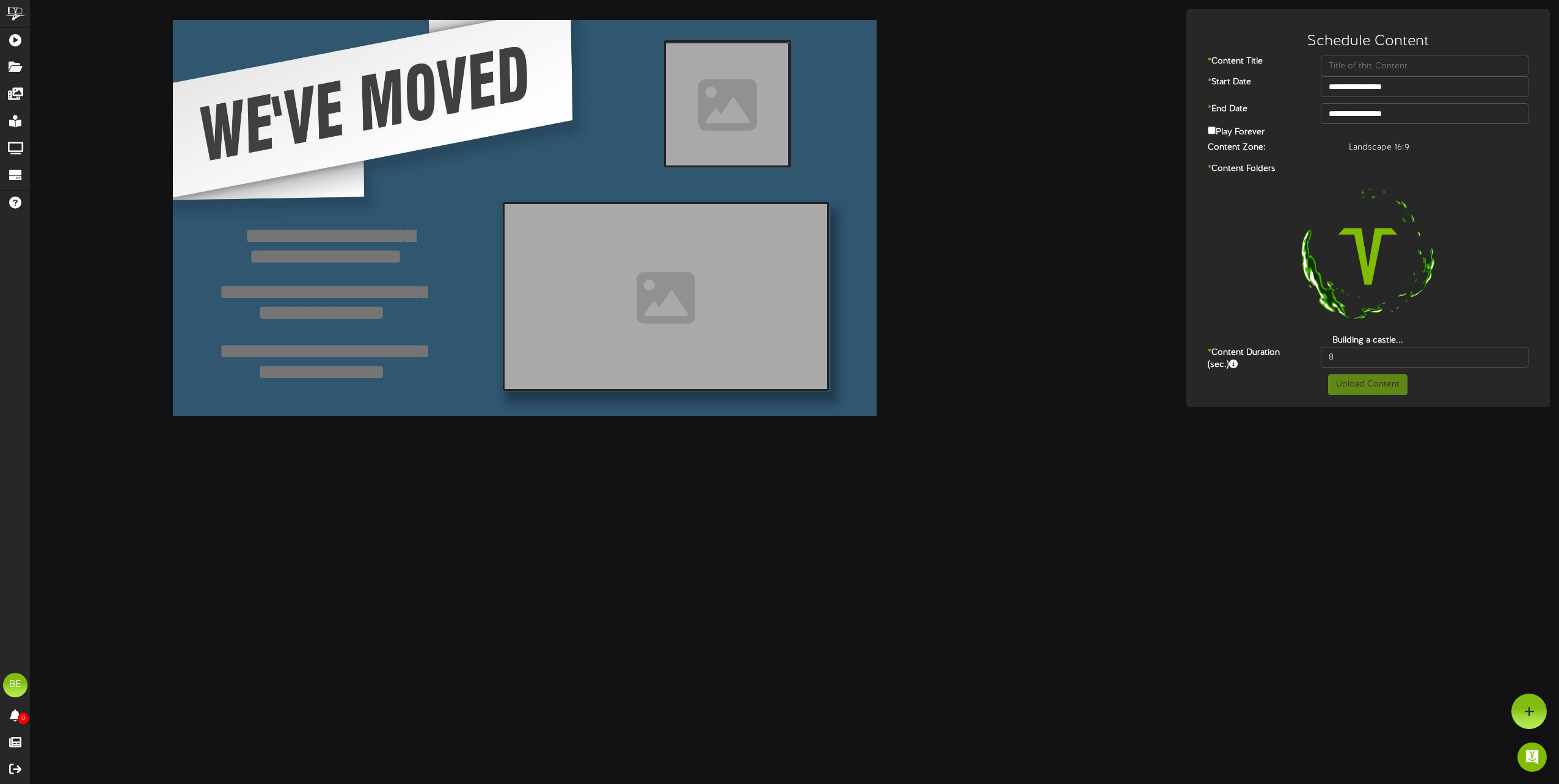
click at [741, 111] on input "file" at bounding box center [395, 106] width 789 height 127
type input "**********"
click at [443, 83] on div at bounding box center [524, 217] width 704 height 395
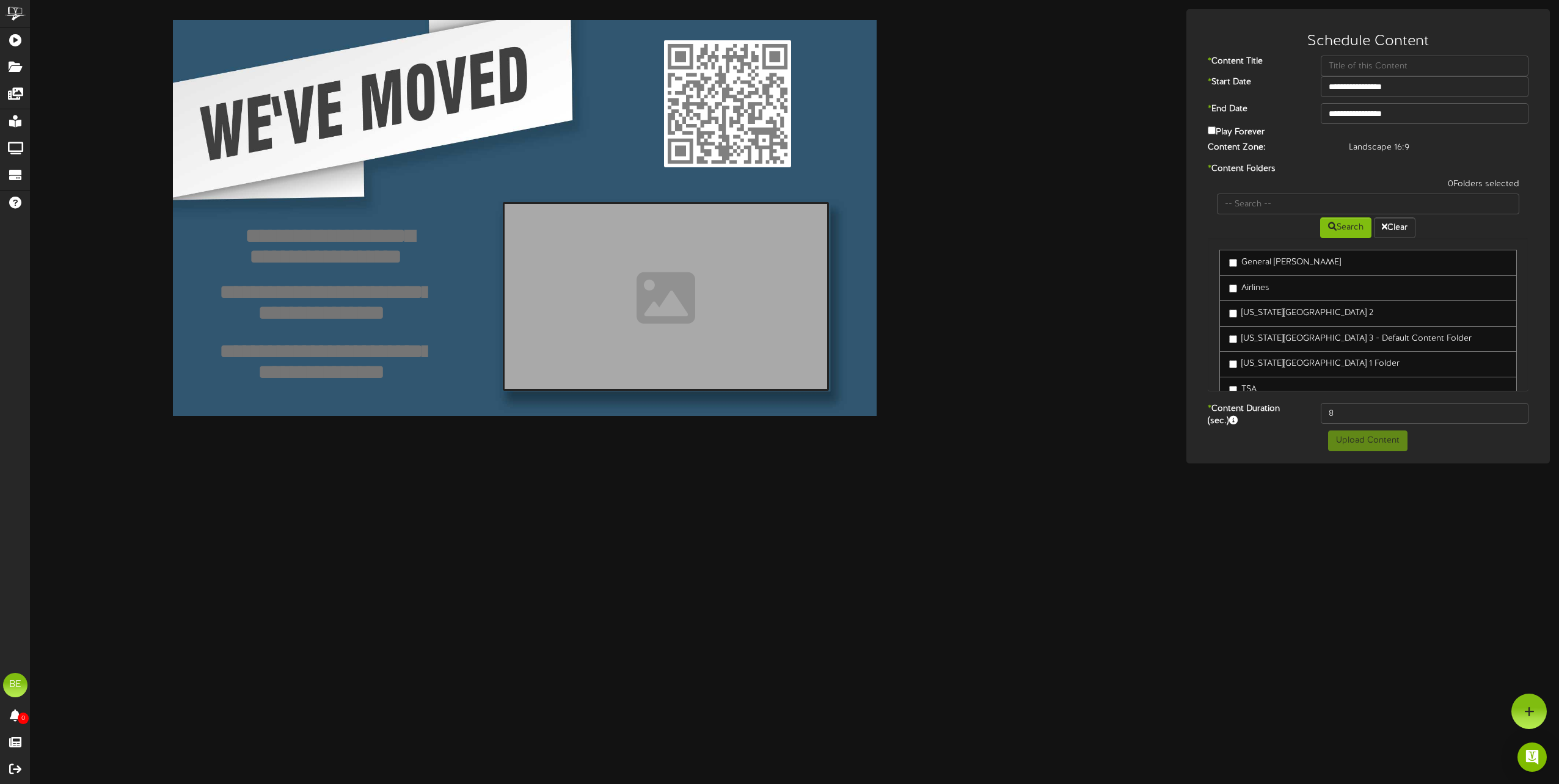
click at [403, 89] on div at bounding box center [524, 217] width 704 height 395
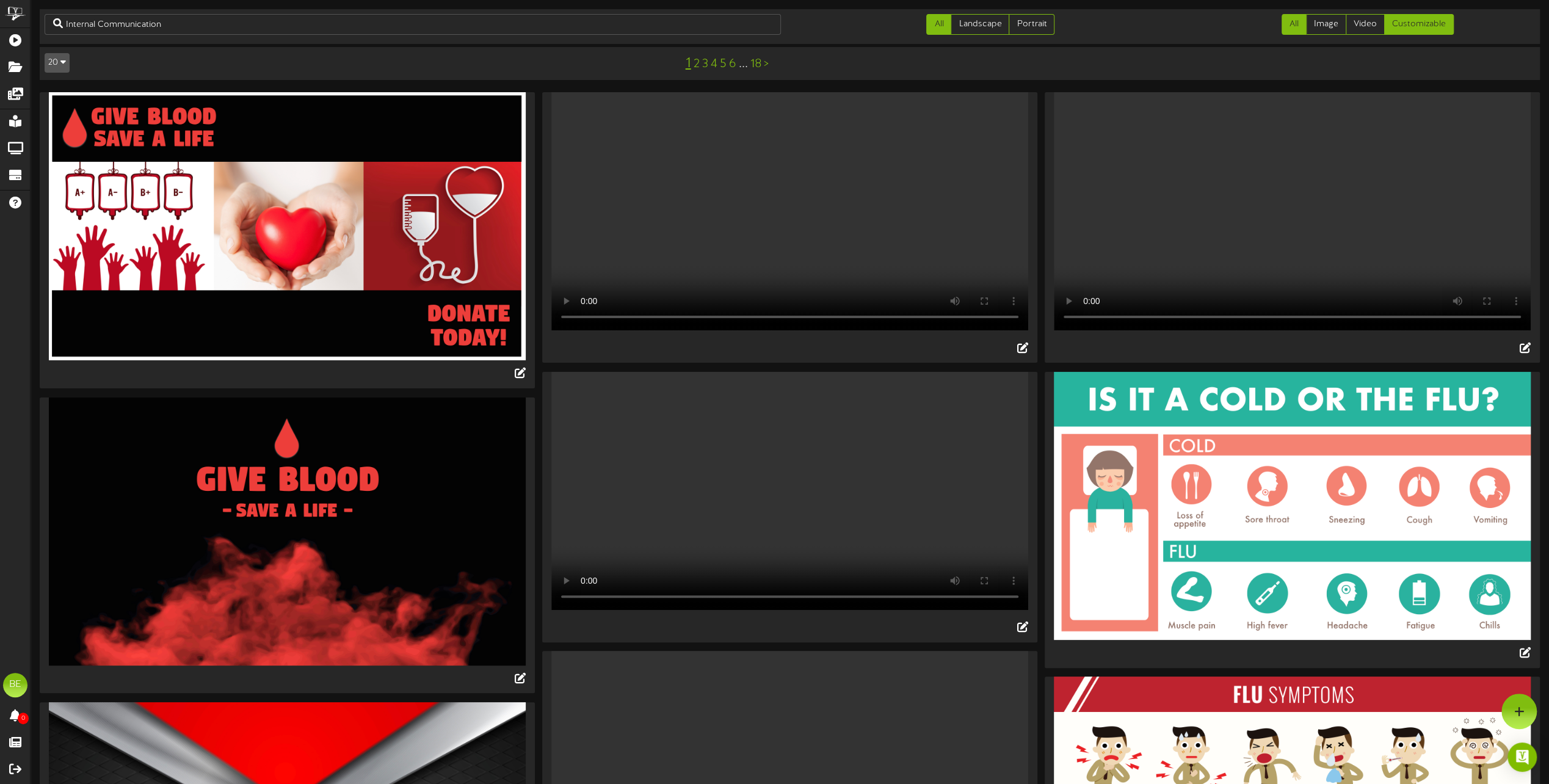
click at [1447, 18] on link "Customizable" at bounding box center [1419, 24] width 70 height 21
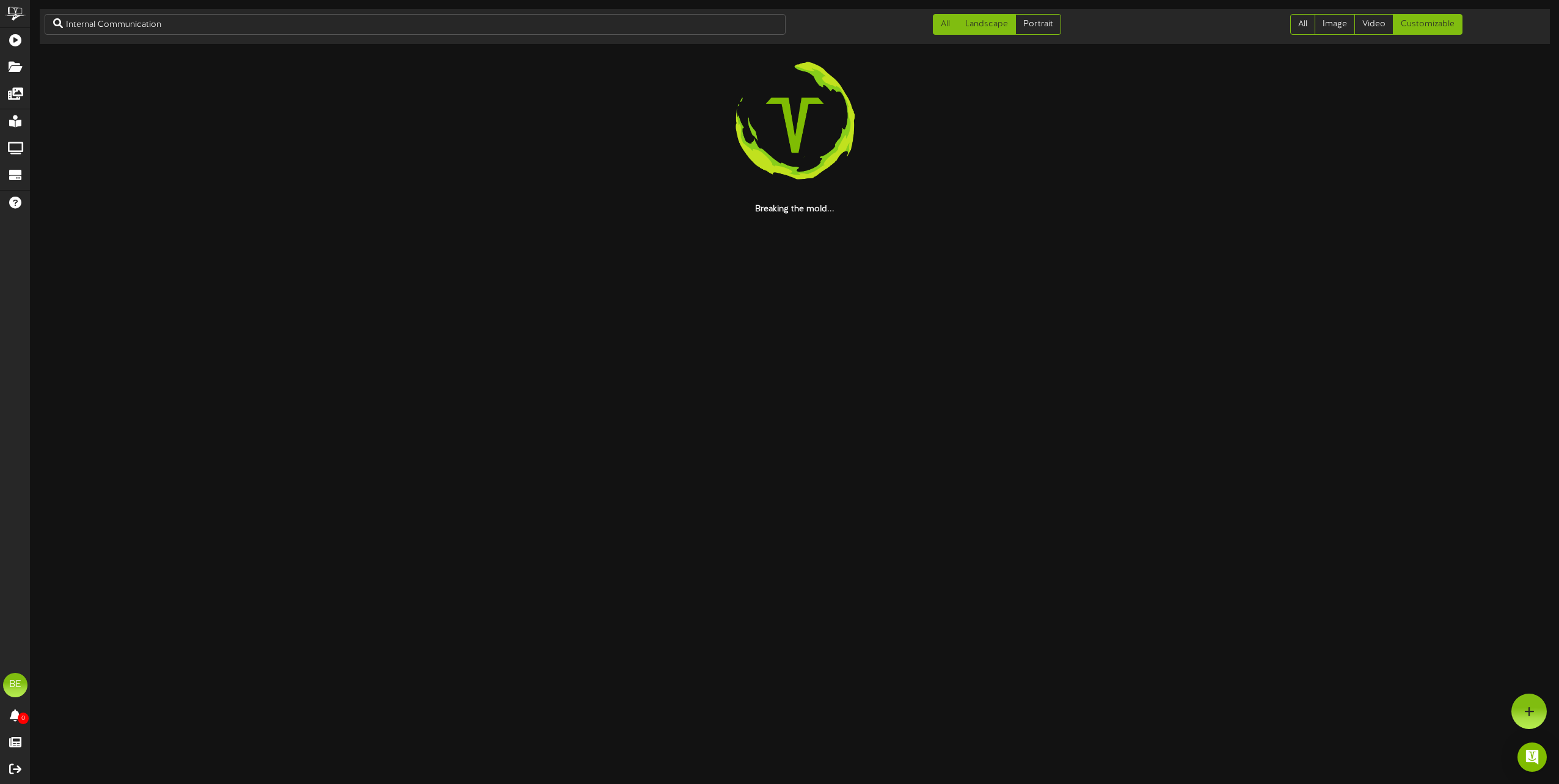
click at [1004, 28] on link "Landscape" at bounding box center [986, 24] width 58 height 21
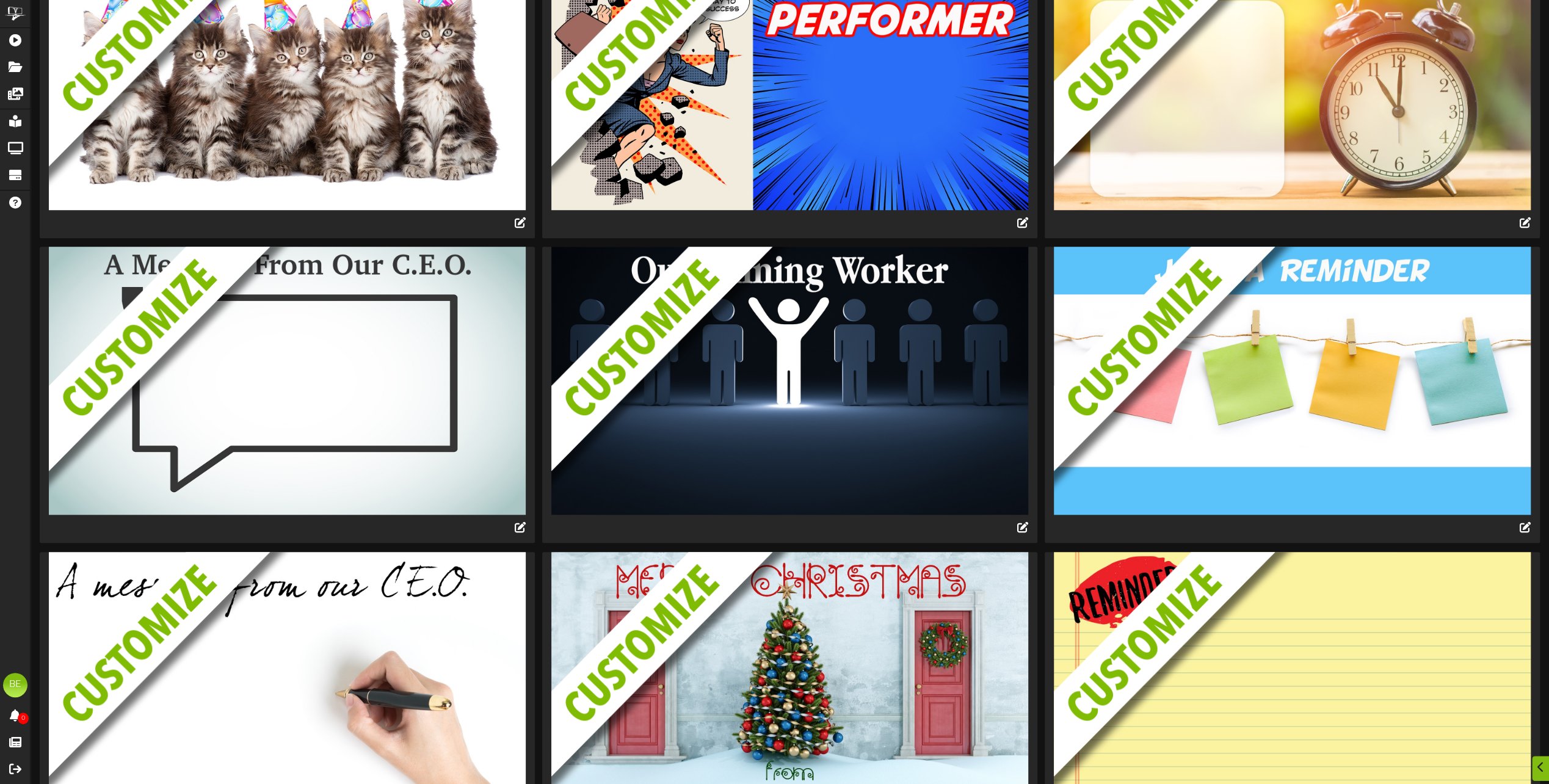
scroll to position [1481, 0]
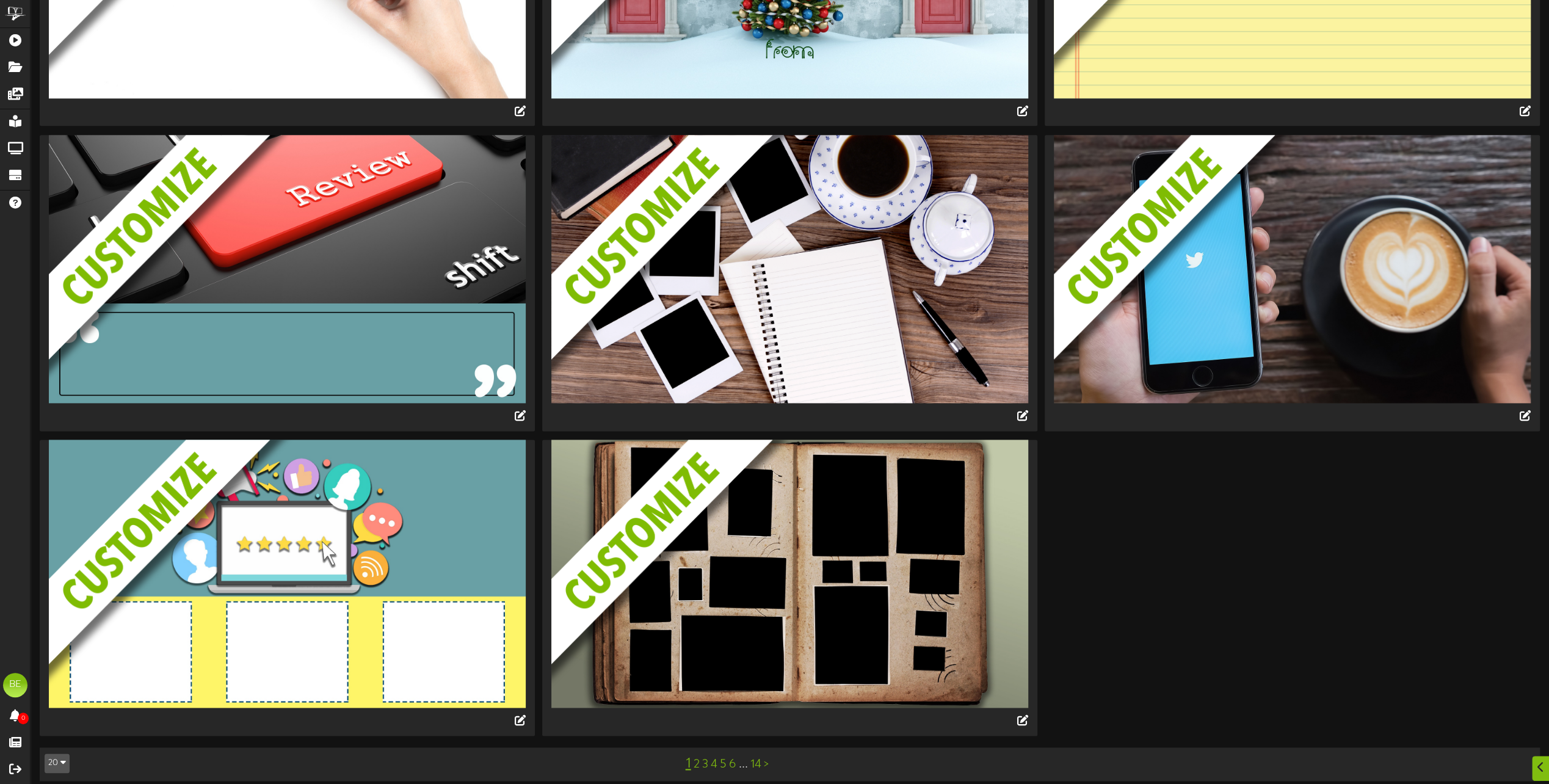
click at [762, 758] on div "1 2 3 4 5 6 ... 14 >" at bounding box center [727, 764] width 378 height 24
click at [760, 757] on link "14" at bounding box center [756, 764] width 11 height 14
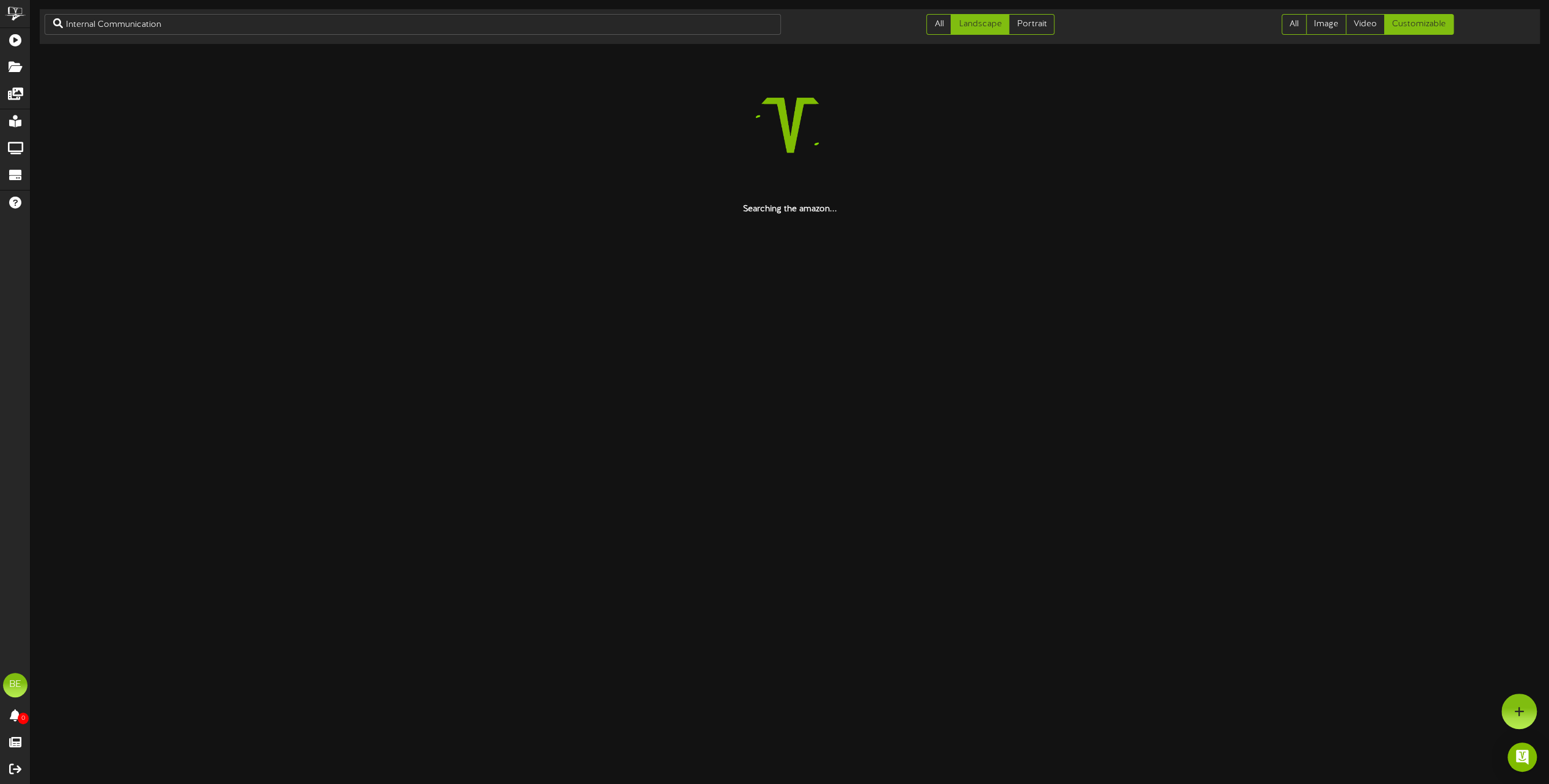
scroll to position [0, 0]
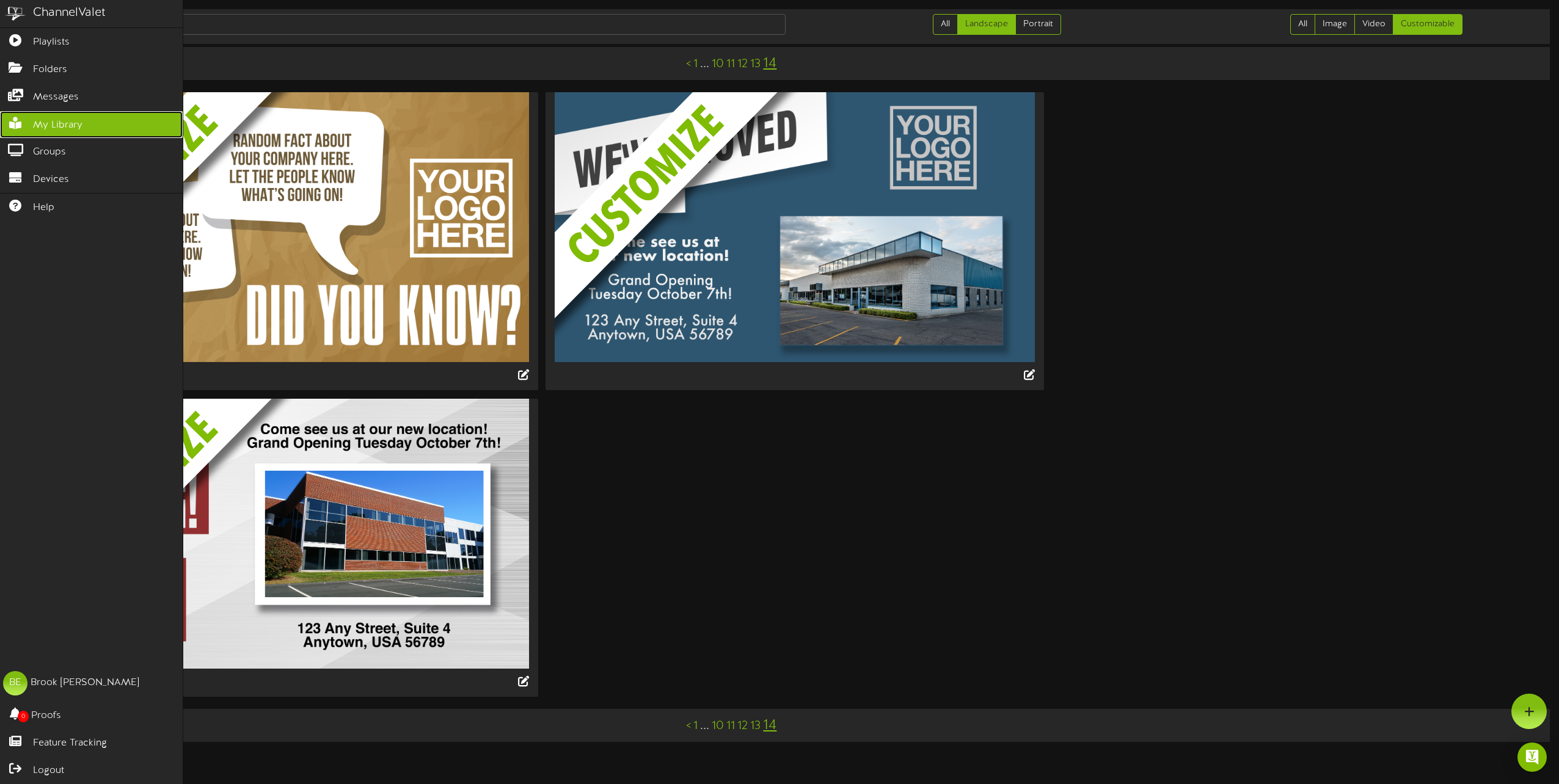
click at [87, 119] on link "My Library" at bounding box center [91, 125] width 183 height 28
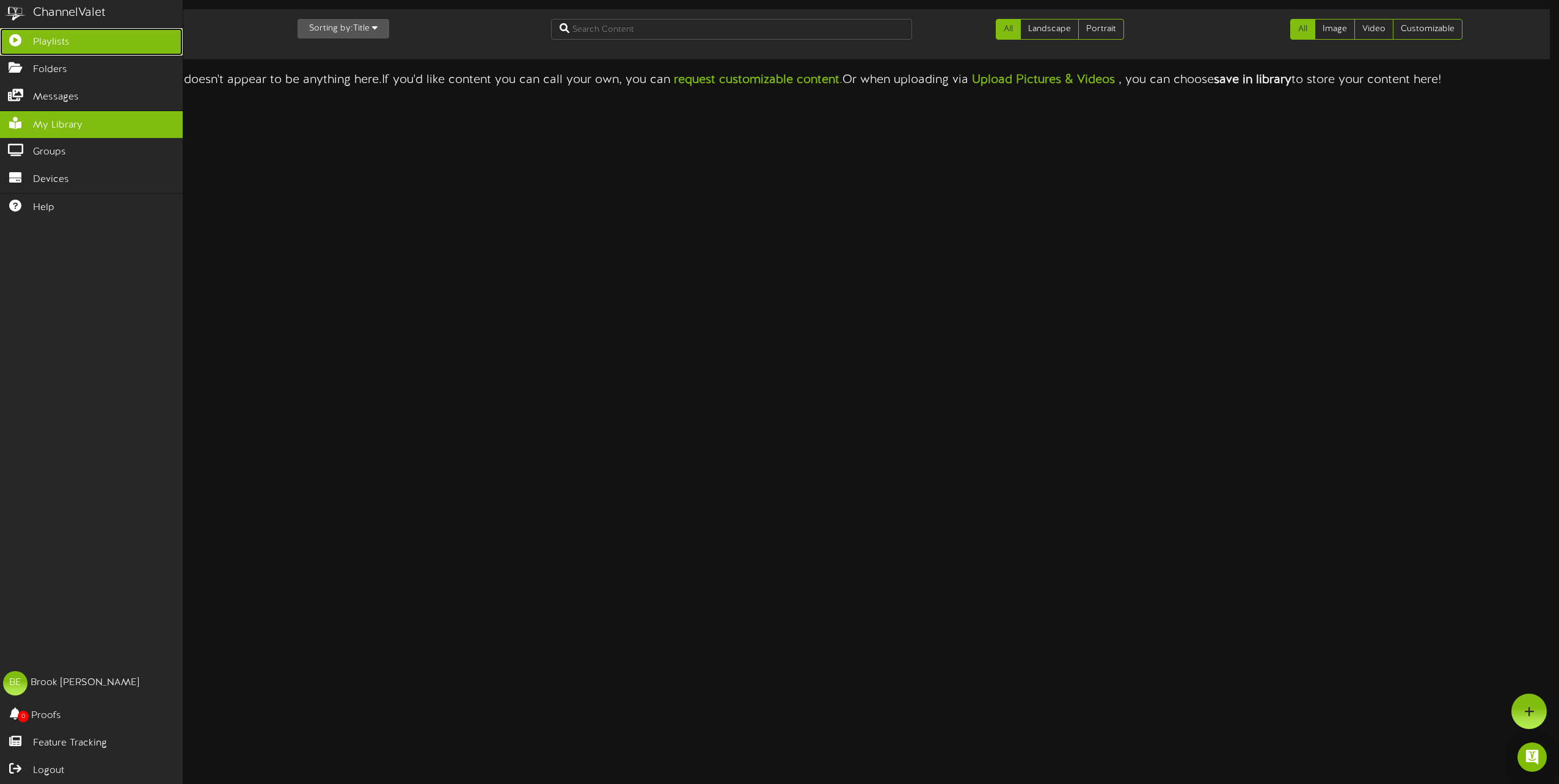
click at [33, 41] on span "Playlists" at bounding box center [50, 42] width 37 height 14
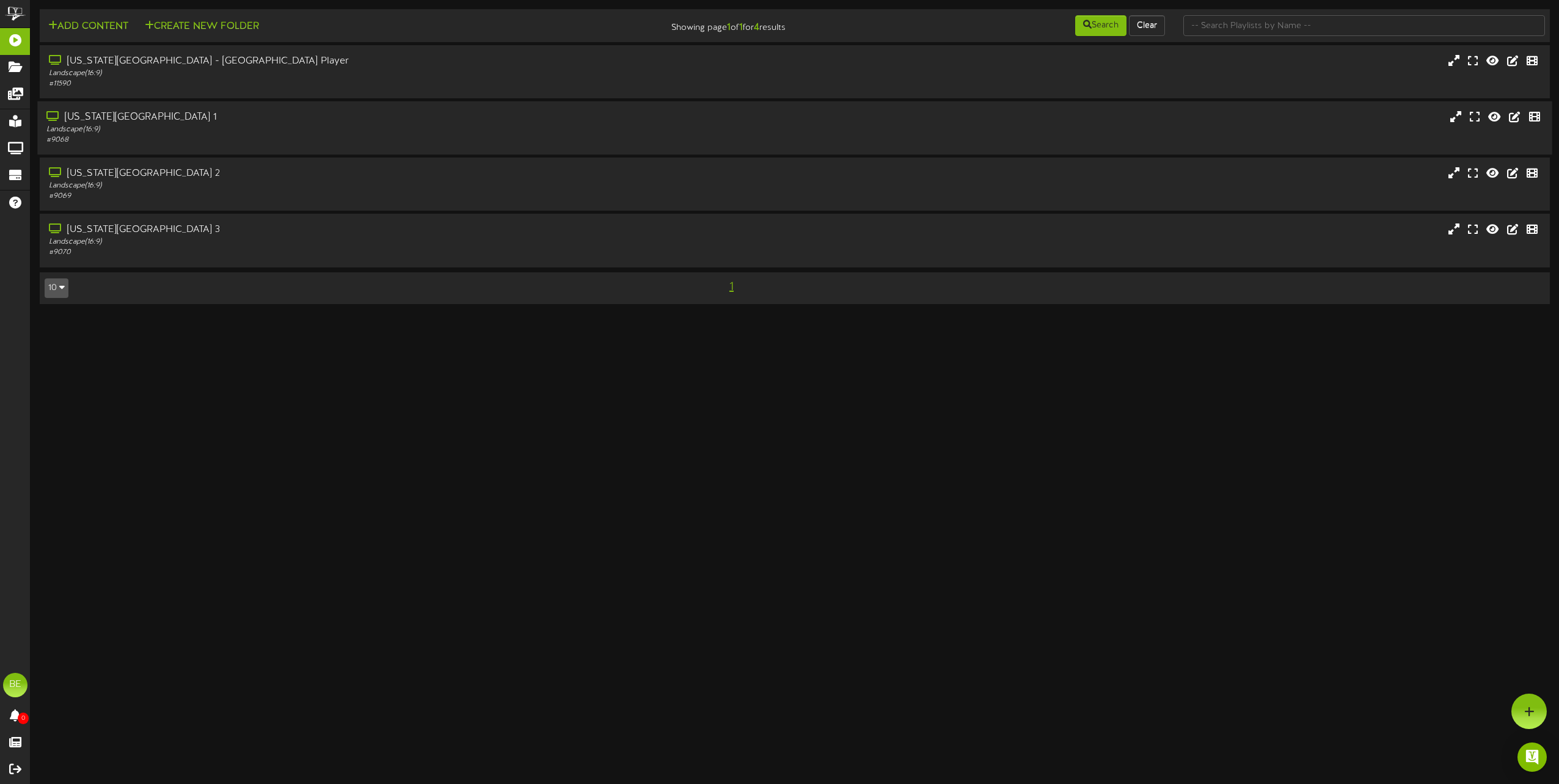
click at [174, 117] on div "[US_STATE][GEOGRAPHIC_DATA] 1" at bounding box center [352, 117] width 613 height 14
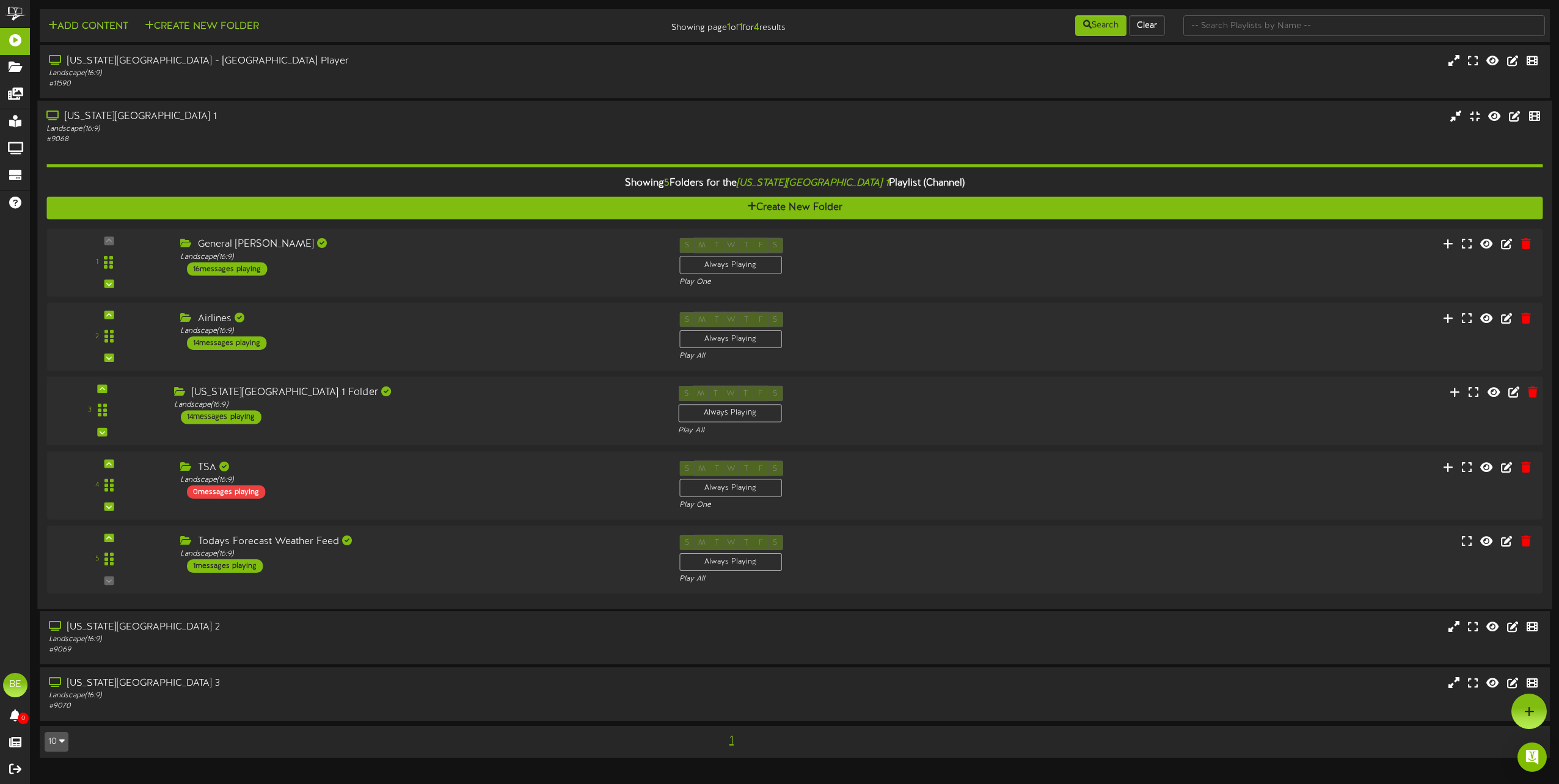
click at [243, 417] on div "14 messages playing" at bounding box center [221, 418] width 81 height 14
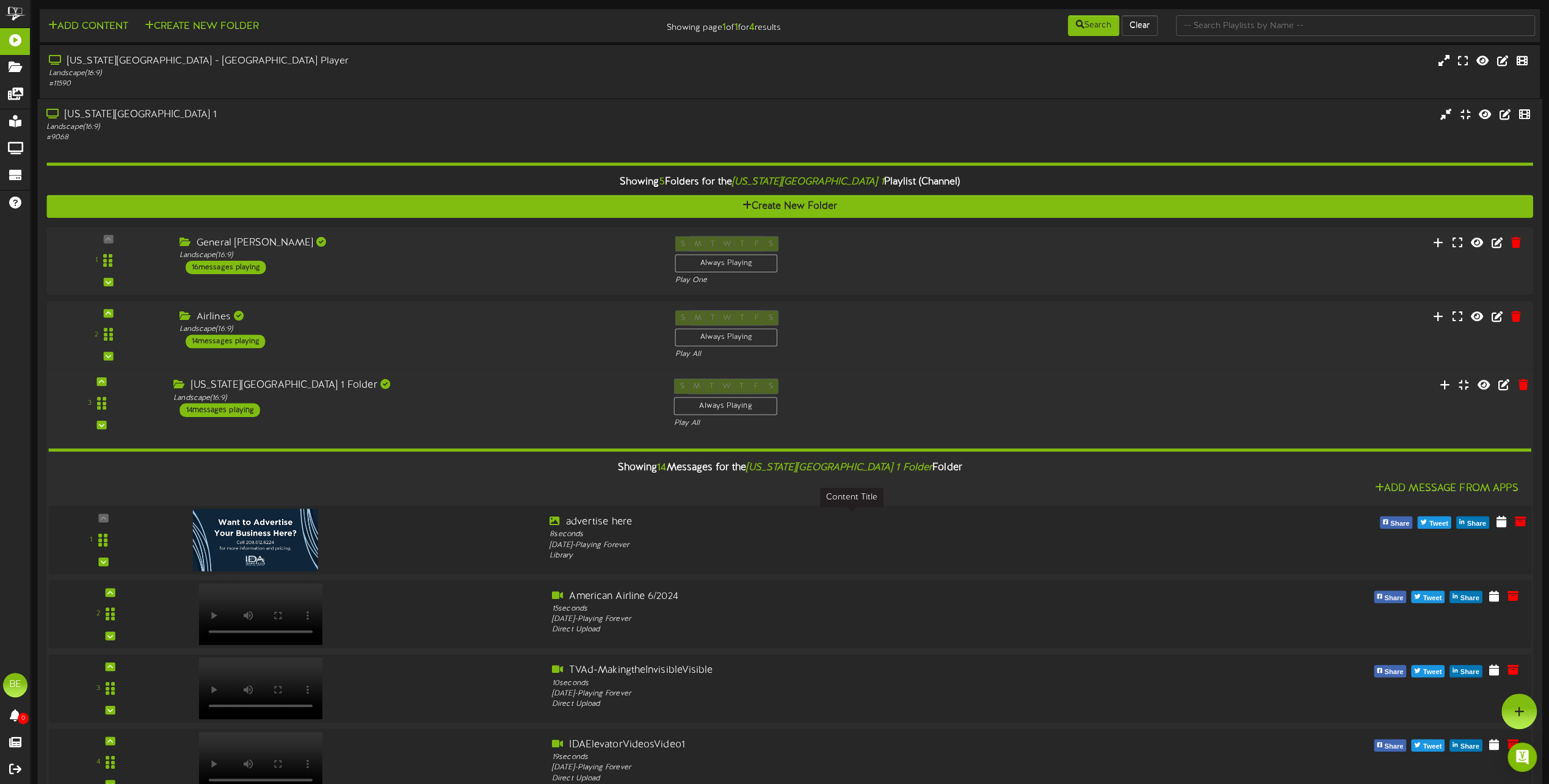
click at [599, 522] on div "advertise here" at bounding box center [851, 522] width 605 height 14
click at [1506, 524] on icon at bounding box center [1502, 522] width 12 height 14
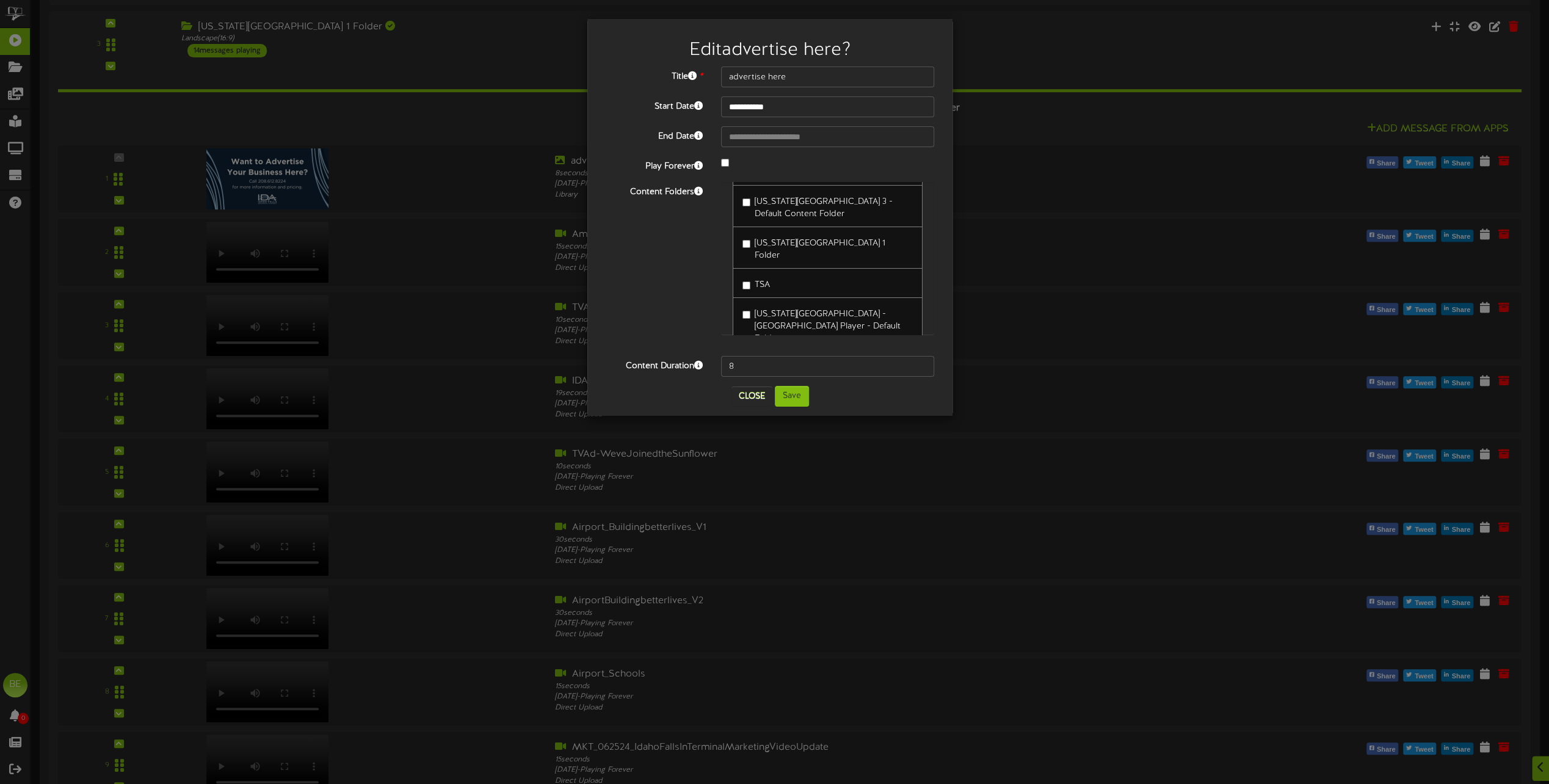
scroll to position [98, 0]
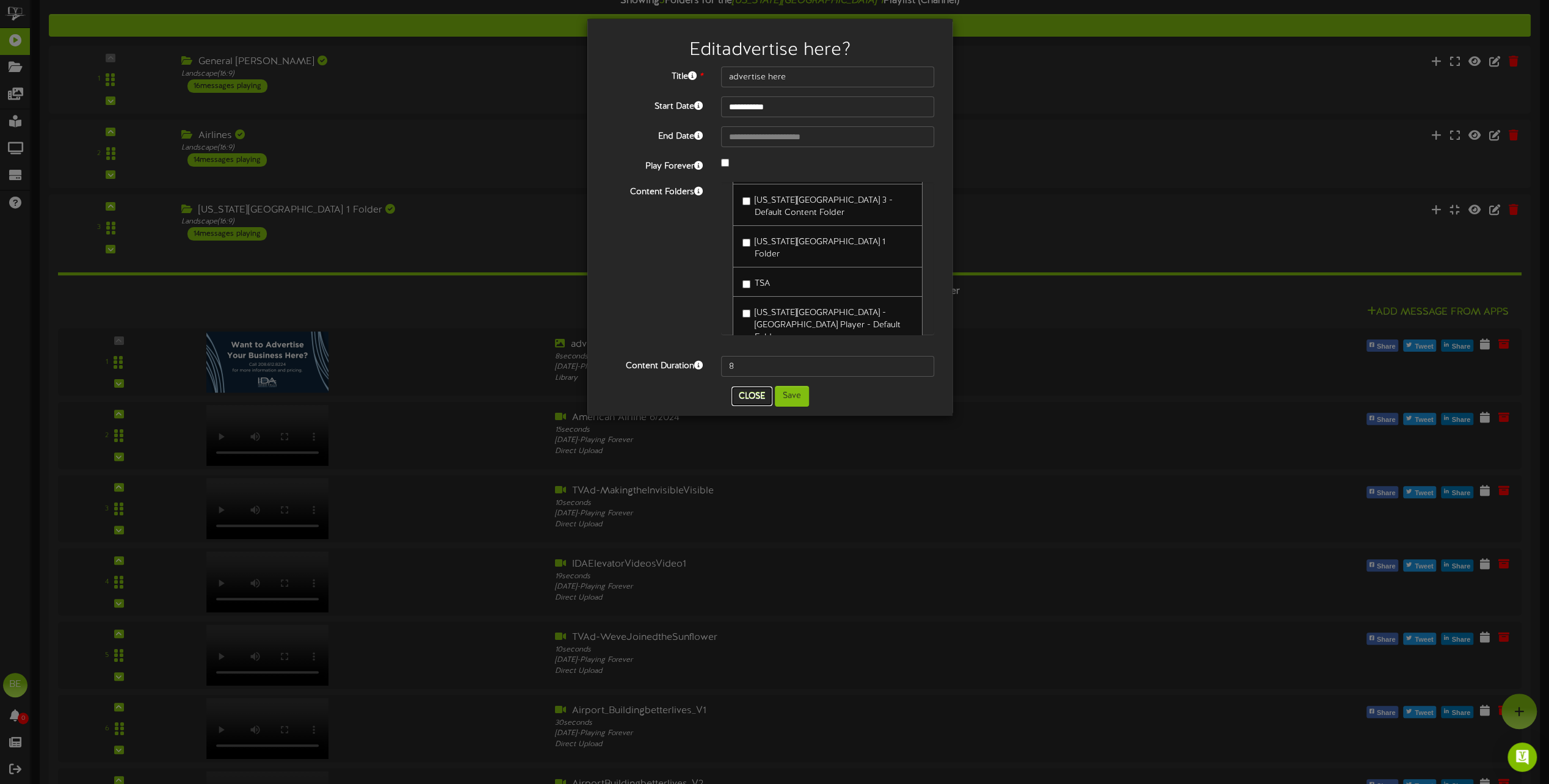
click at [751, 398] on button "Close" at bounding box center [752, 396] width 40 height 20
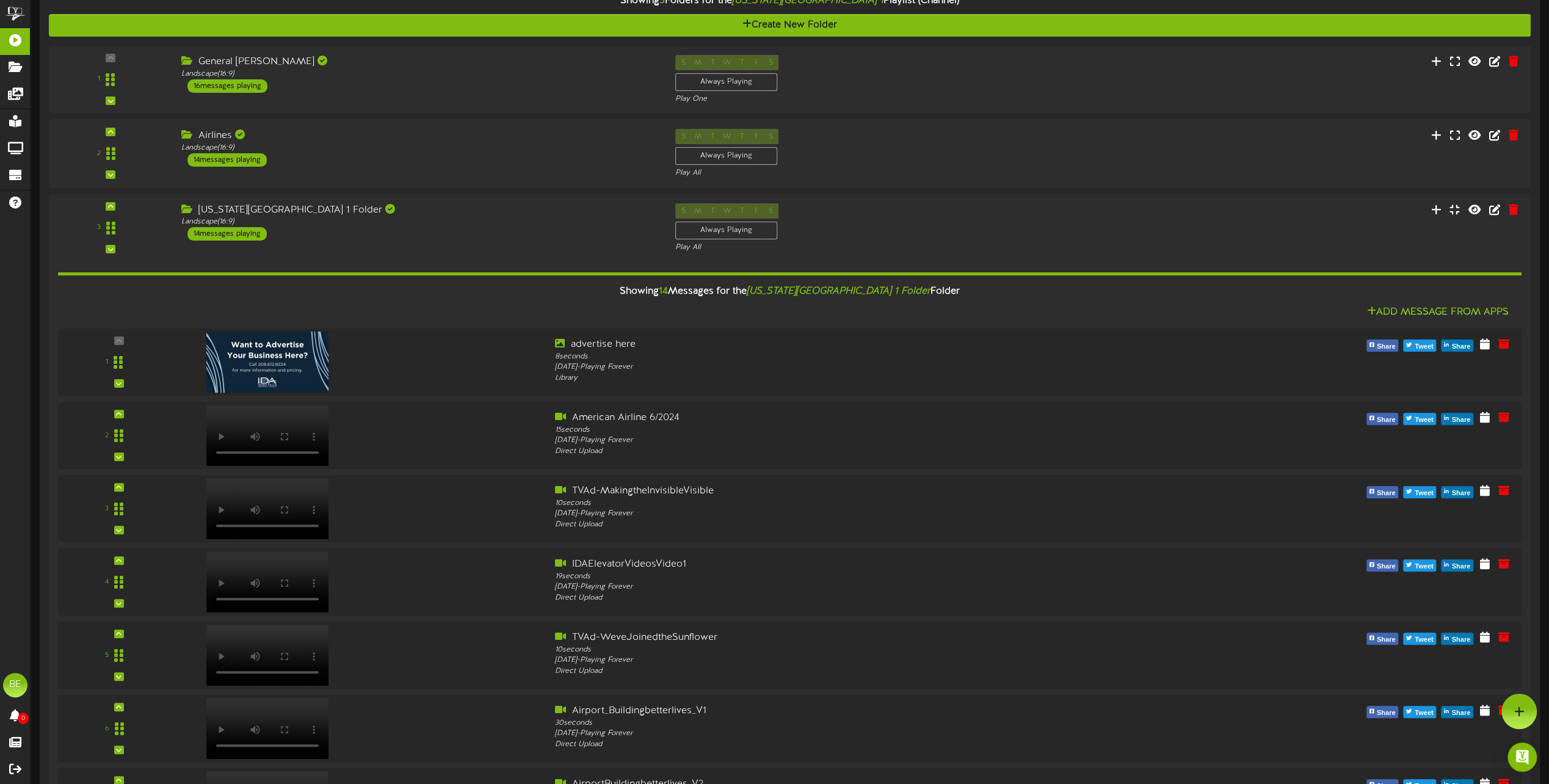
scroll to position [122, 0]
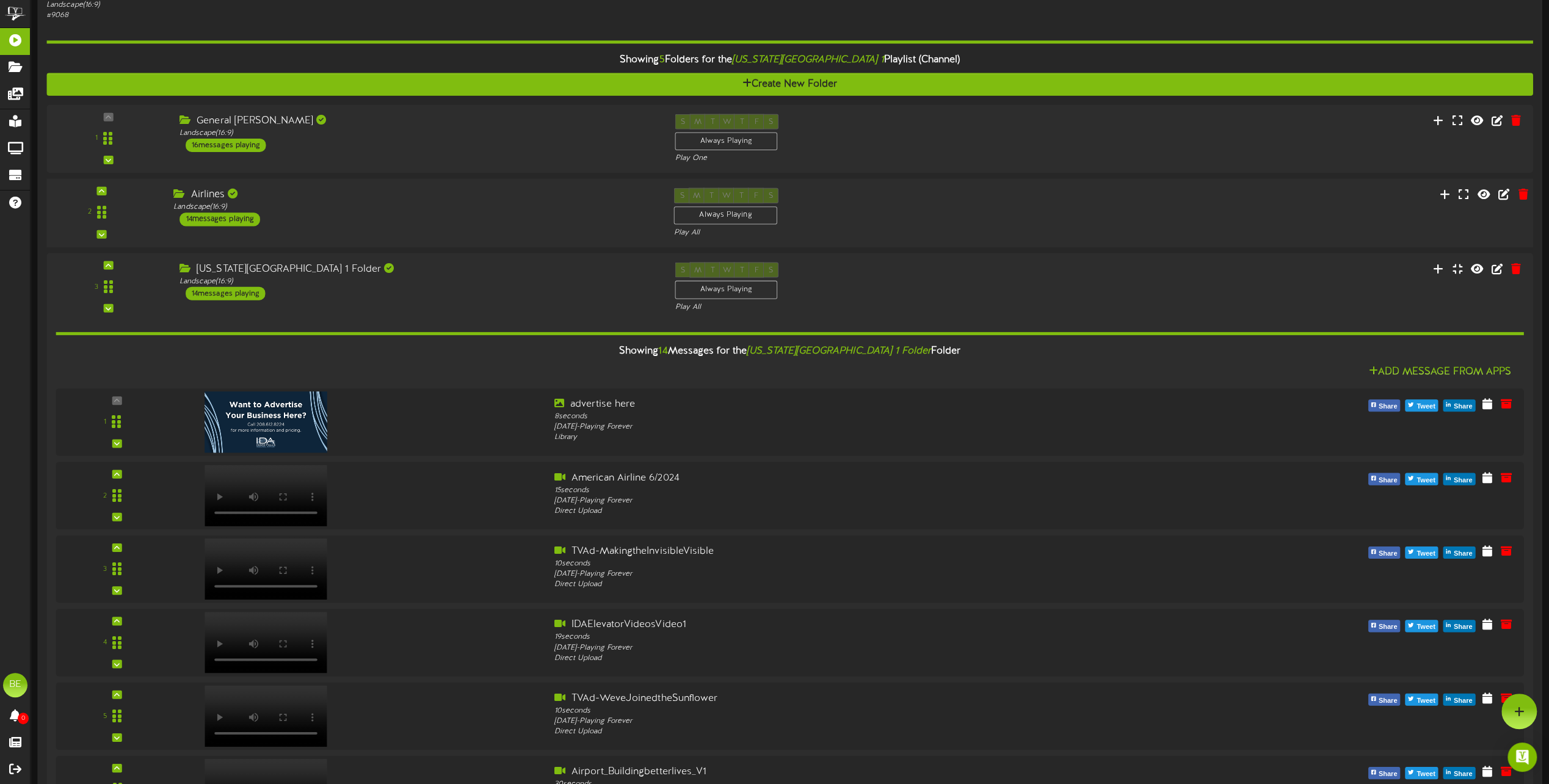
click at [233, 220] on div "14 messages playing" at bounding box center [220, 219] width 81 height 14
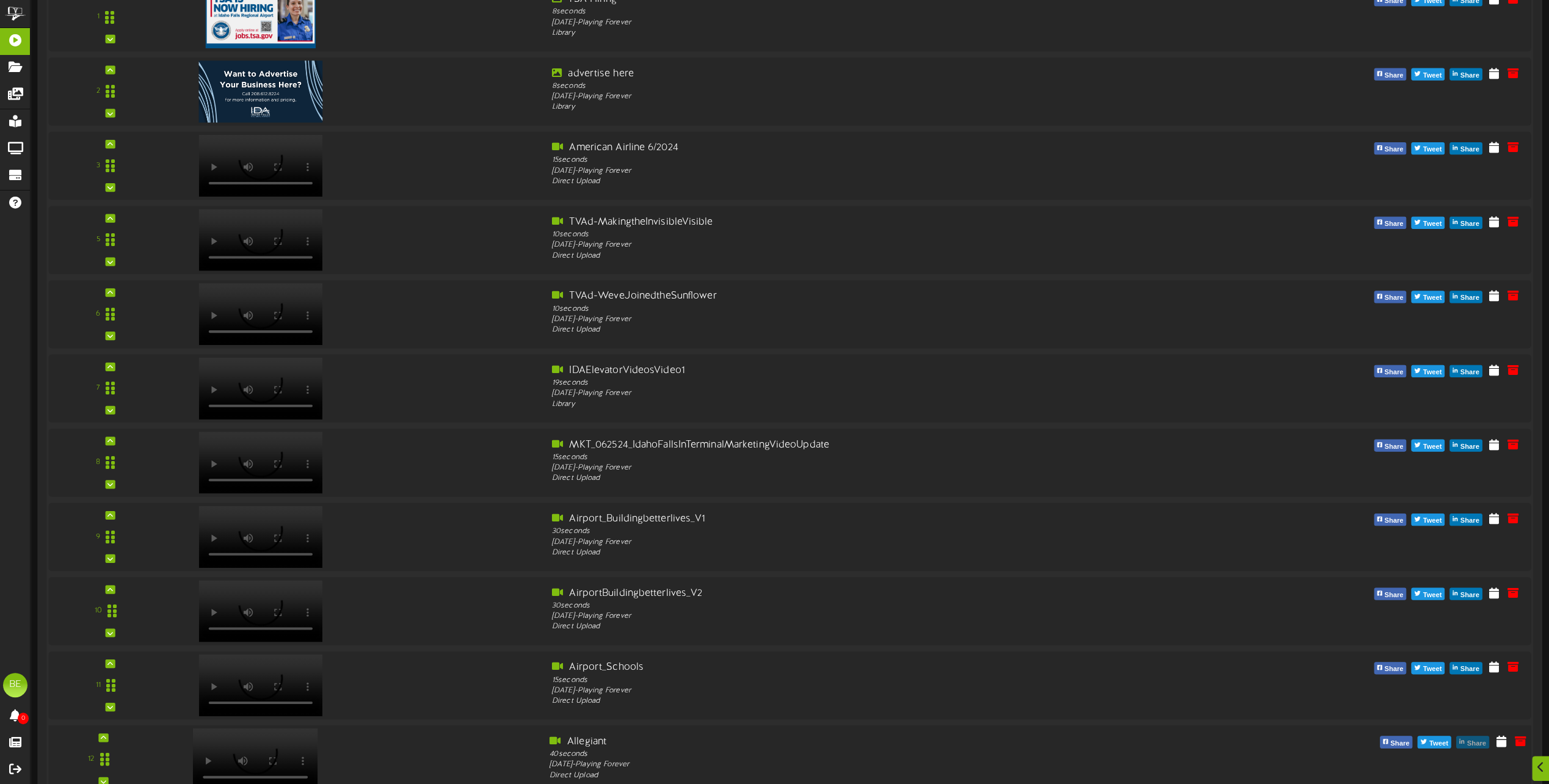
scroll to position [488, 0]
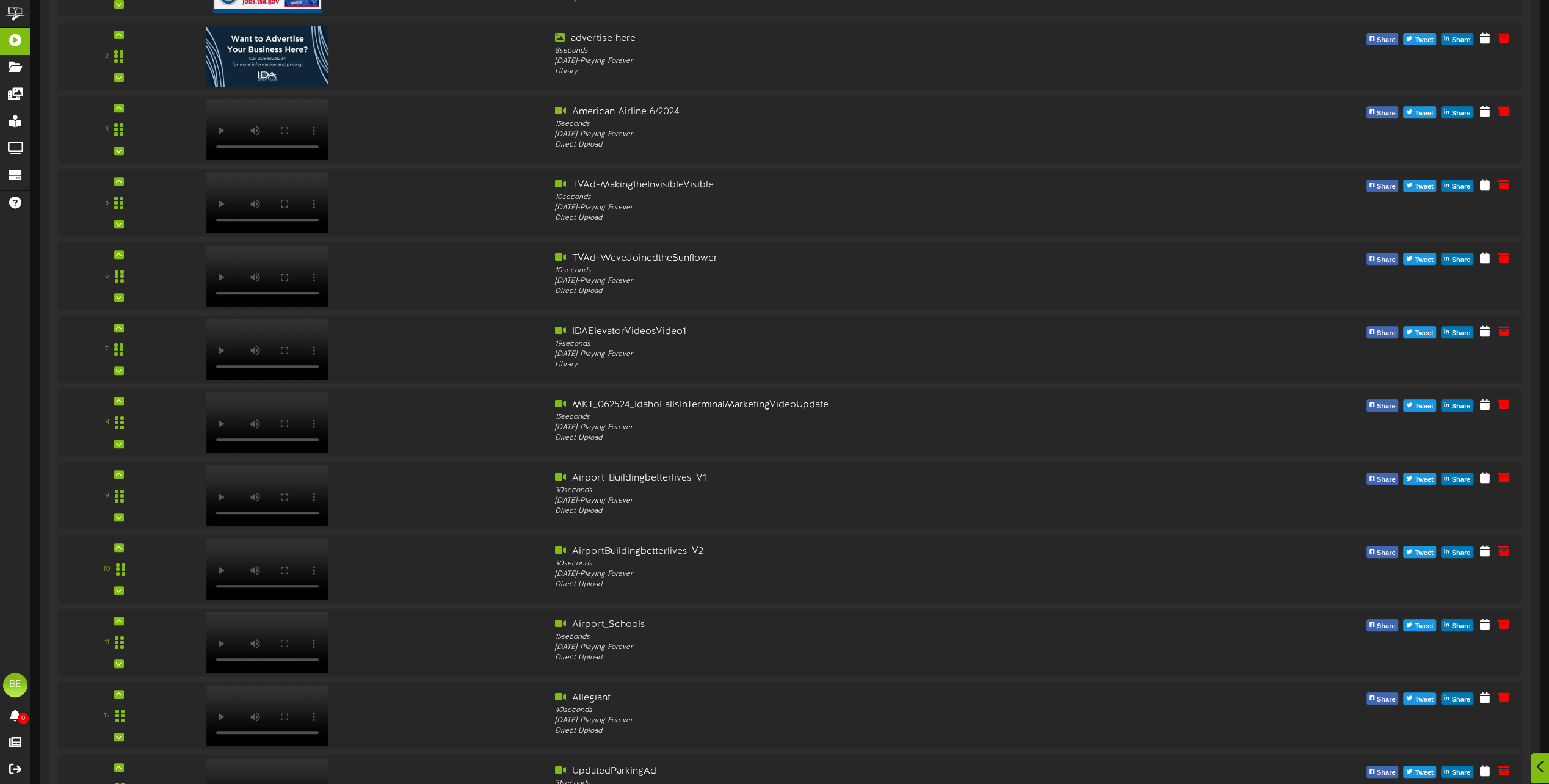
click at [1534, 764] on div at bounding box center [1540, 768] width 21 height 30
click at [1520, 717] on div at bounding box center [1519, 711] width 36 height 36
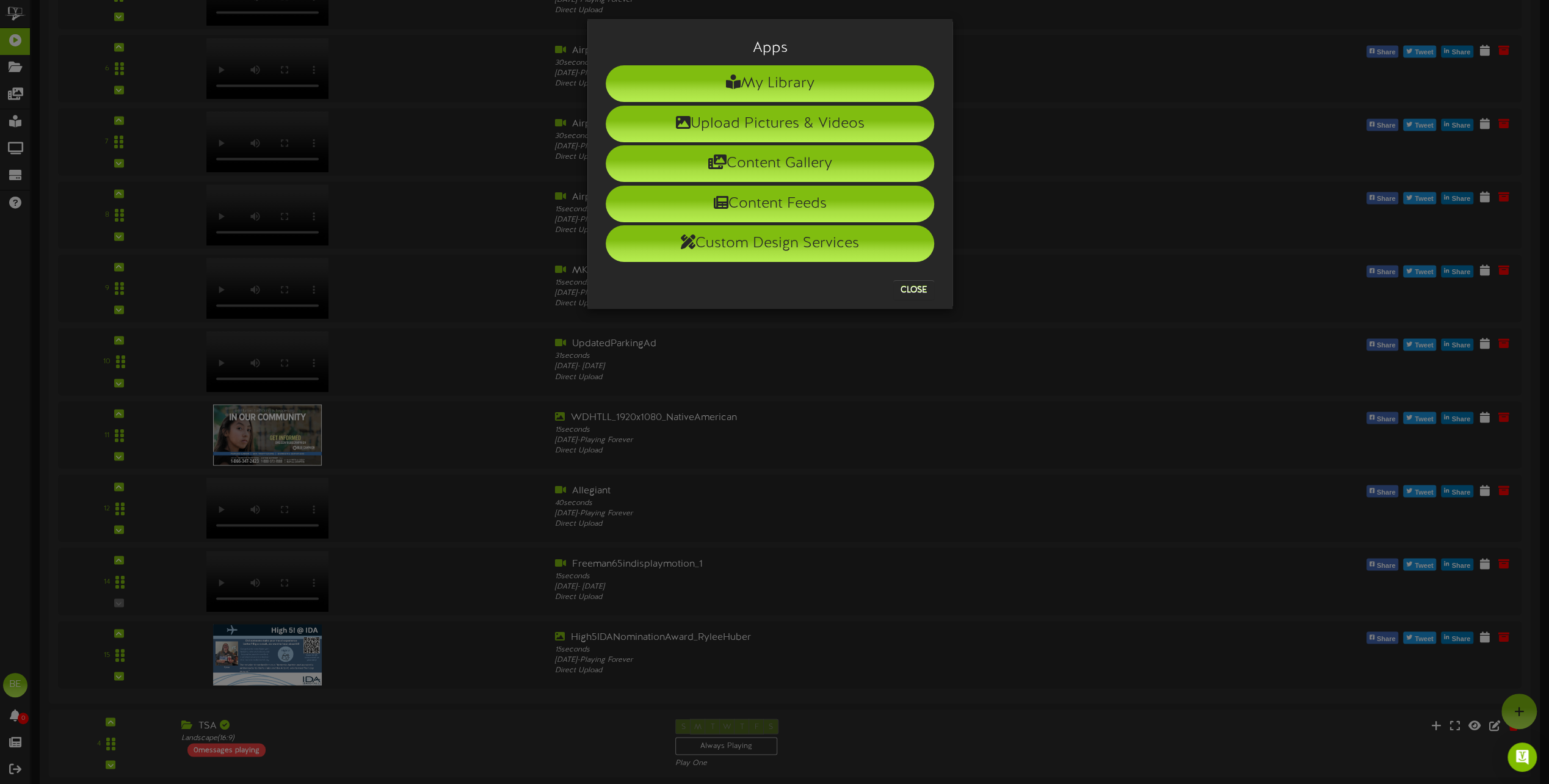
scroll to position [1892, 0]
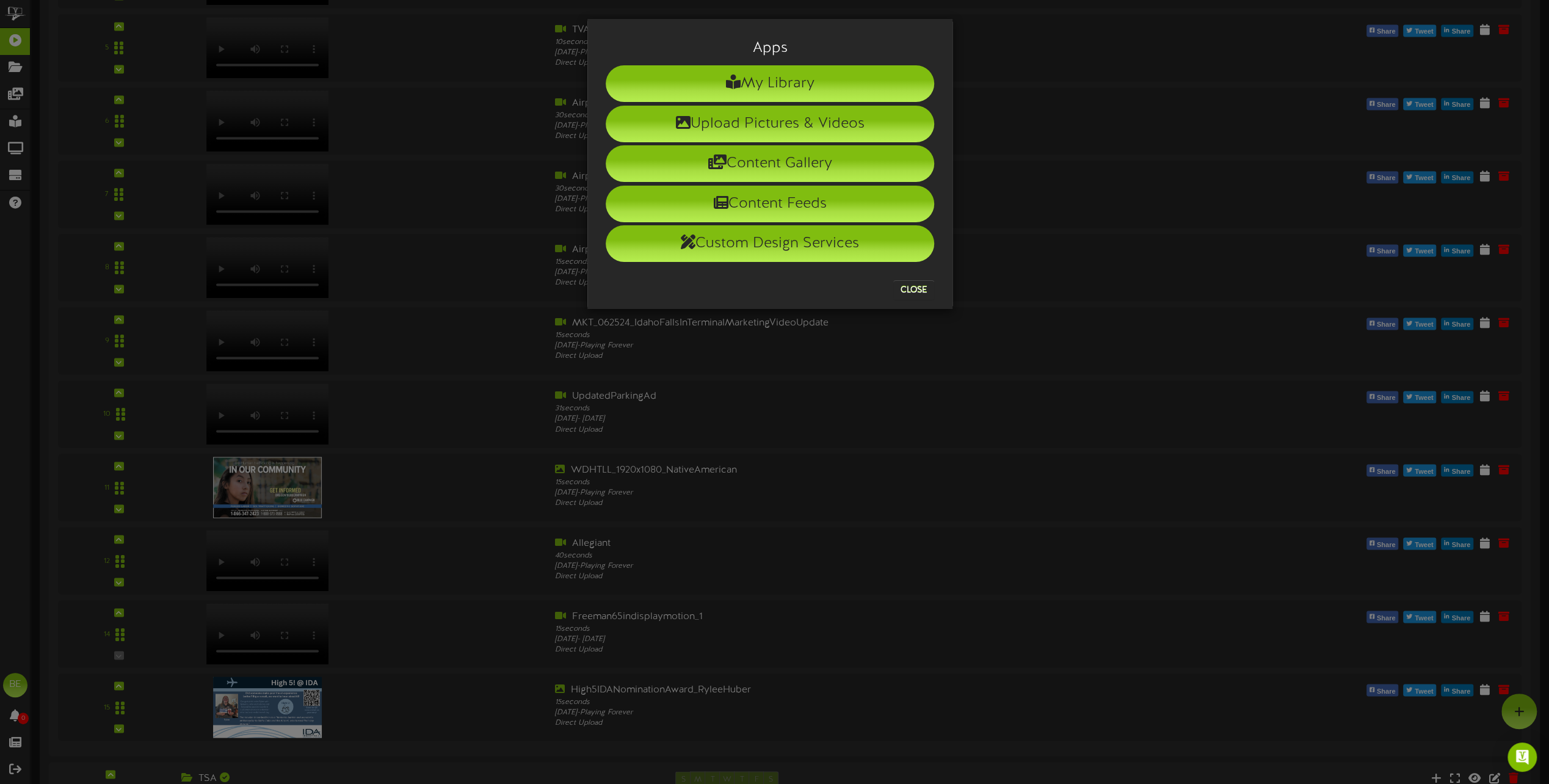
click at [651, 689] on div "Apps My Library Upload Pictures & Videos Content Gallery Content Feeds Custom D…" at bounding box center [774, 392] width 1549 height 784
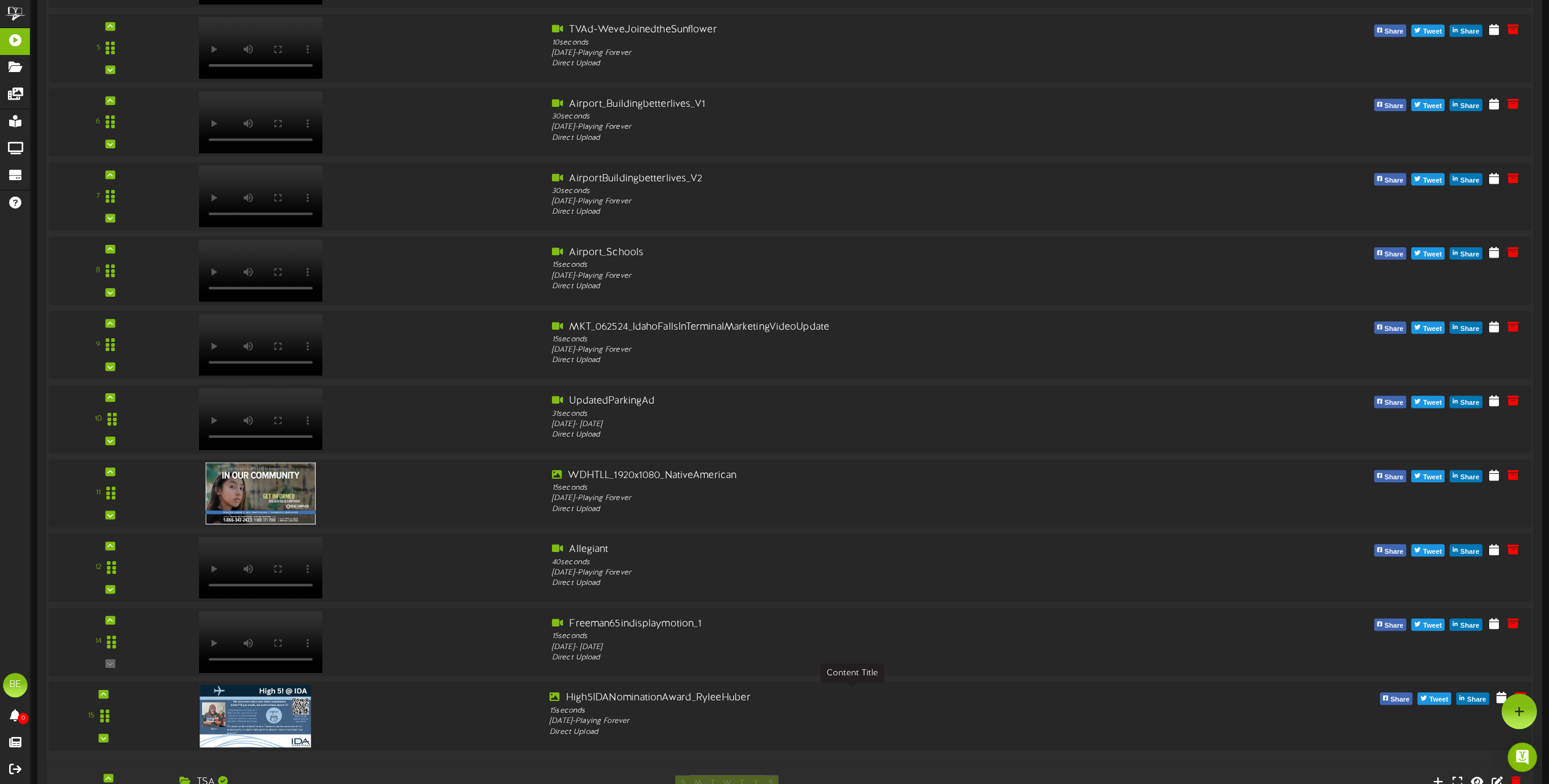
click at [651, 691] on div "High5IDANominationAward_RyleeHuber" at bounding box center [851, 698] width 605 height 14
click at [1498, 696] on icon at bounding box center [1502, 696] width 12 height 14
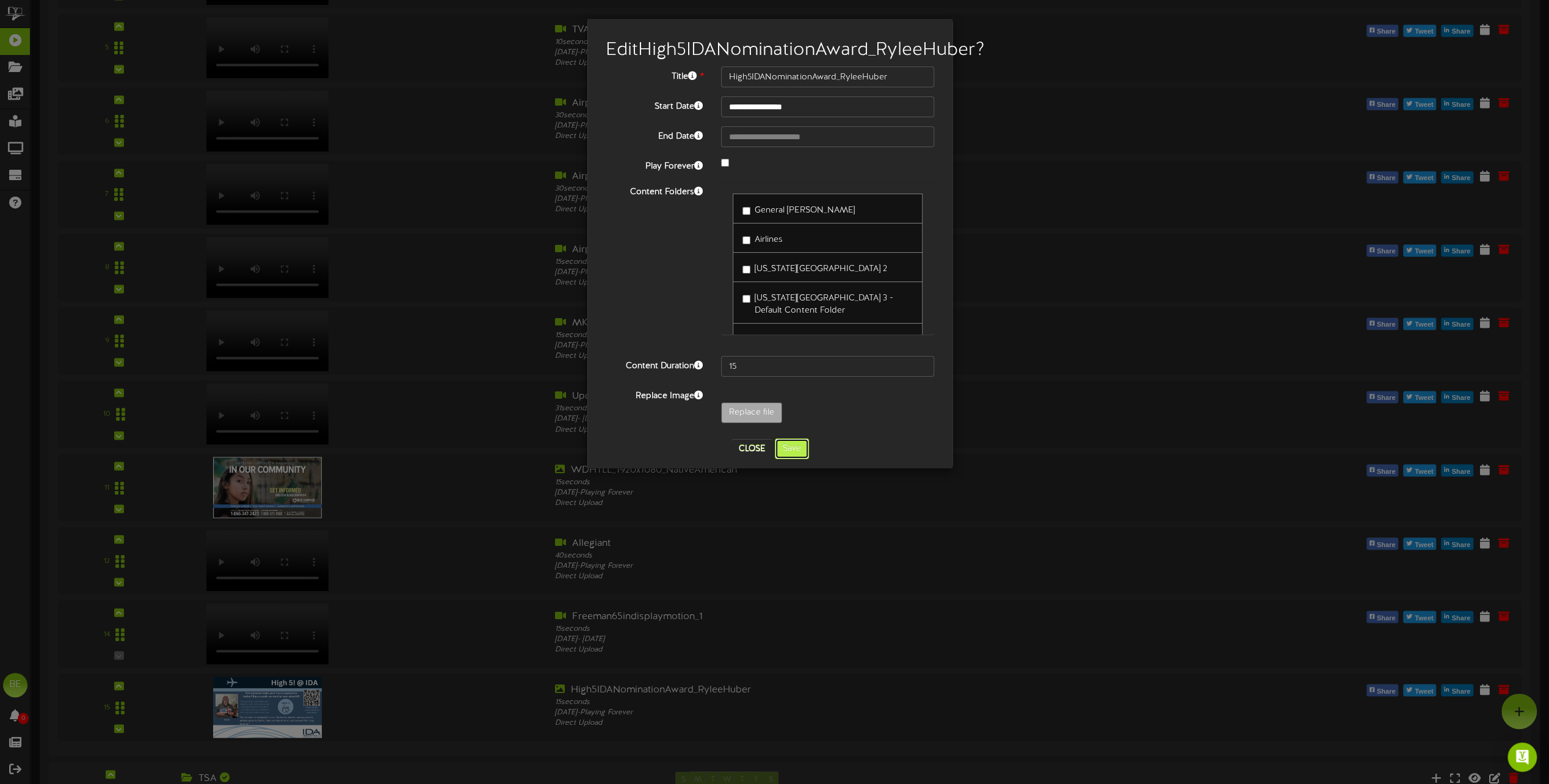
click at [797, 460] on button "Save" at bounding box center [792, 448] width 35 height 21
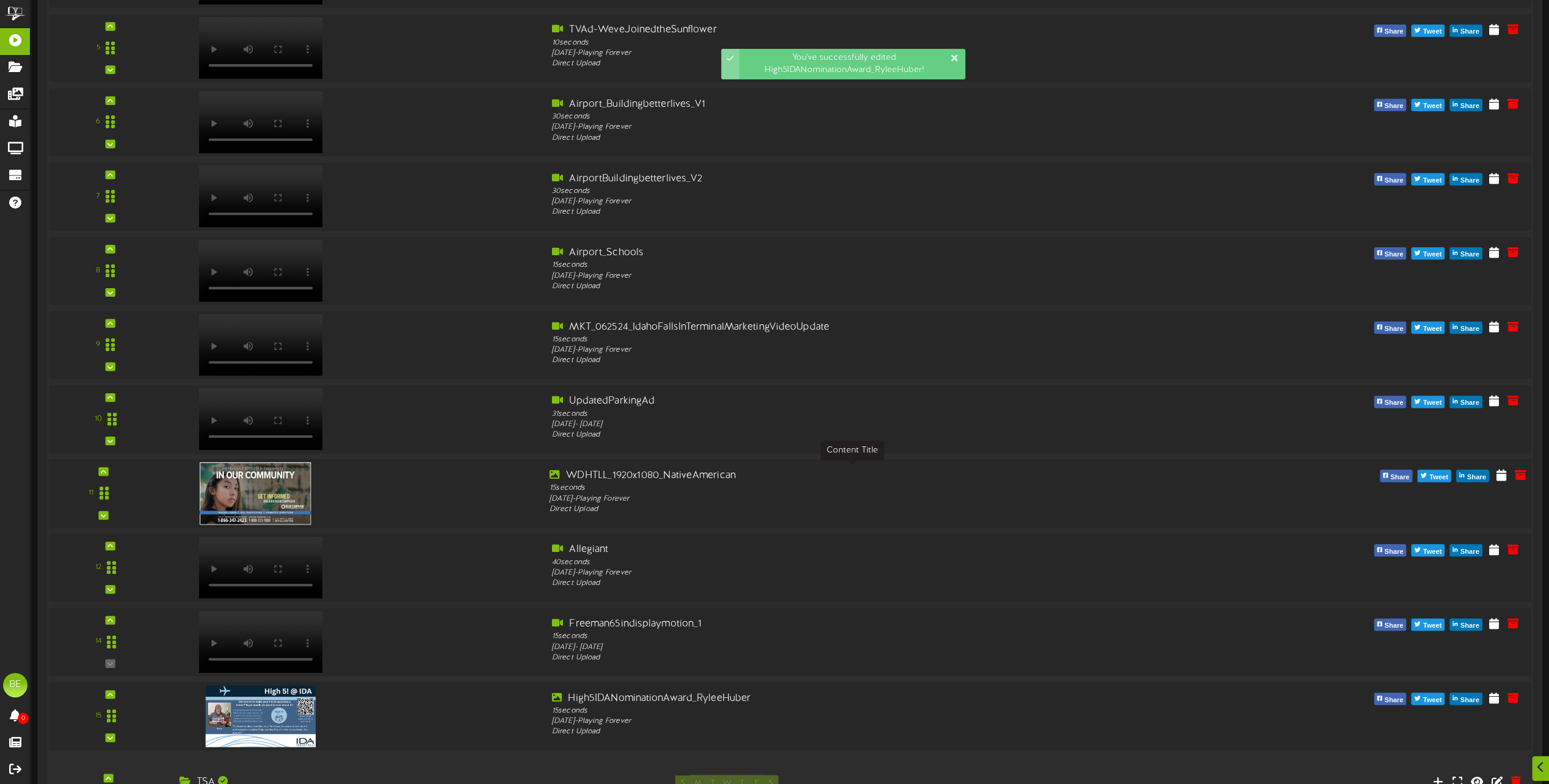
click at [637, 468] on div "WDHTLL_1920x1080_NativeAmerican" at bounding box center [851, 475] width 605 height 14
click at [1505, 468] on icon at bounding box center [1502, 474] width 12 height 14
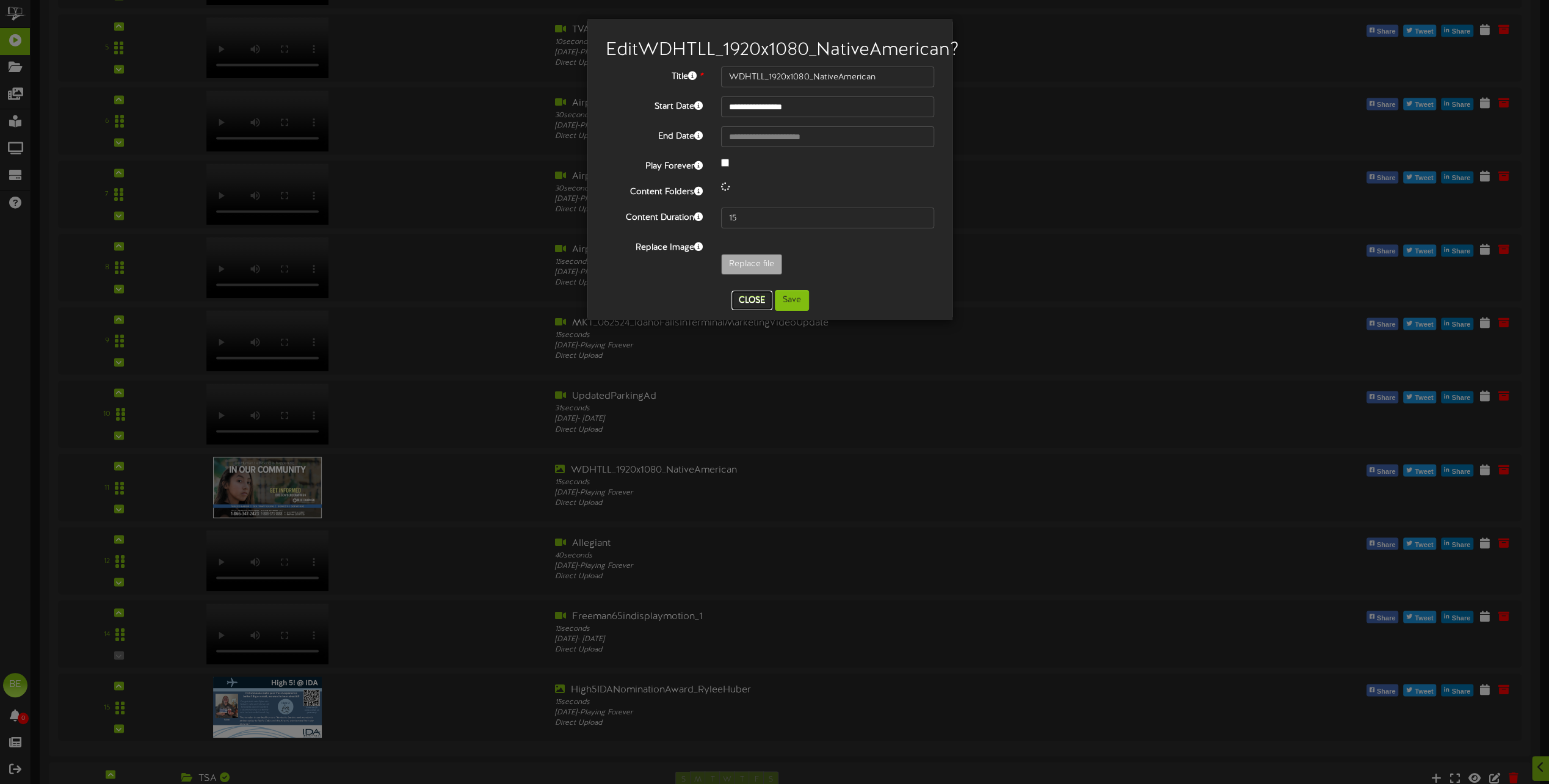
click at [748, 310] on button "Close" at bounding box center [752, 301] width 40 height 20
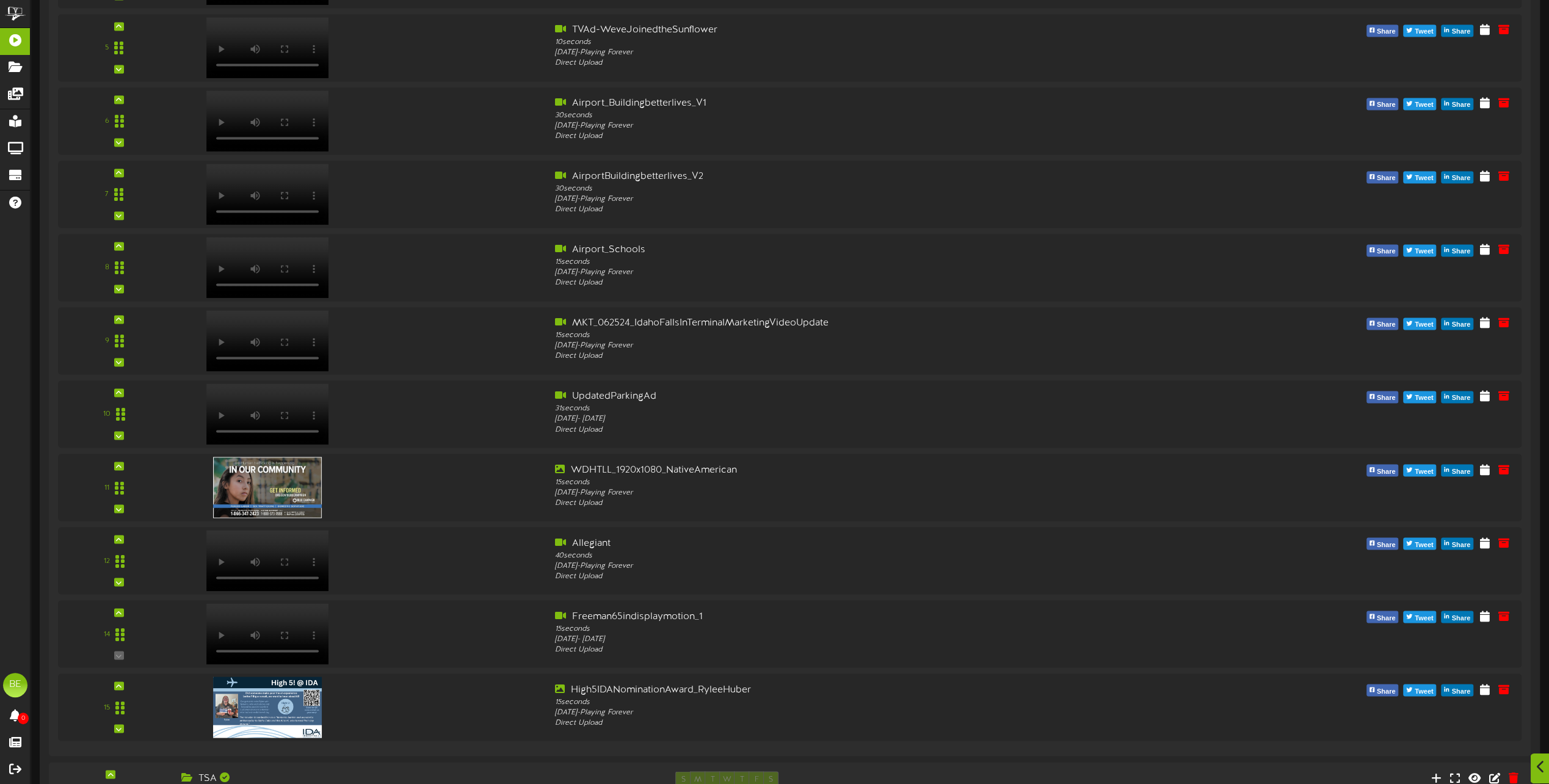
click at [1537, 764] on icon at bounding box center [1541, 767] width 8 height 14
click at [1526, 719] on div at bounding box center [1519, 711] width 36 height 36
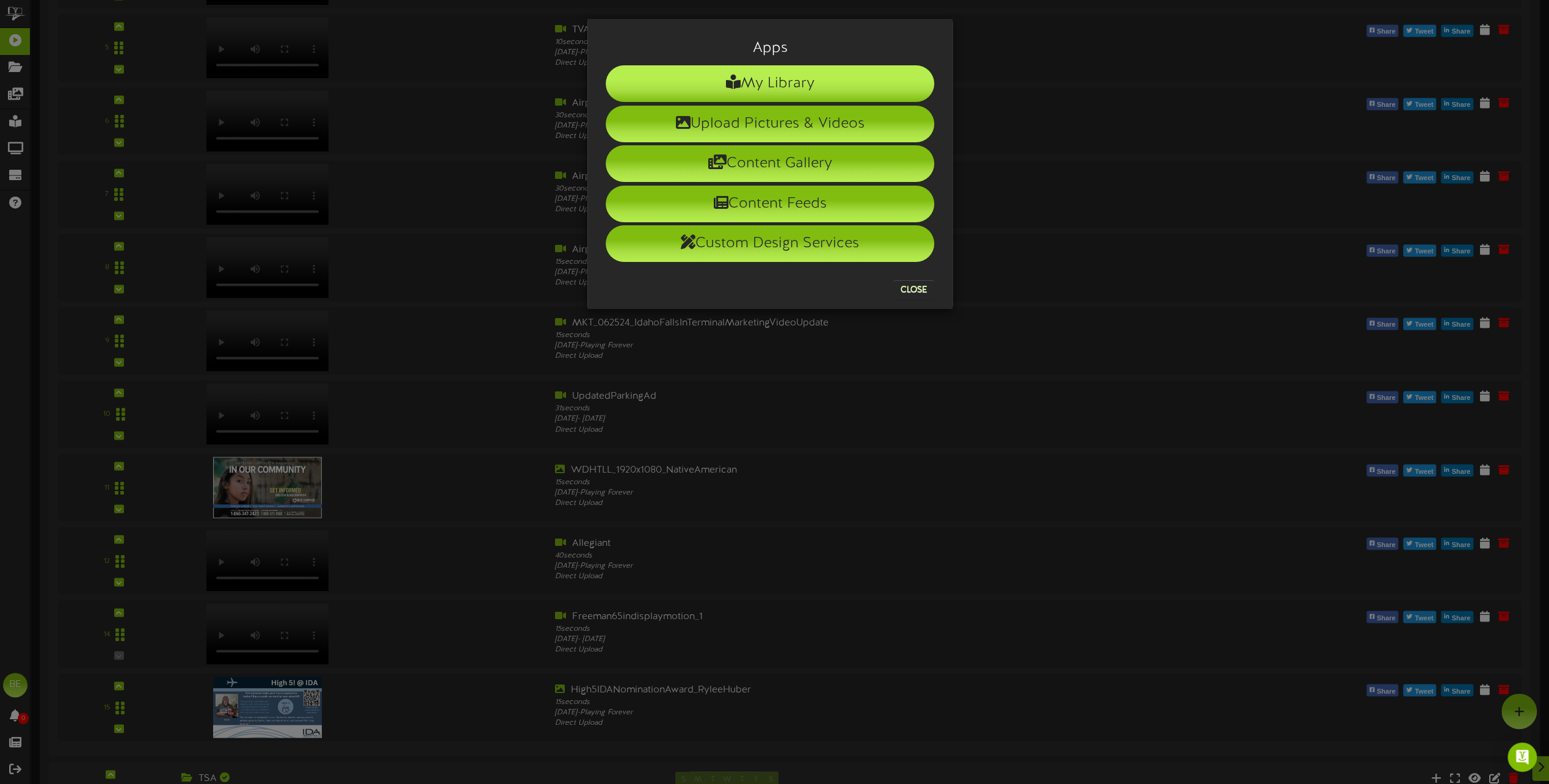
click at [783, 83] on li "My Library" at bounding box center [770, 83] width 329 height 36
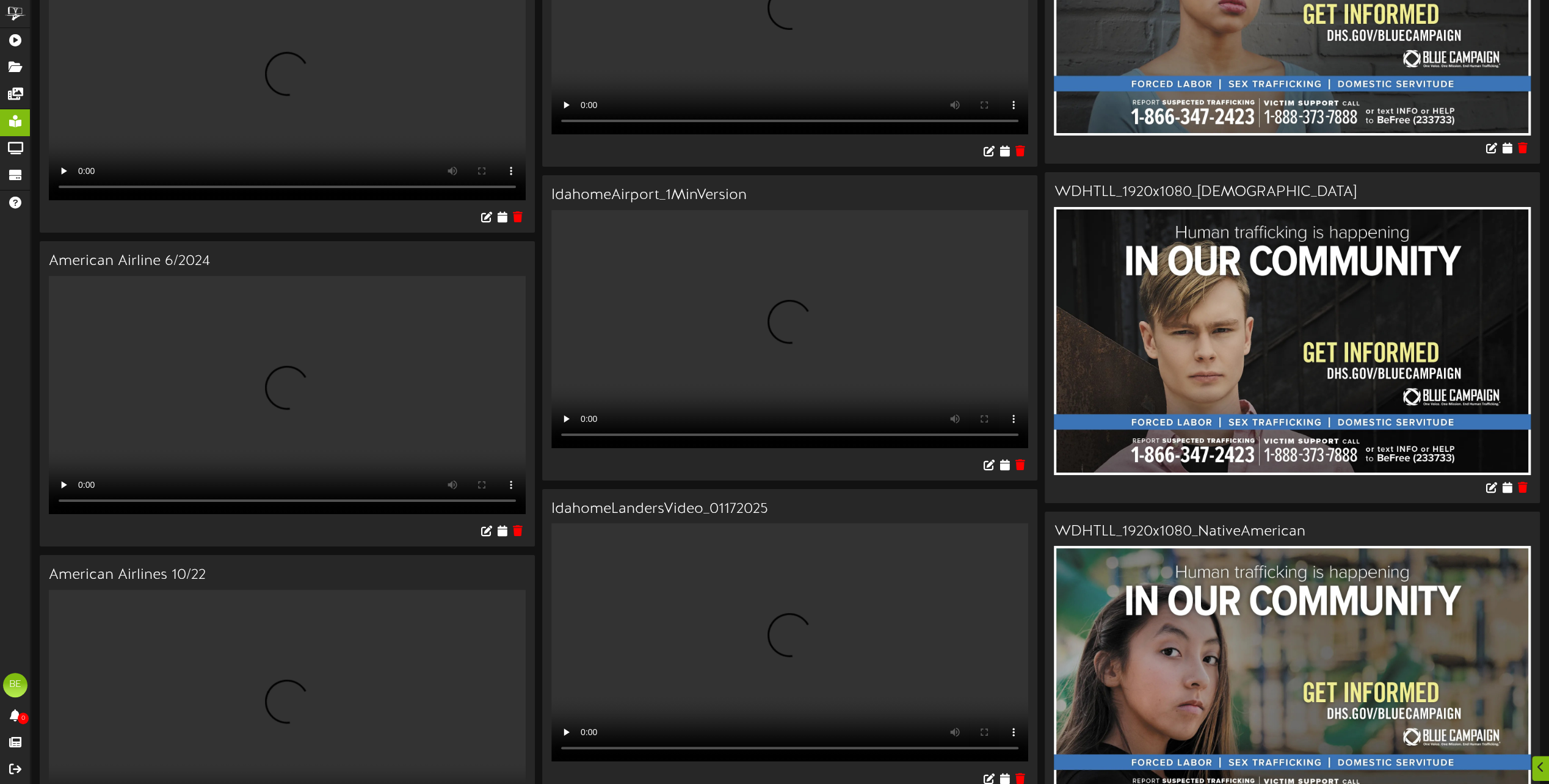
scroll to position [4579, 0]
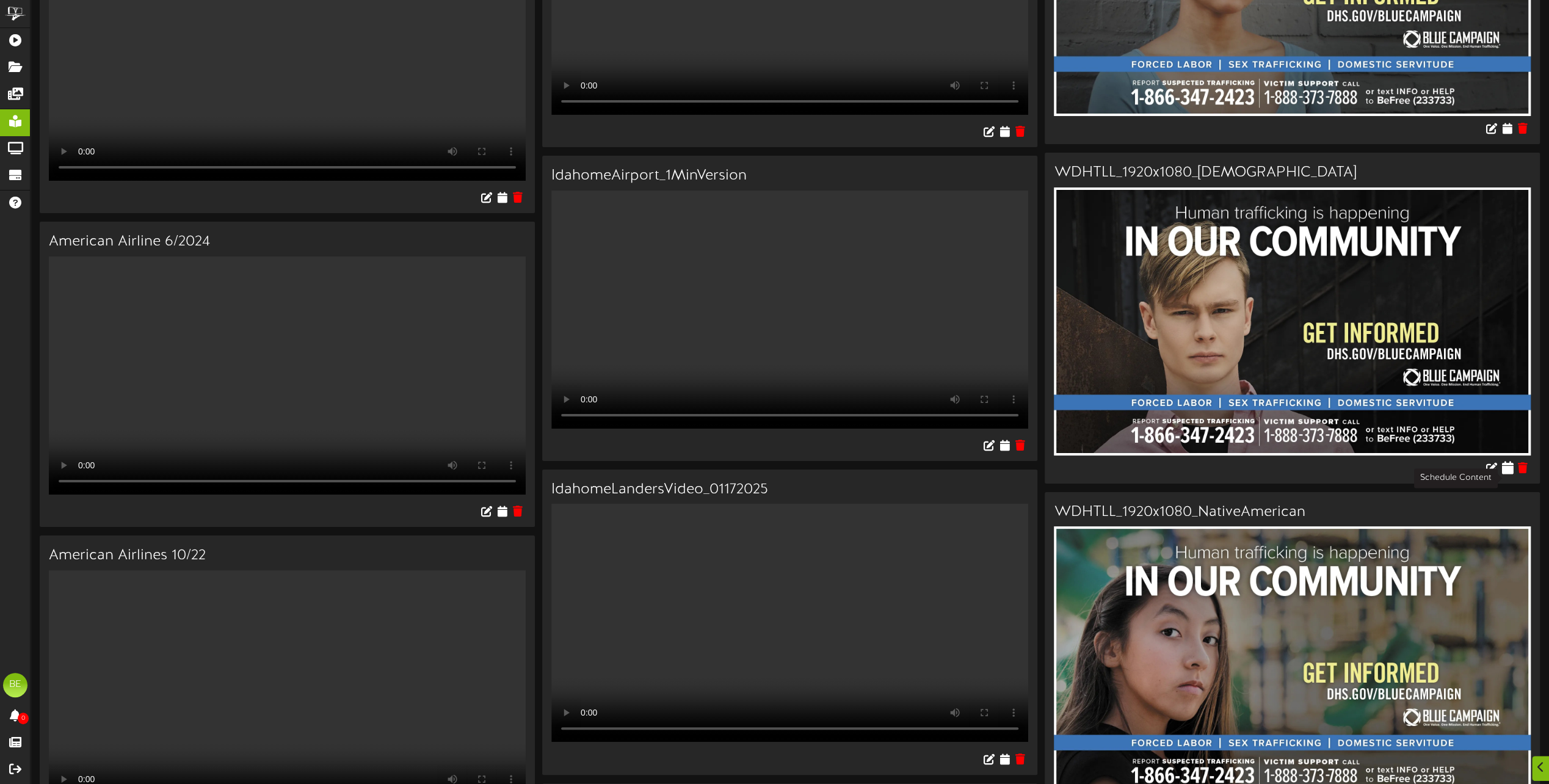
click at [1504, 473] on icon at bounding box center [1508, 467] width 12 height 14
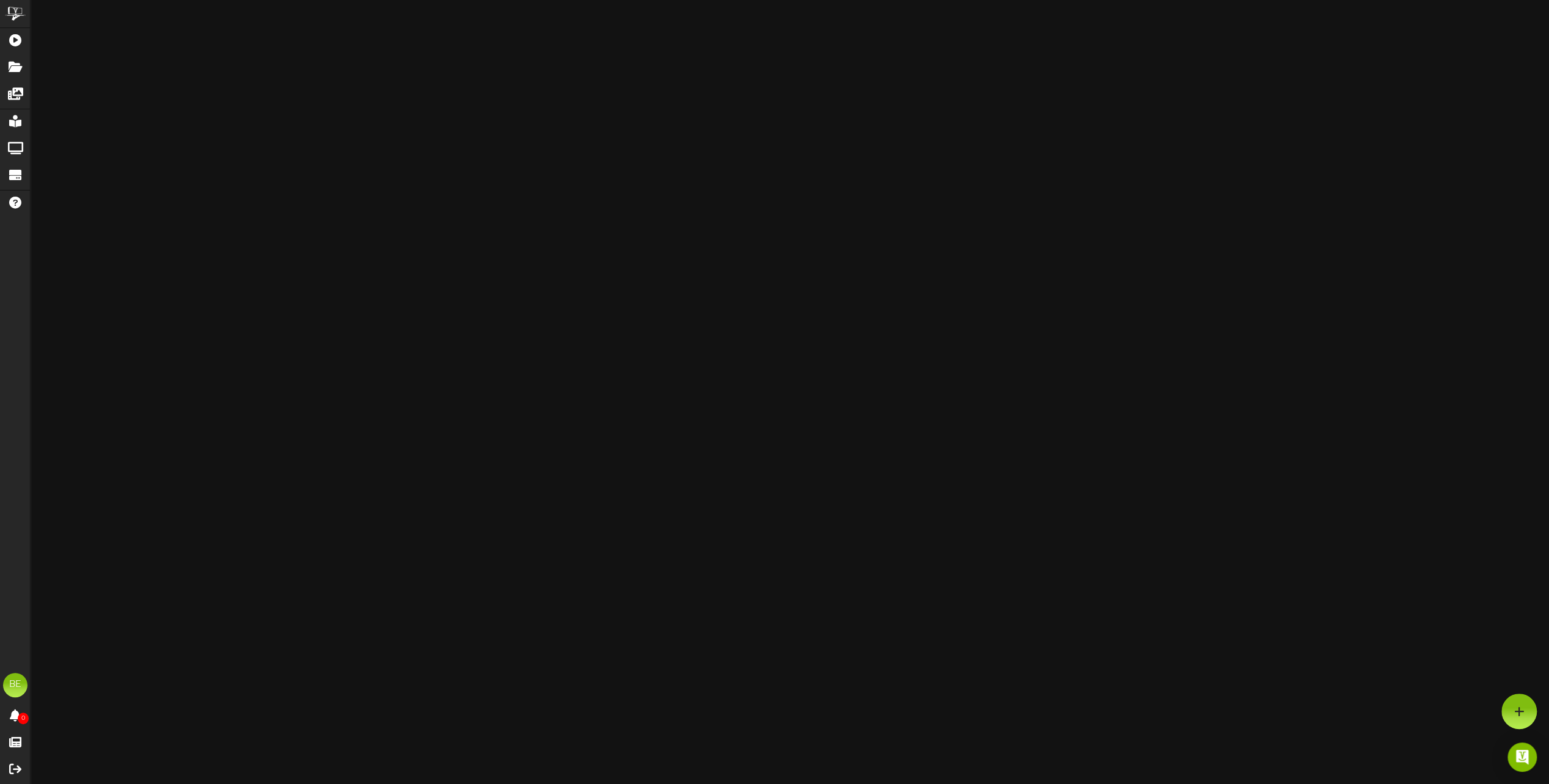
scroll to position [1835, 0]
type input "WDHTLL_1920x1080_[DEMOGRAPHIC_DATA]"
type input "8"
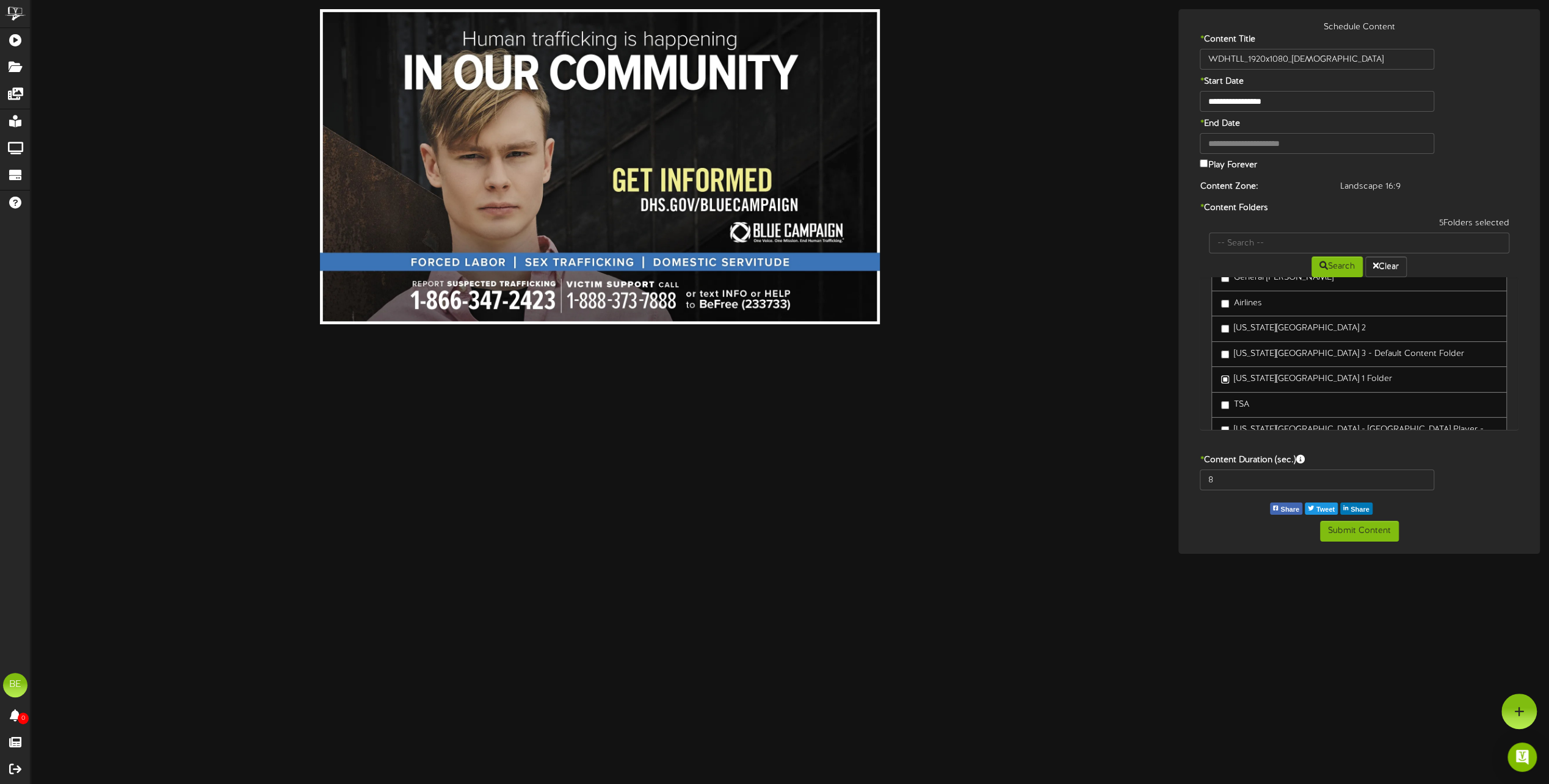
scroll to position [60, 0]
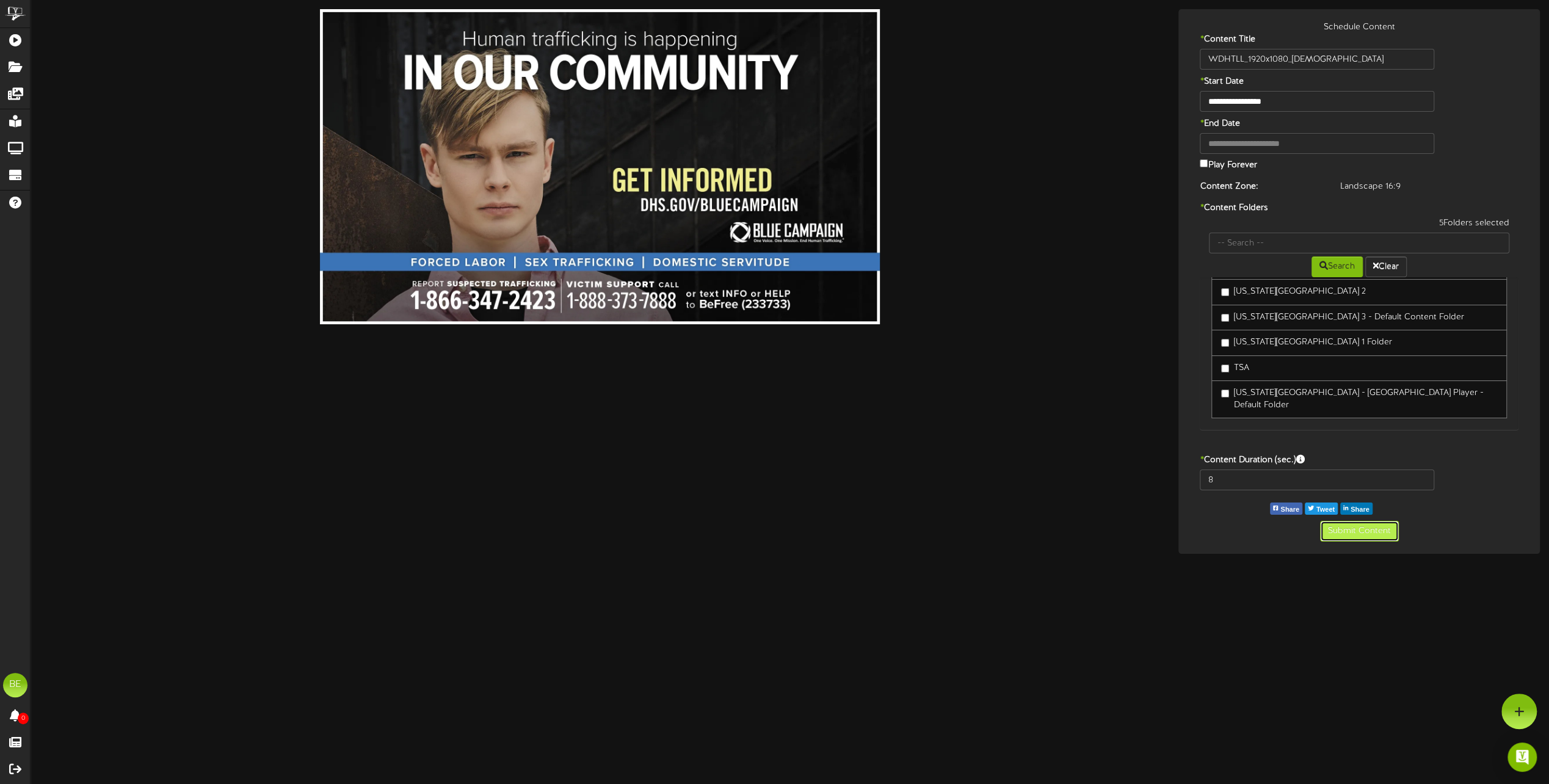
click at [1387, 530] on button "Submit Content" at bounding box center [1360, 531] width 79 height 21
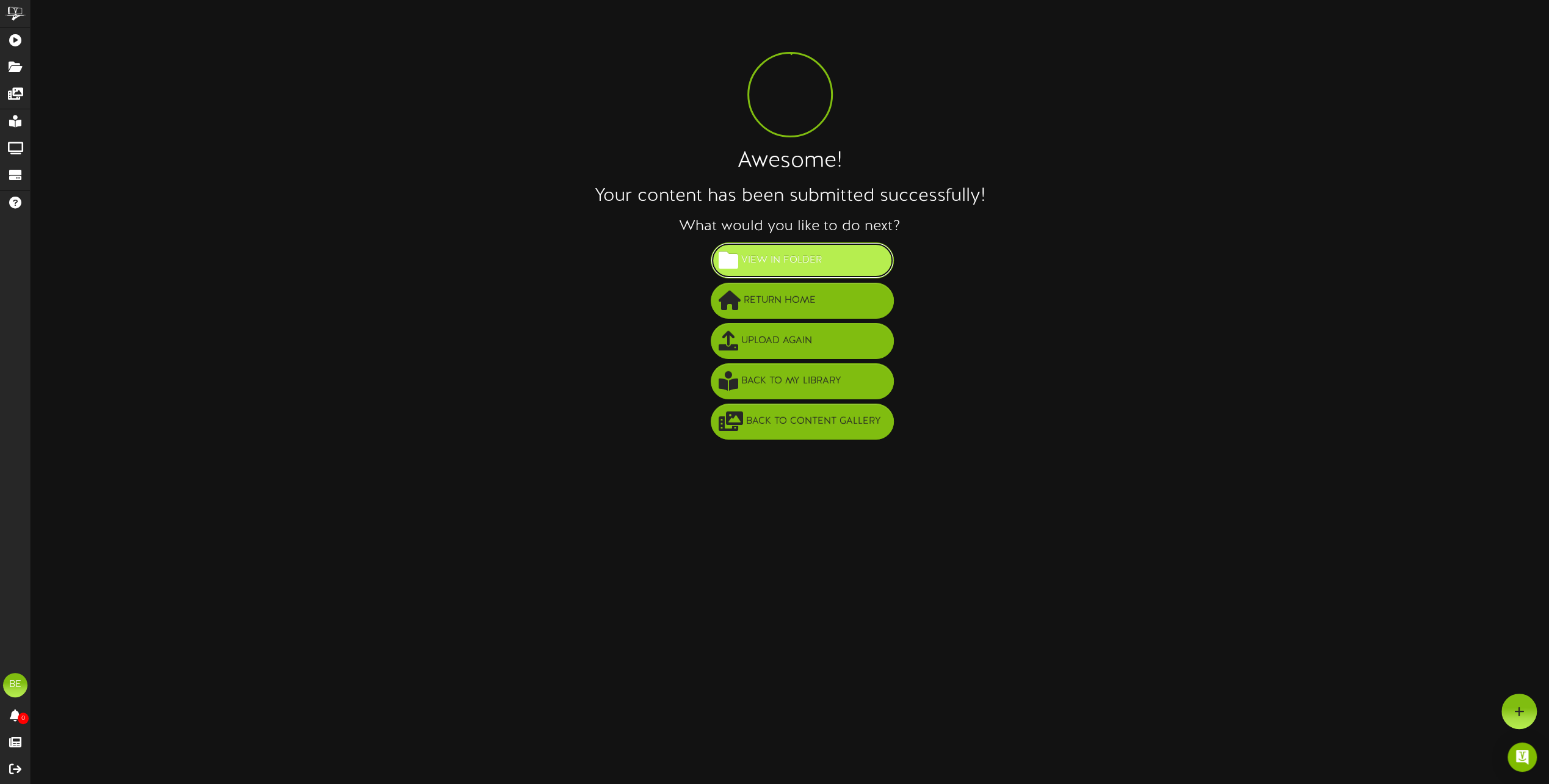
click at [820, 263] on span "View in Folder" at bounding box center [781, 260] width 87 height 20
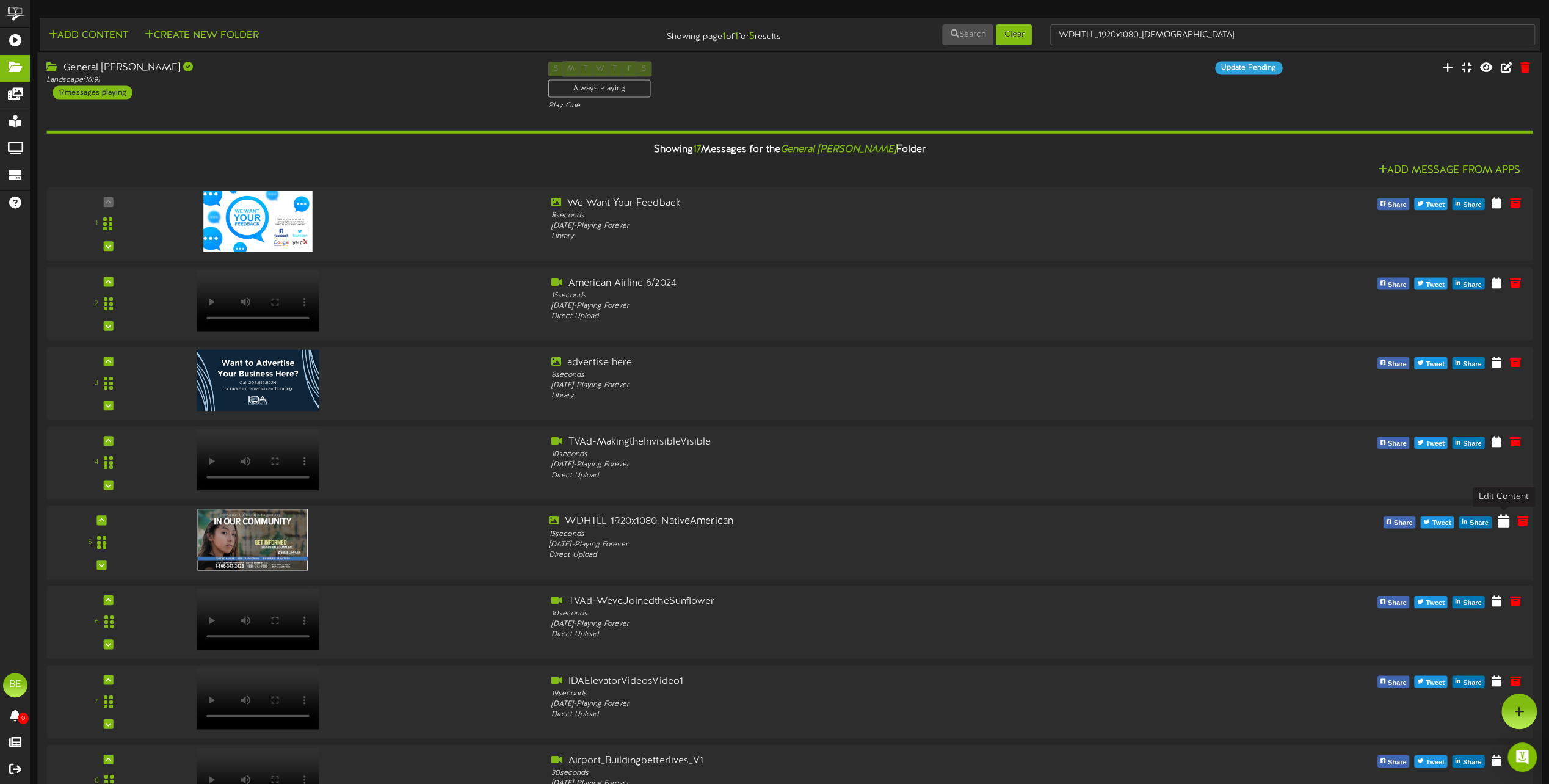
click at [1502, 517] on icon at bounding box center [1504, 521] width 12 height 14
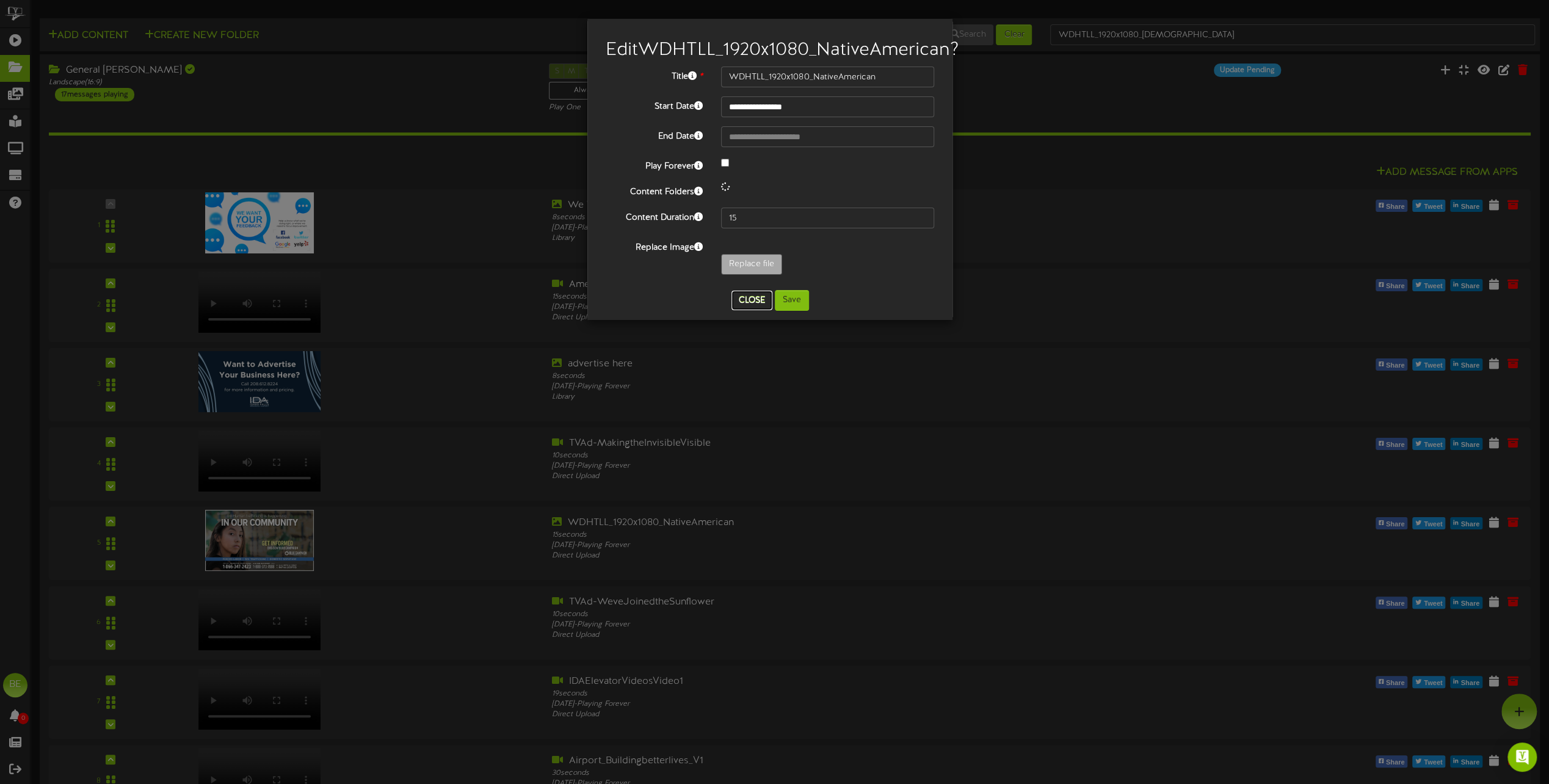
click at [748, 310] on button "Close" at bounding box center [752, 301] width 40 height 20
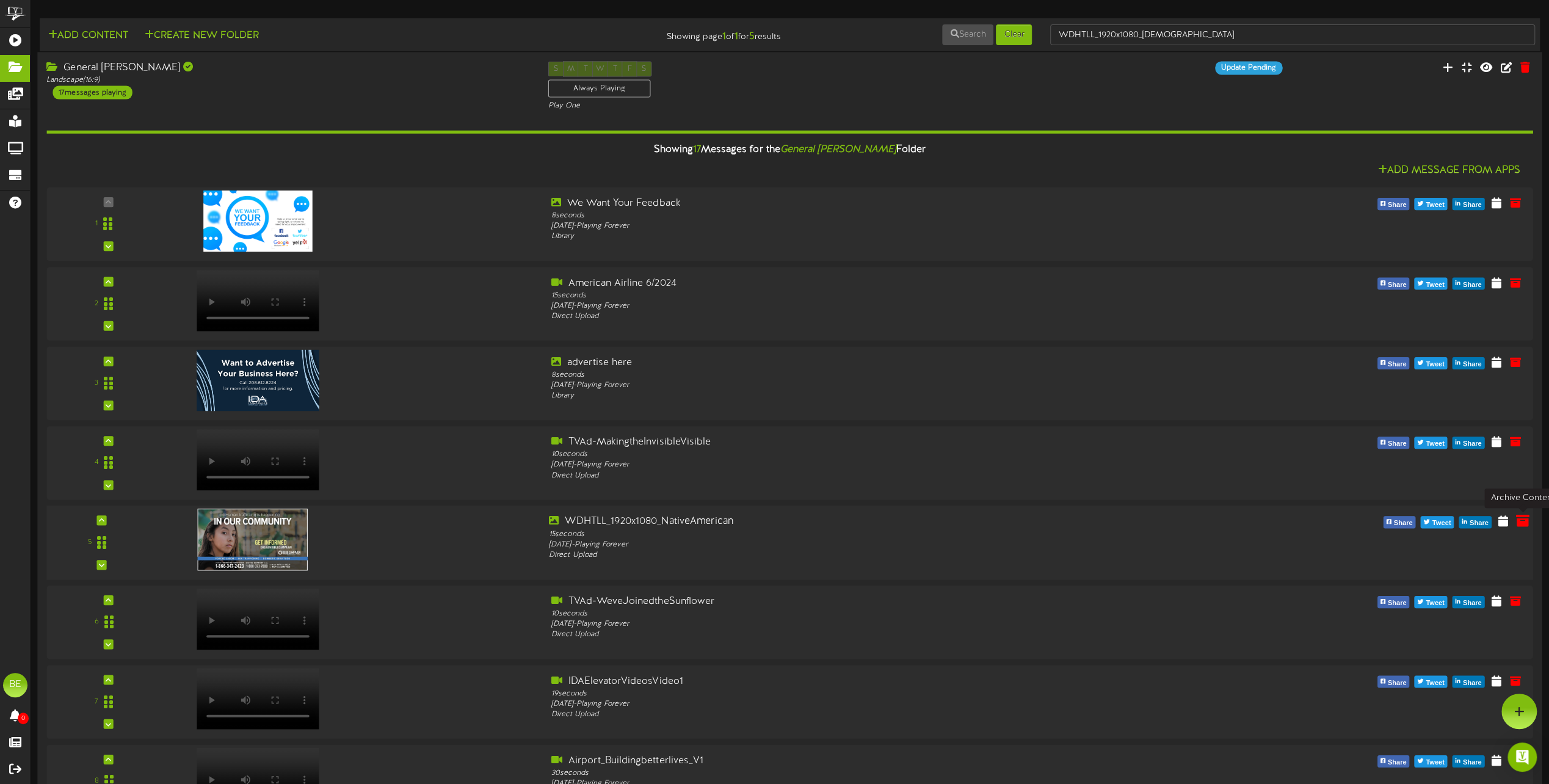
click at [1519, 525] on icon at bounding box center [1522, 521] width 14 height 14
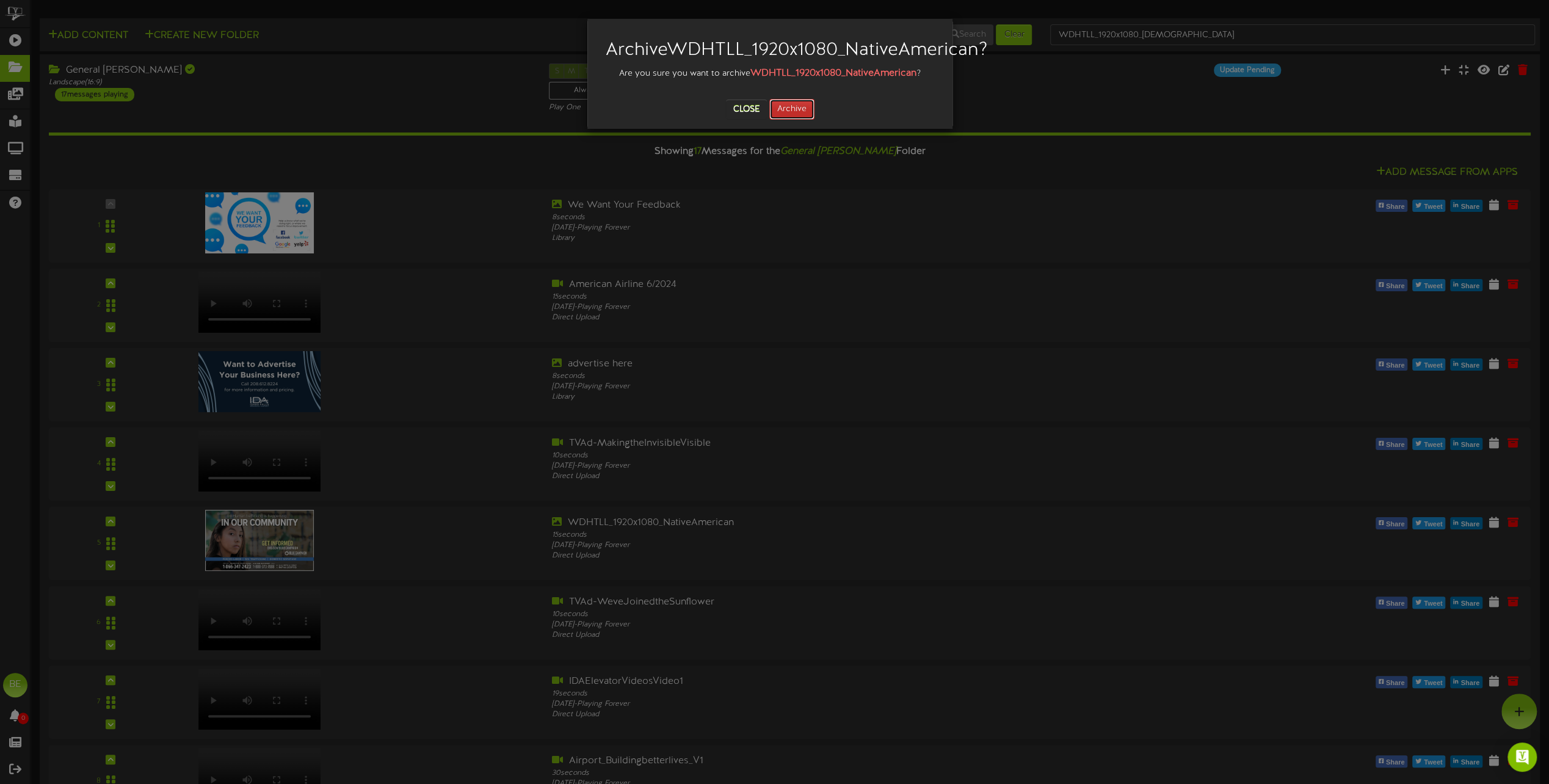
click at [788, 119] on button "Archive" at bounding box center [792, 108] width 45 height 21
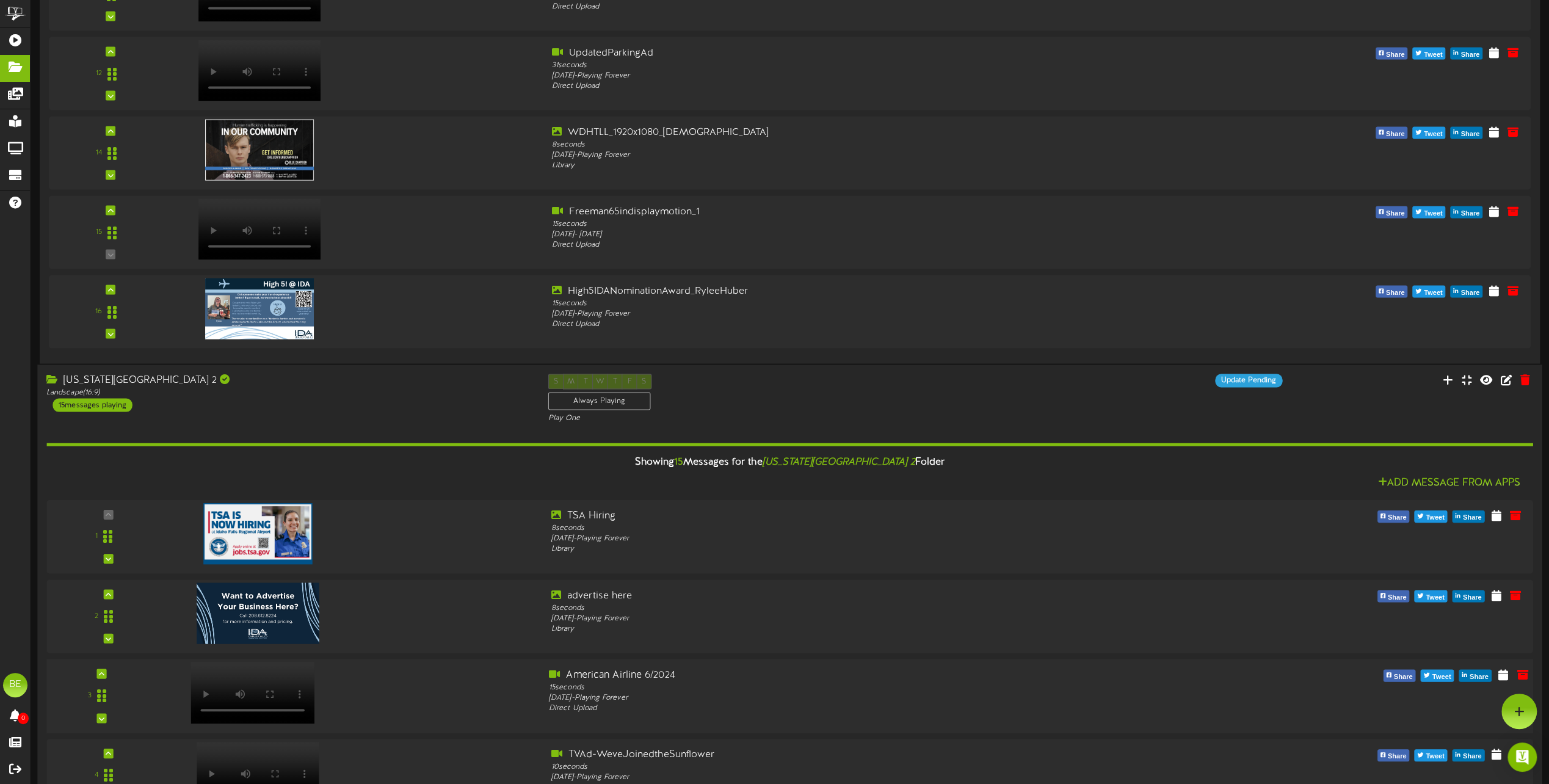
scroll to position [2381, 0]
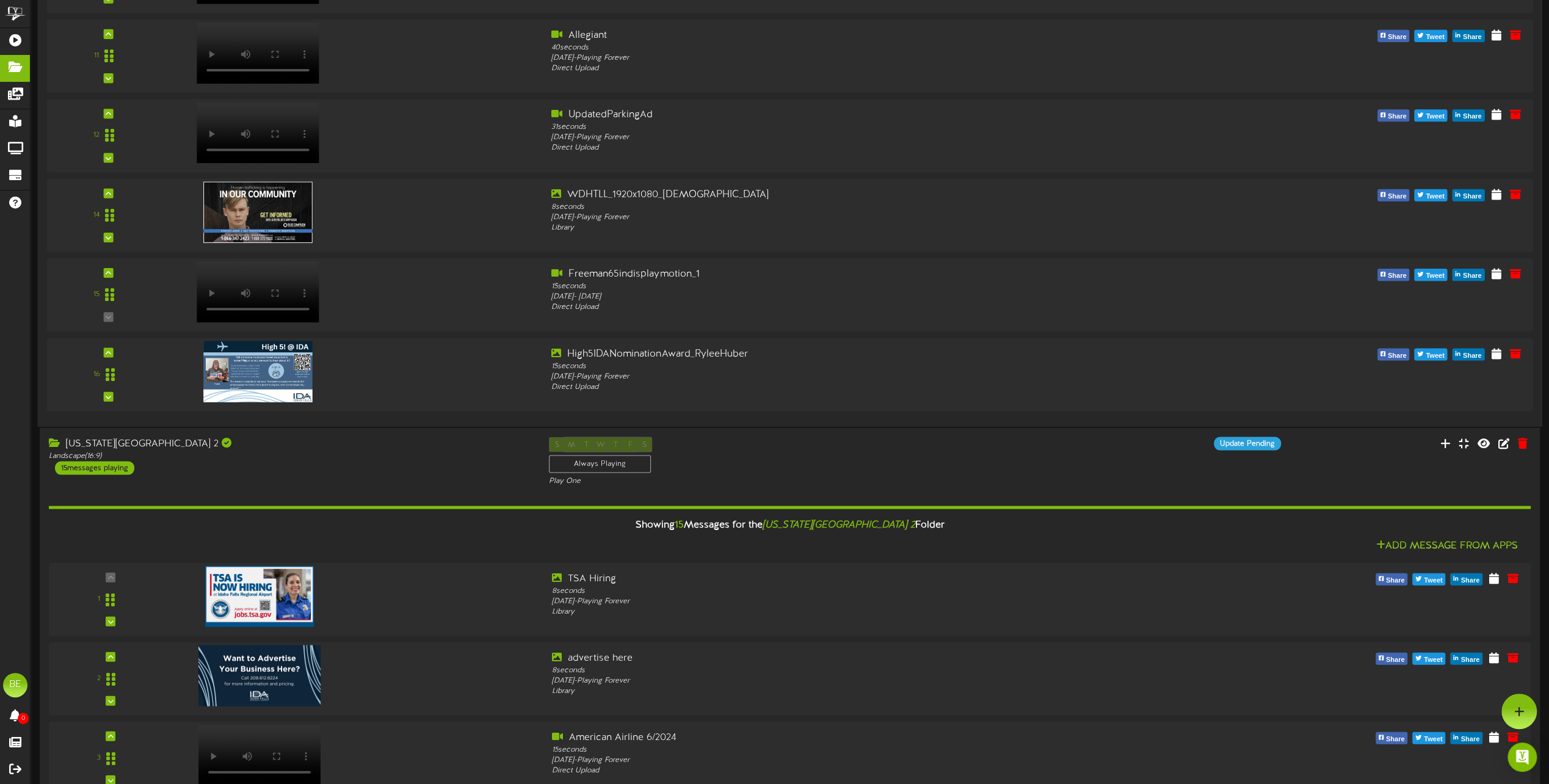
drag, startPoint x: 740, startPoint y: 216, endPoint x: 730, endPoint y: 411, distance: 195.3
click at [1342, 209] on div "14 8" at bounding box center [790, 216] width 1502 height 55
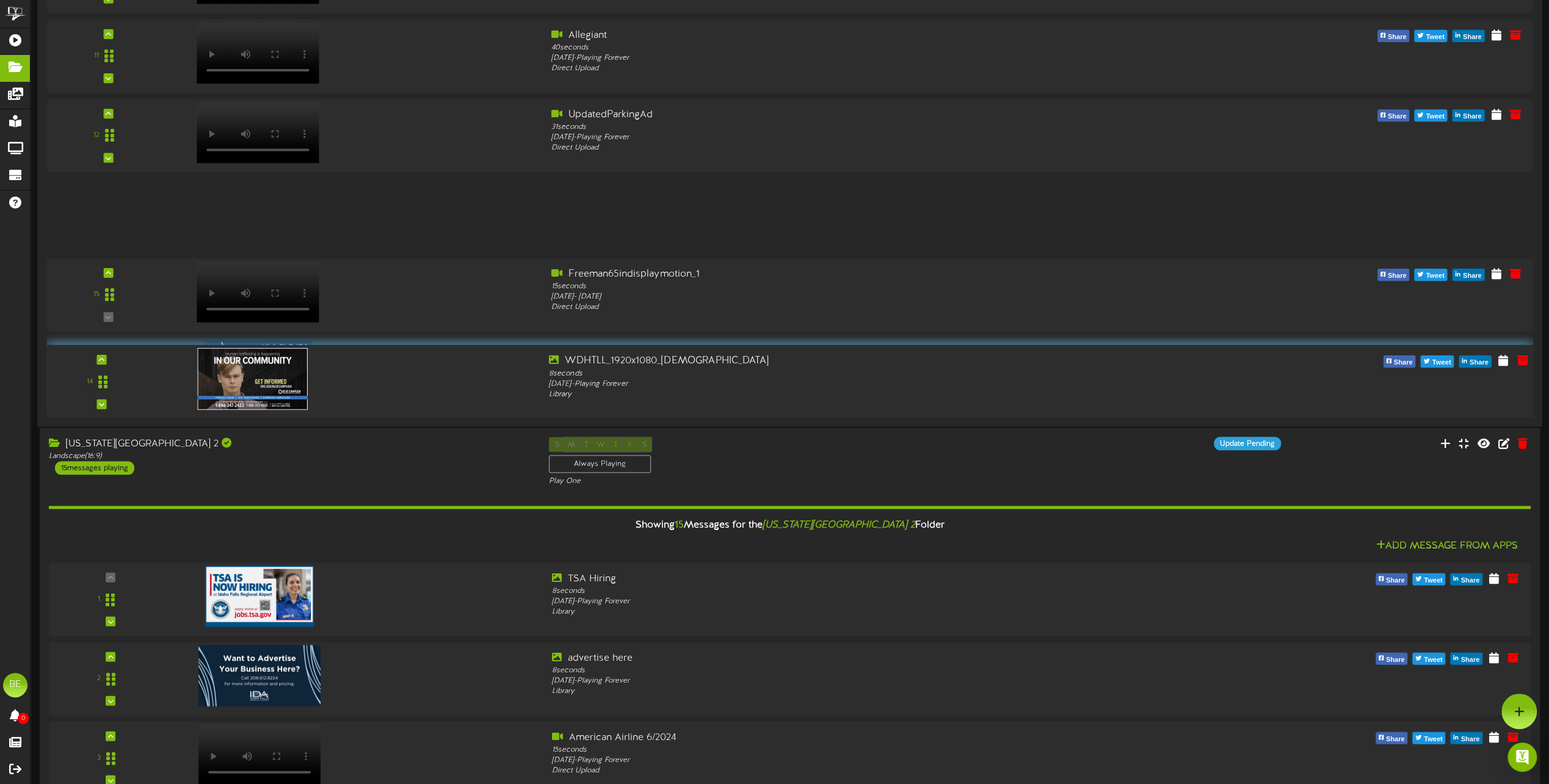
drag, startPoint x: 104, startPoint y: 211, endPoint x: 86, endPoint y: 378, distance: 168.0
click at [86, 378] on div "14" at bounding box center [102, 382] width 107 height 55
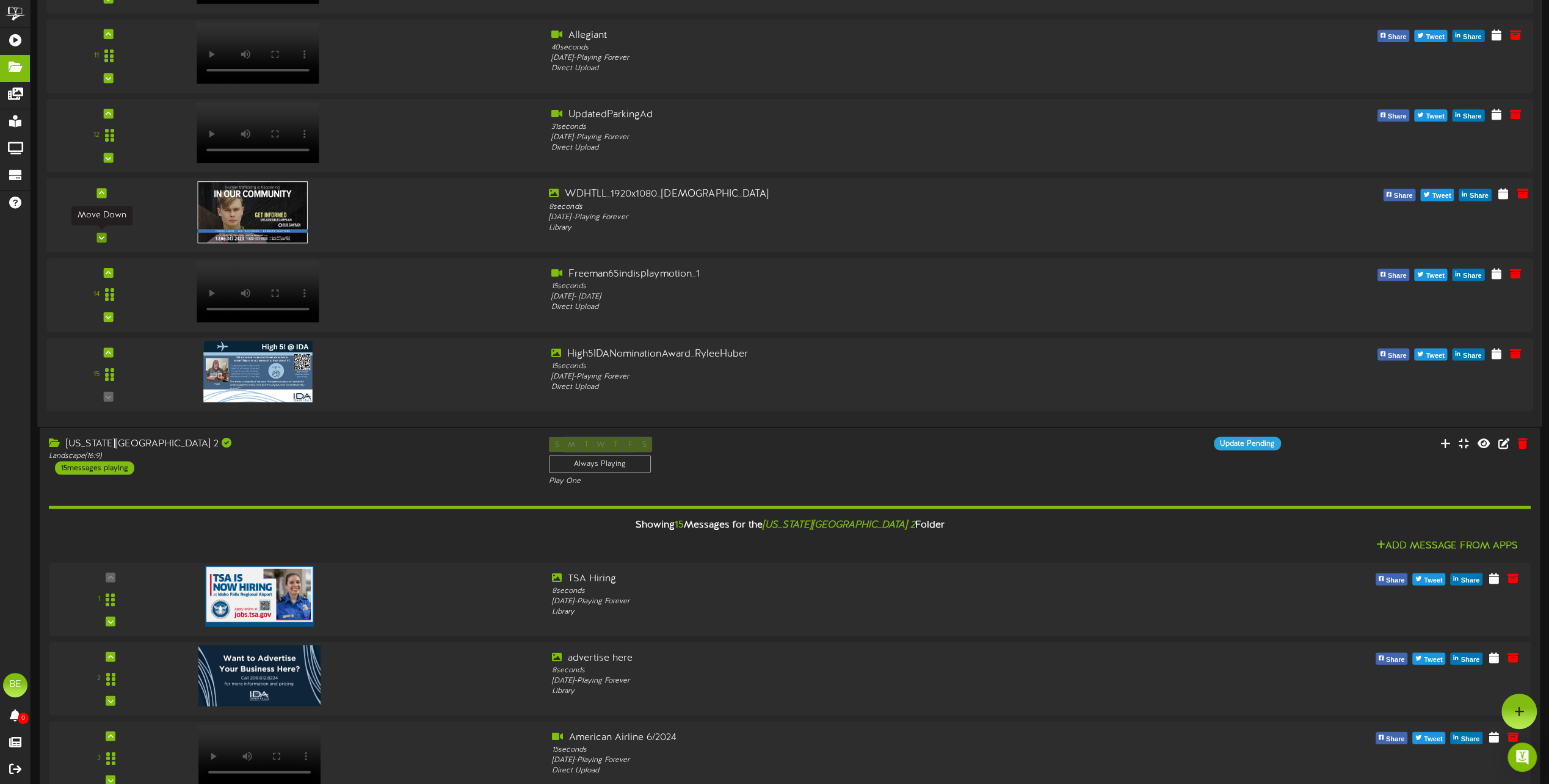
click at [106, 240] on div at bounding box center [102, 238] width 10 height 10
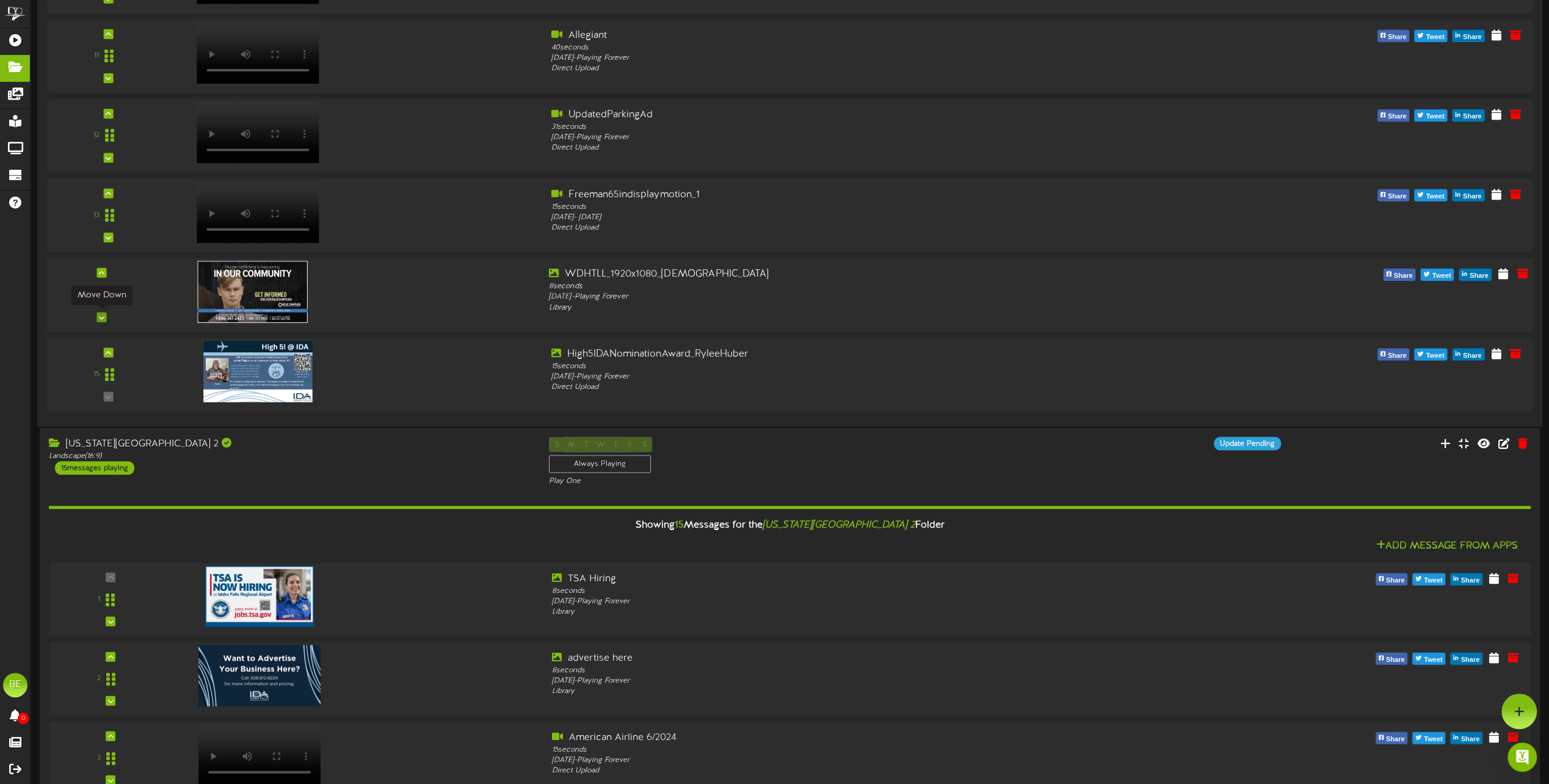
click at [104, 317] on icon at bounding box center [102, 318] width 6 height 6
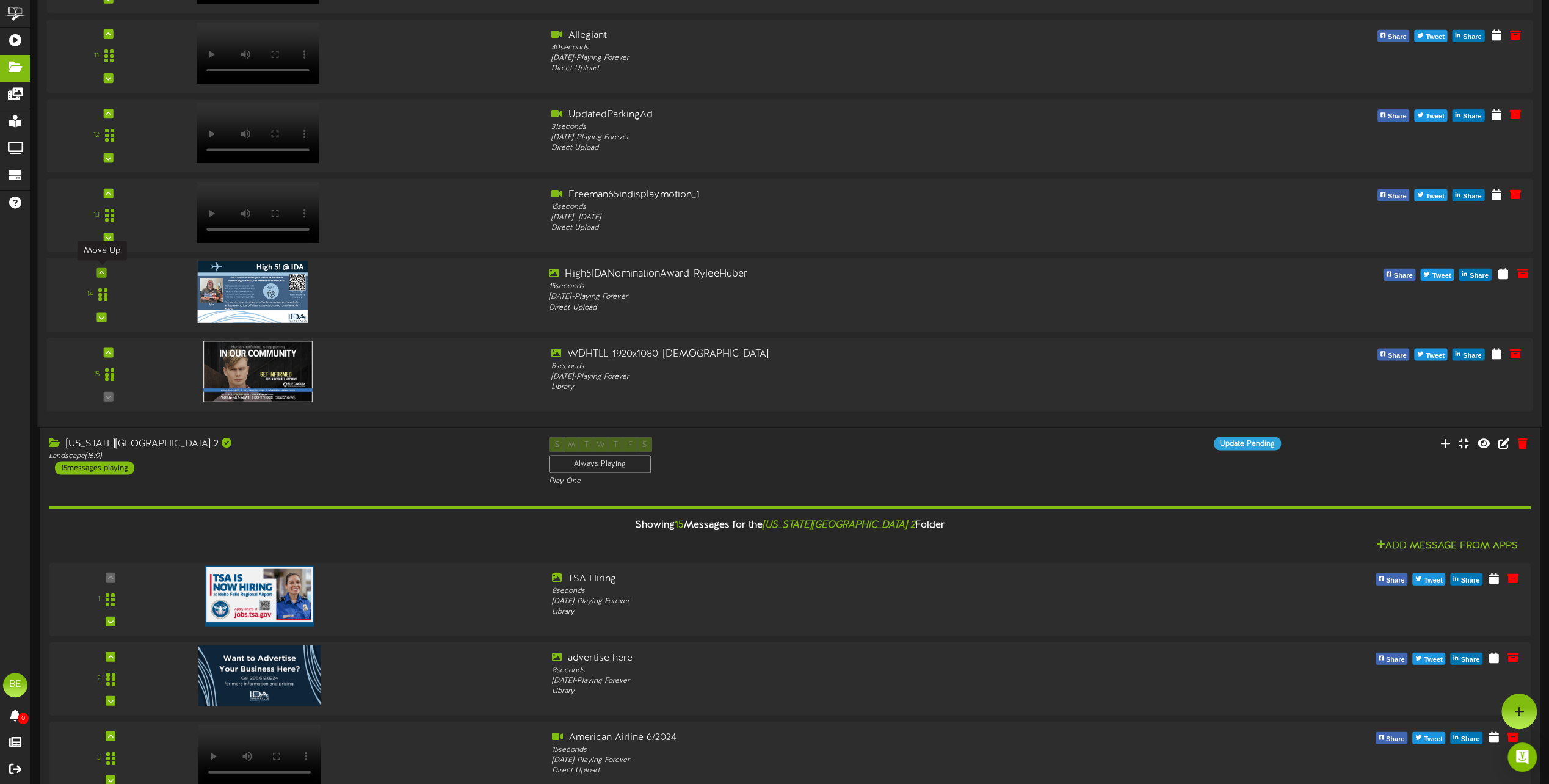
click at [104, 272] on icon at bounding box center [102, 273] width 6 height 6
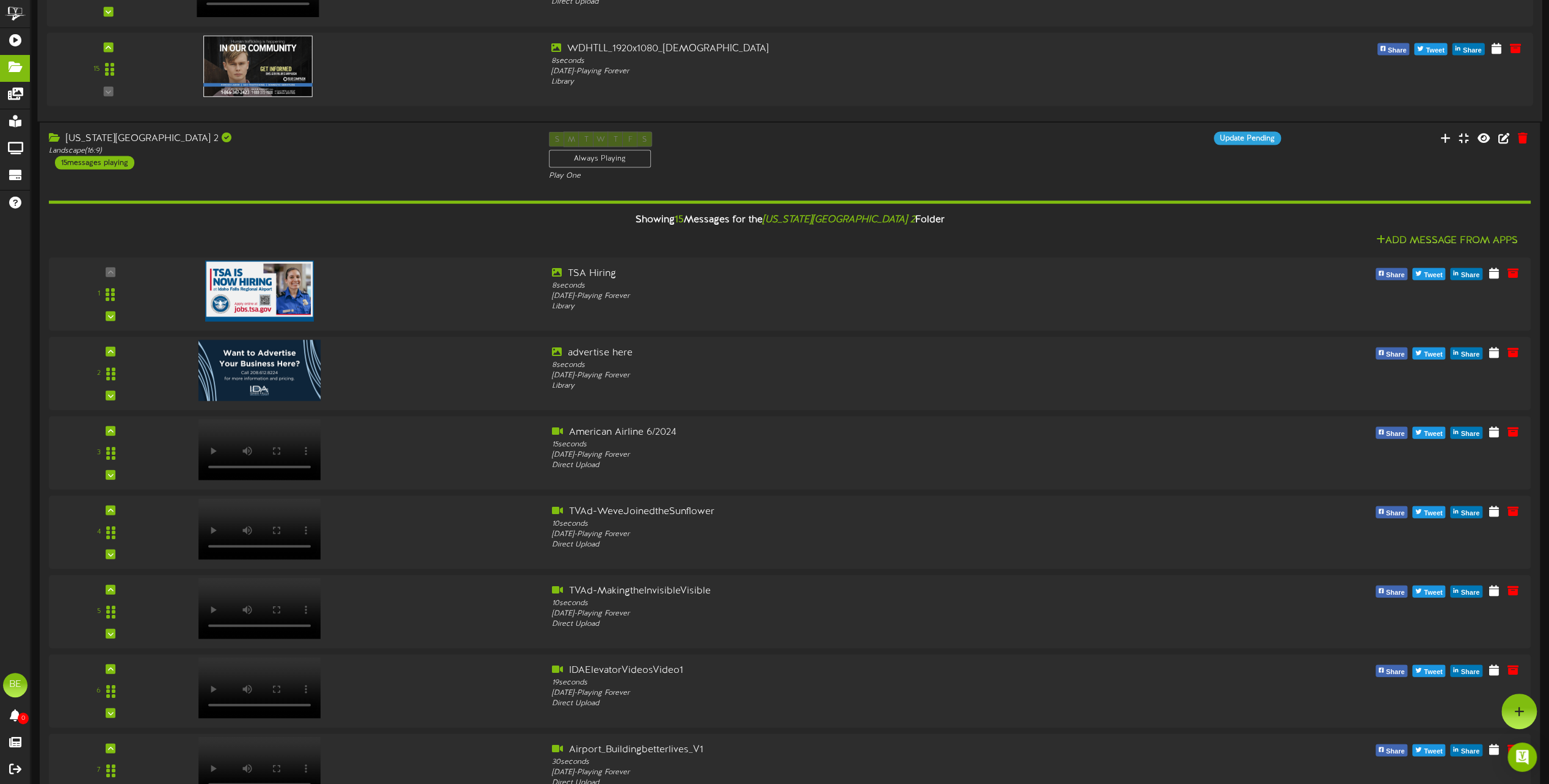
scroll to position [2442, 0]
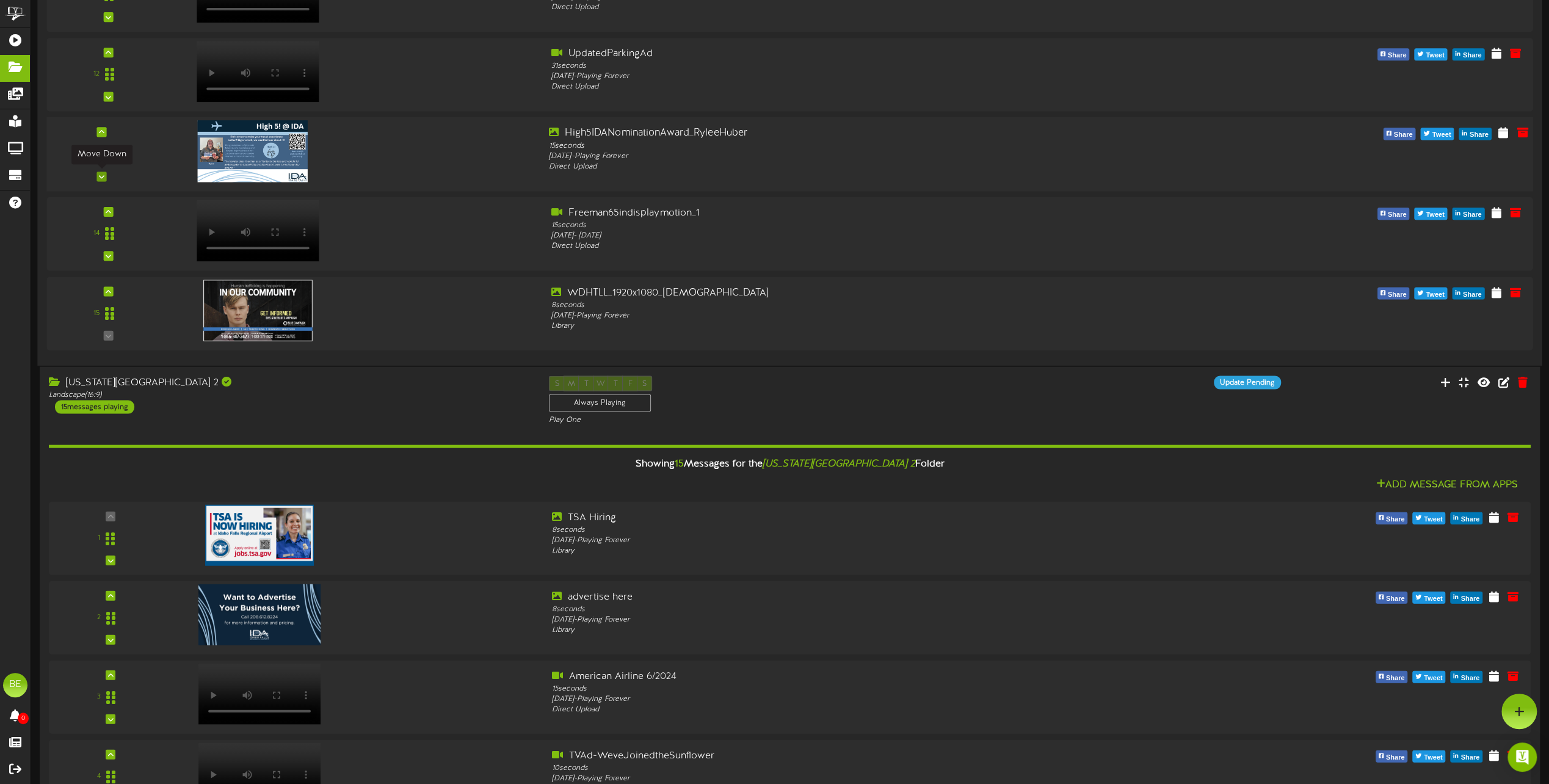
click at [104, 173] on div at bounding box center [102, 178] width 10 height 10
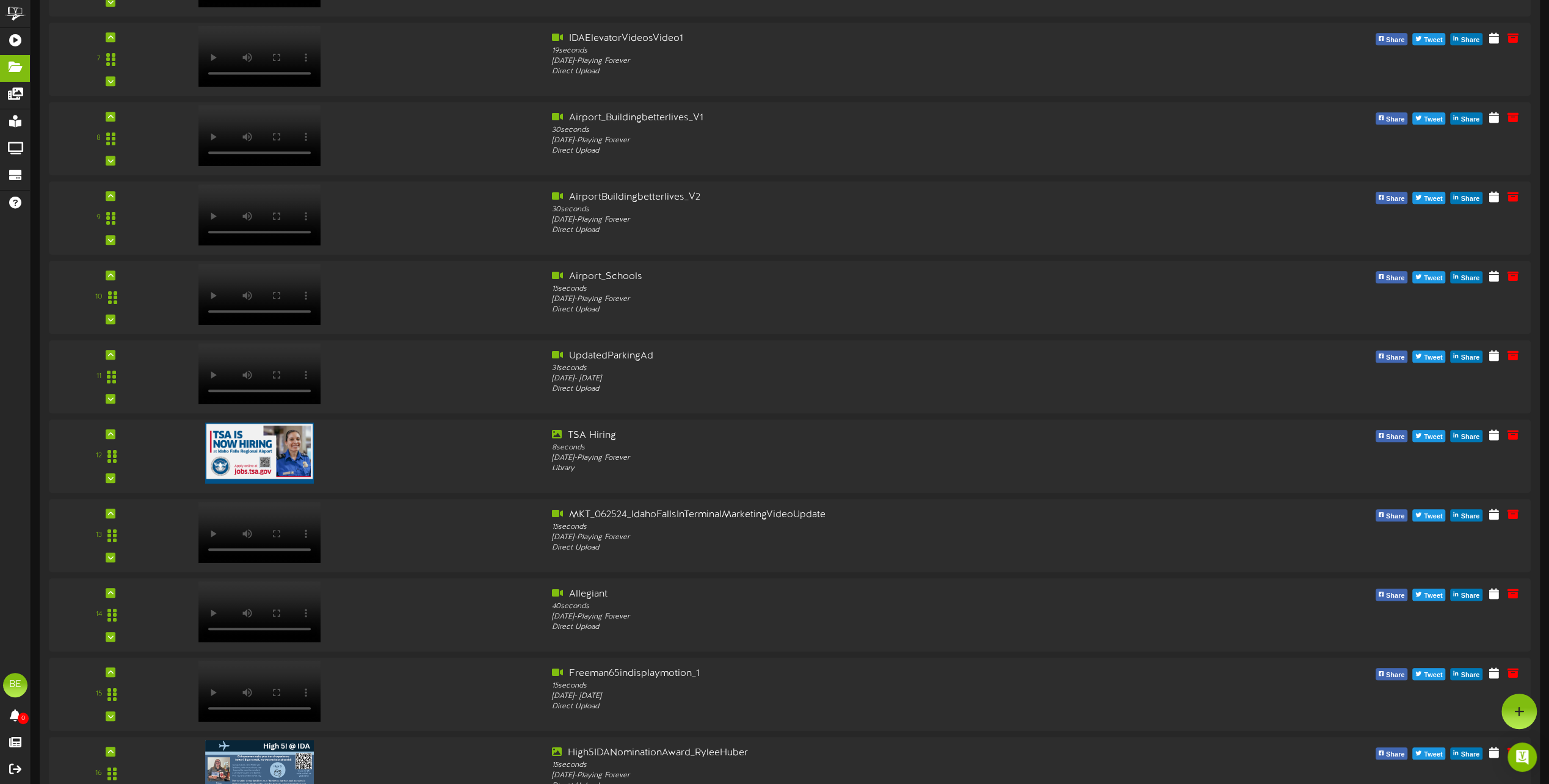
scroll to position [0, 0]
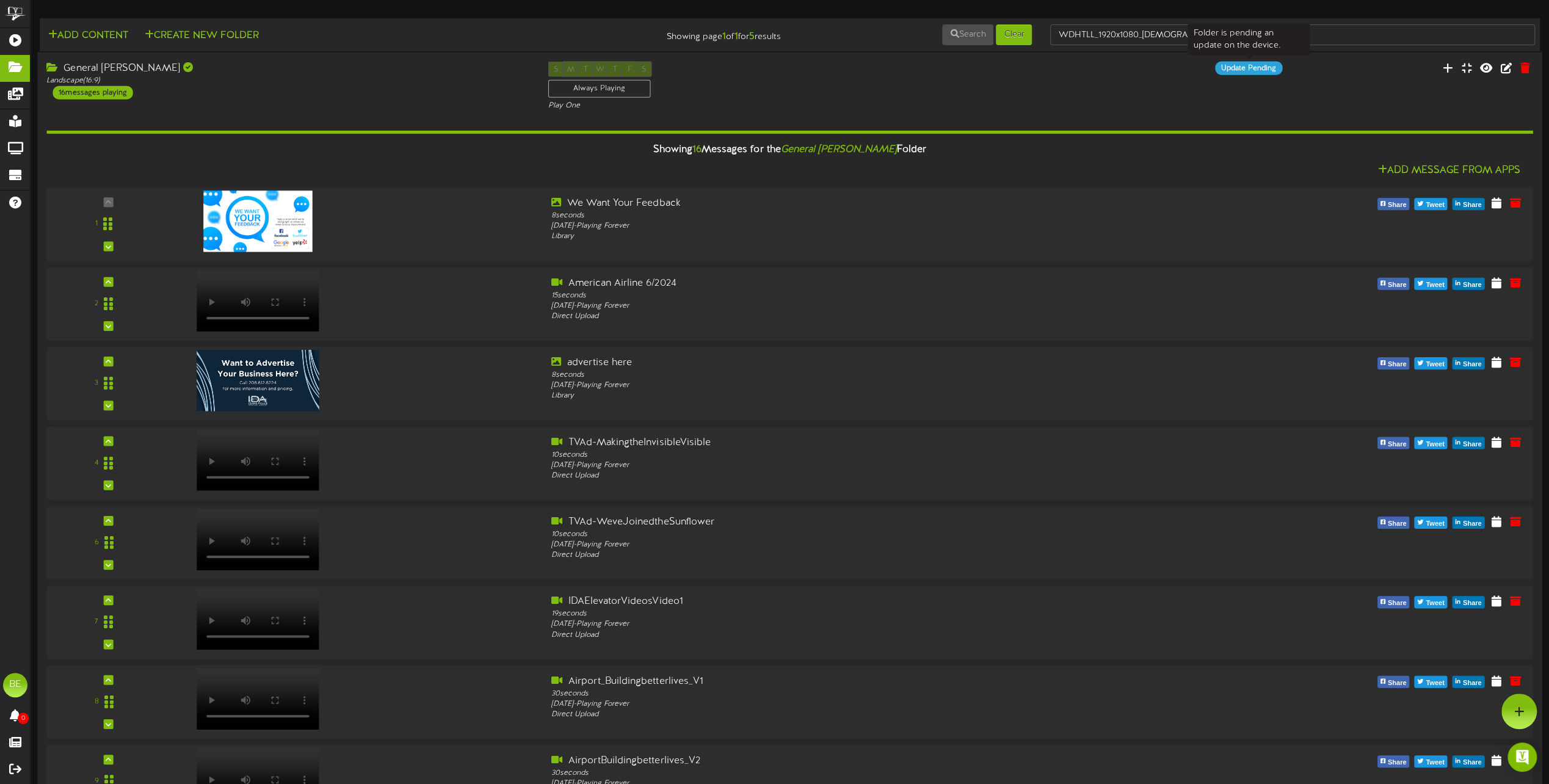
click at [1263, 68] on div "Update Pending" at bounding box center [1249, 69] width 67 height 14
click at [1489, 68] on icon at bounding box center [1486, 67] width 15 height 14
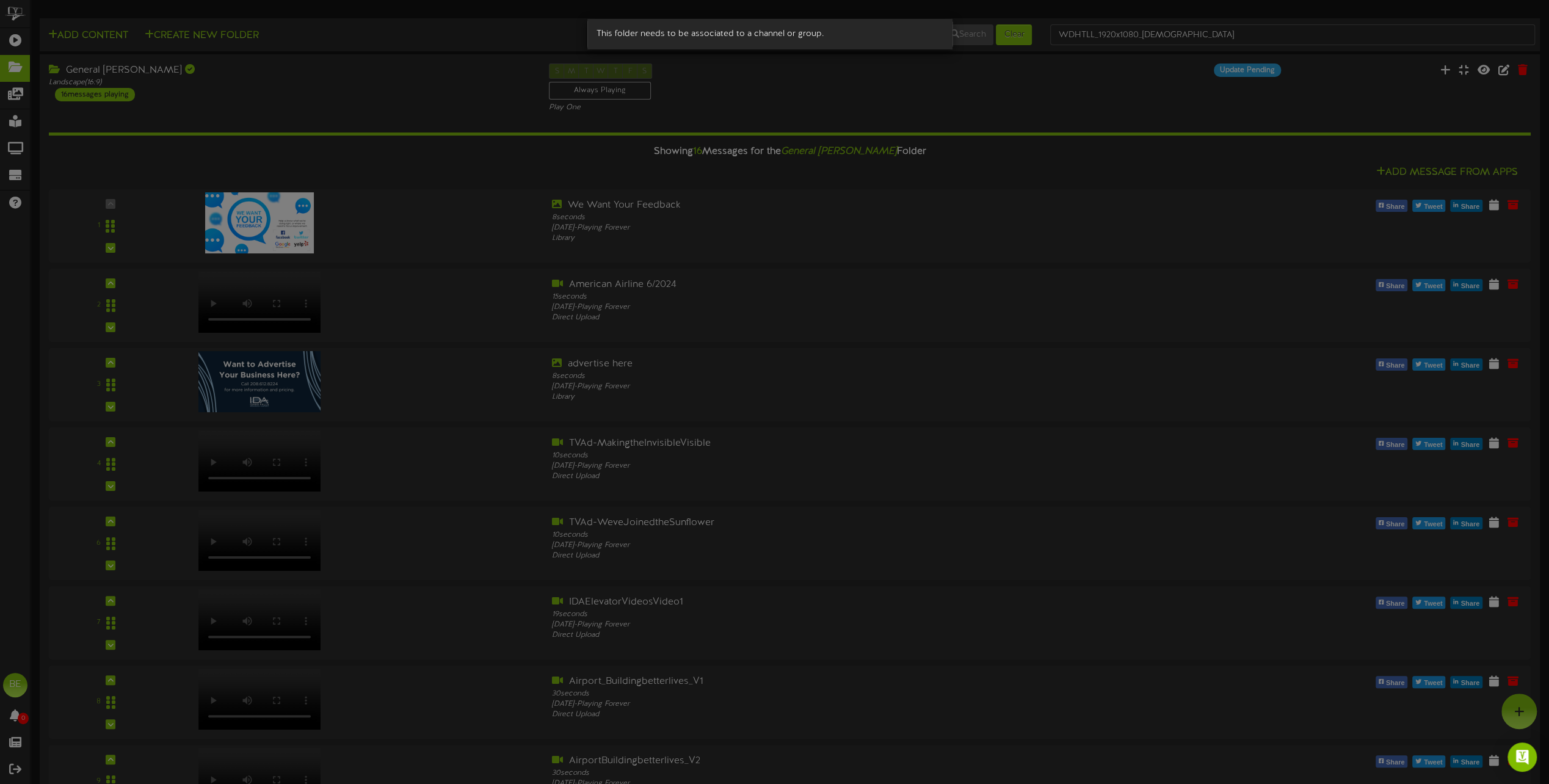
click at [869, 84] on div "This folder needs to be associated to a channel or group." at bounding box center [774, 392] width 1549 height 784
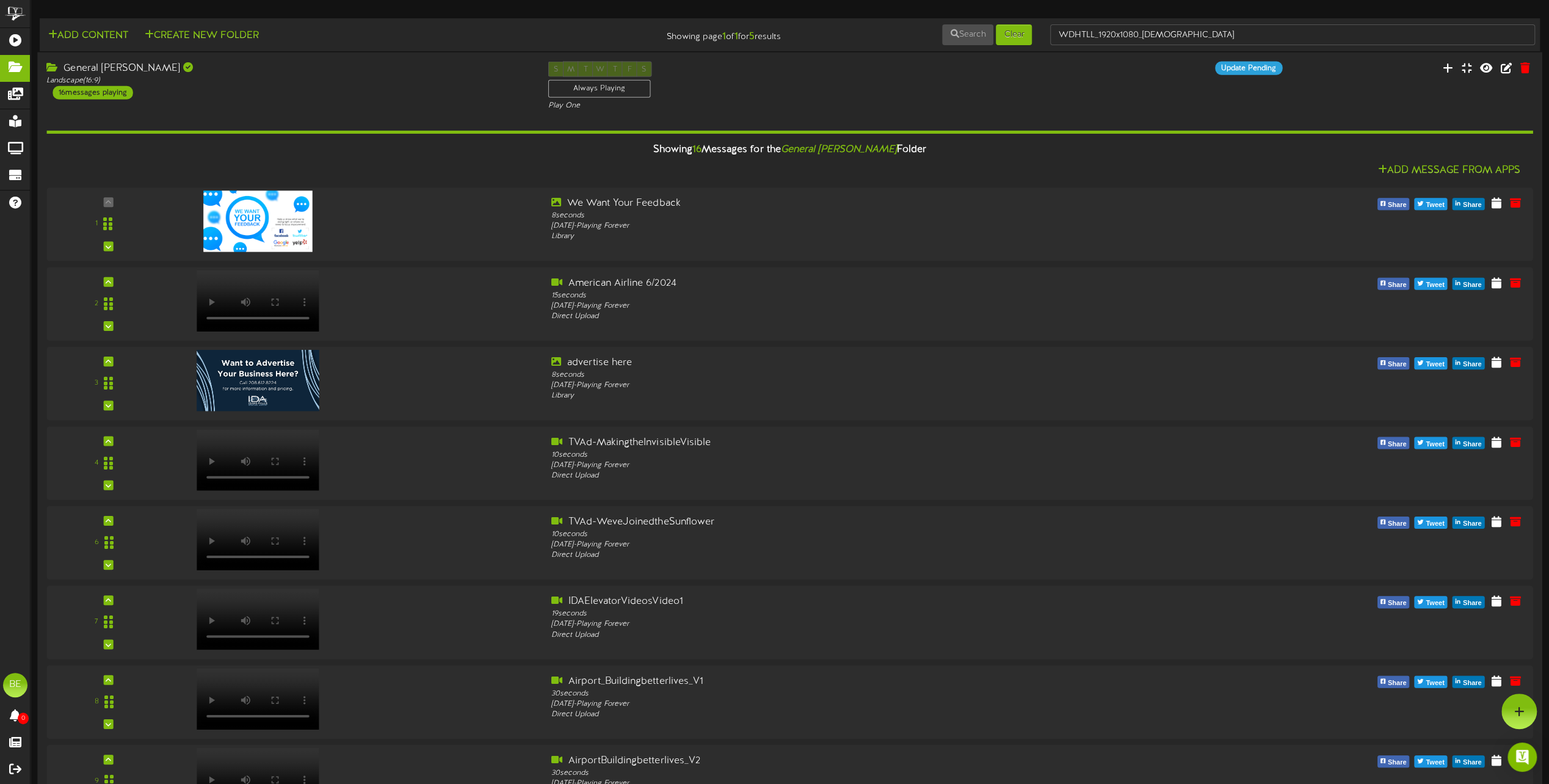
click at [114, 88] on div "16 messages playing" at bounding box center [92, 93] width 80 height 14
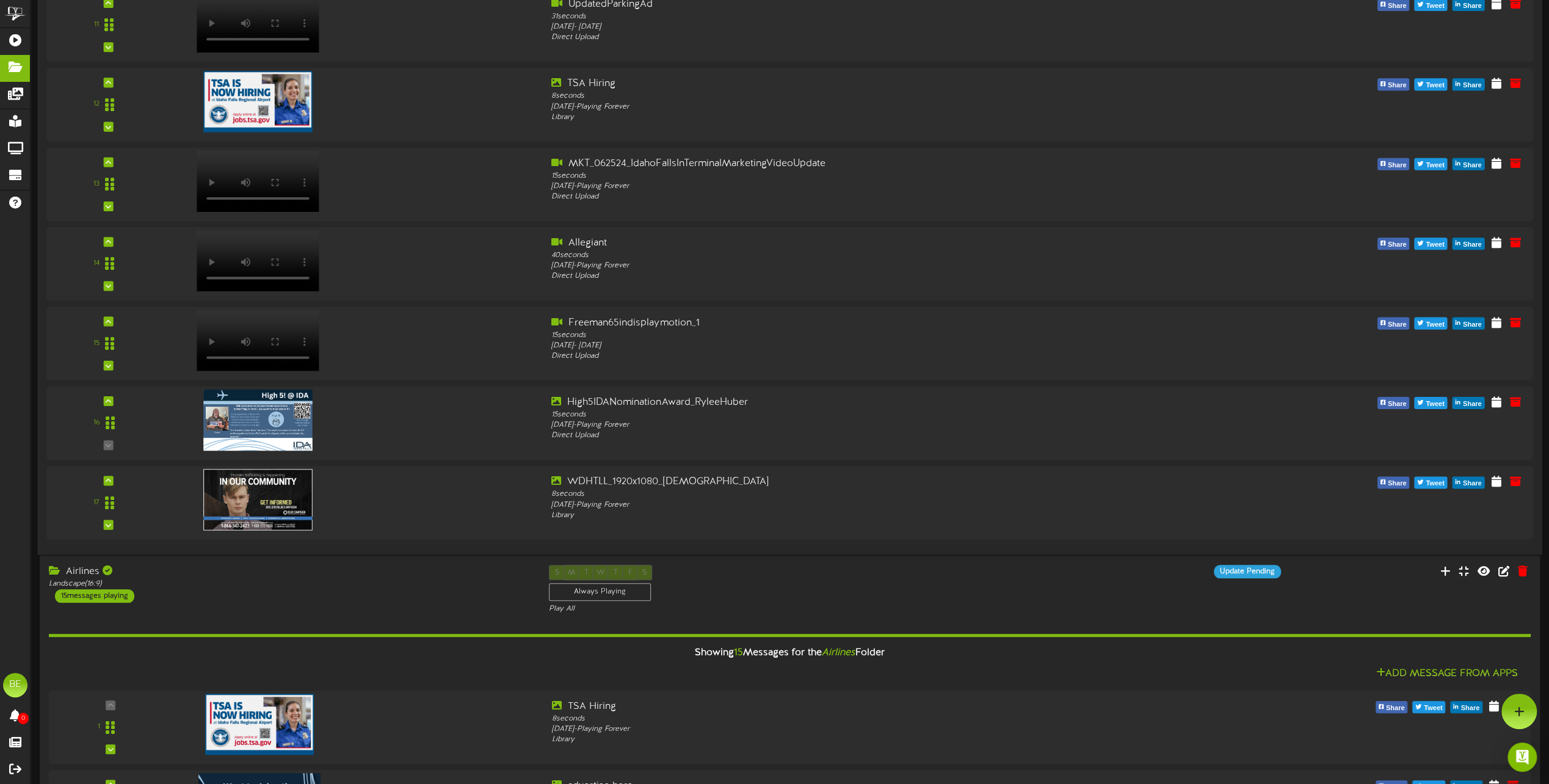
scroll to position [794, 0]
